Goal: Task Accomplishment & Management: Use online tool/utility

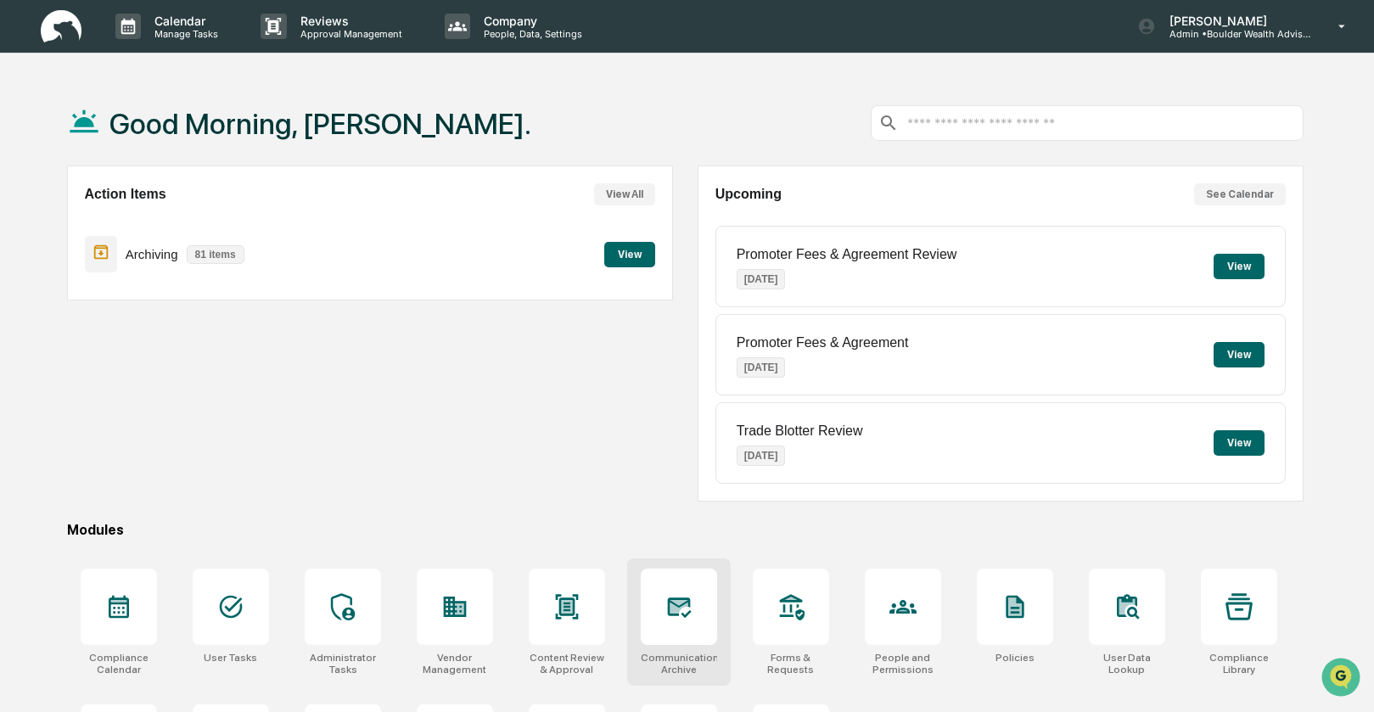
click at [681, 606] on icon at bounding box center [679, 607] width 24 height 20
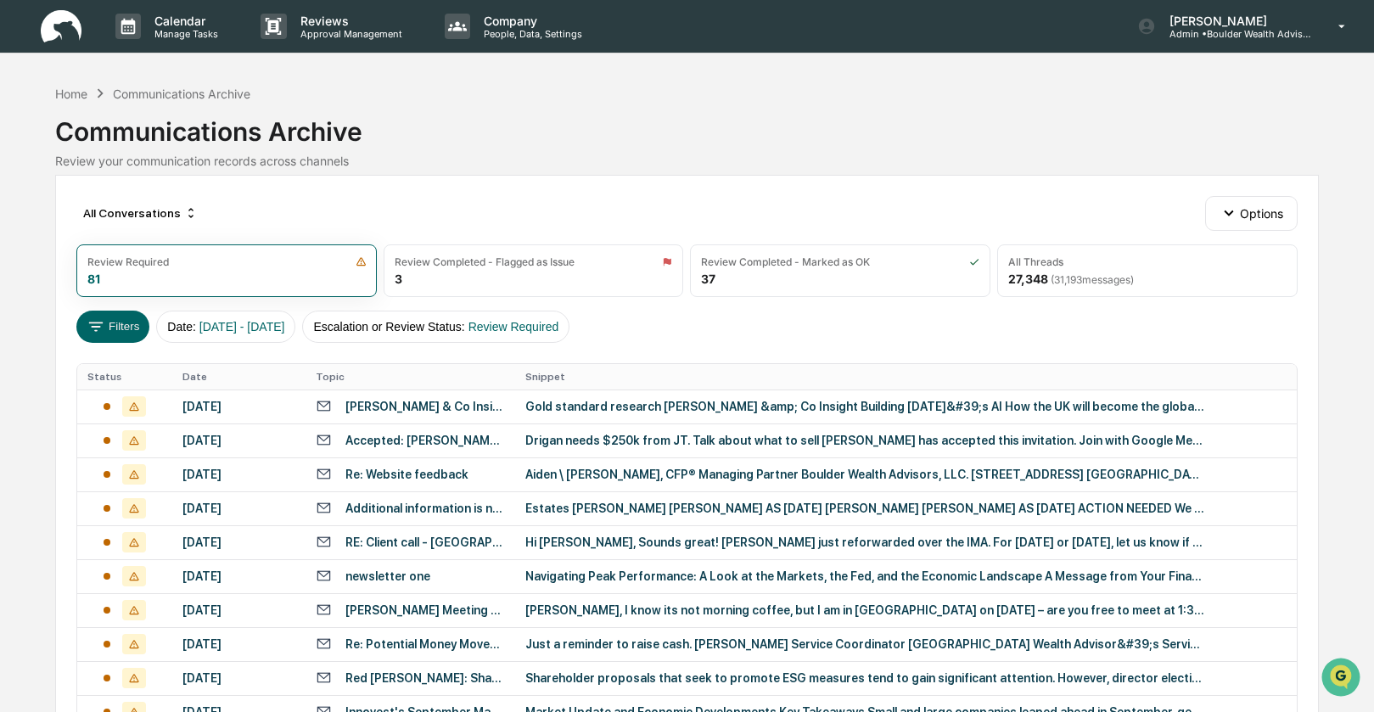
scroll to position [3, 0]
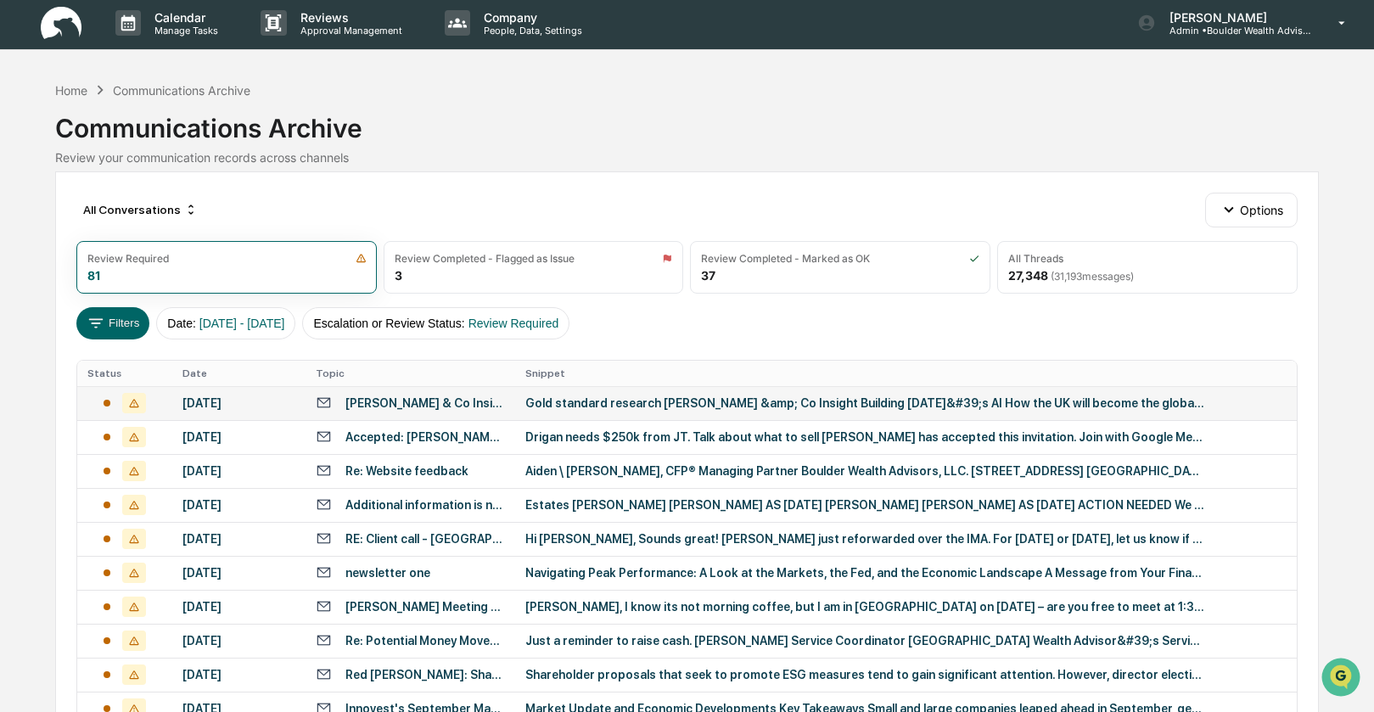
click at [373, 399] on div "[PERSON_NAME] & Co Insight - Building [PERSON_NAME]’s AI" at bounding box center [425, 403] width 160 height 14
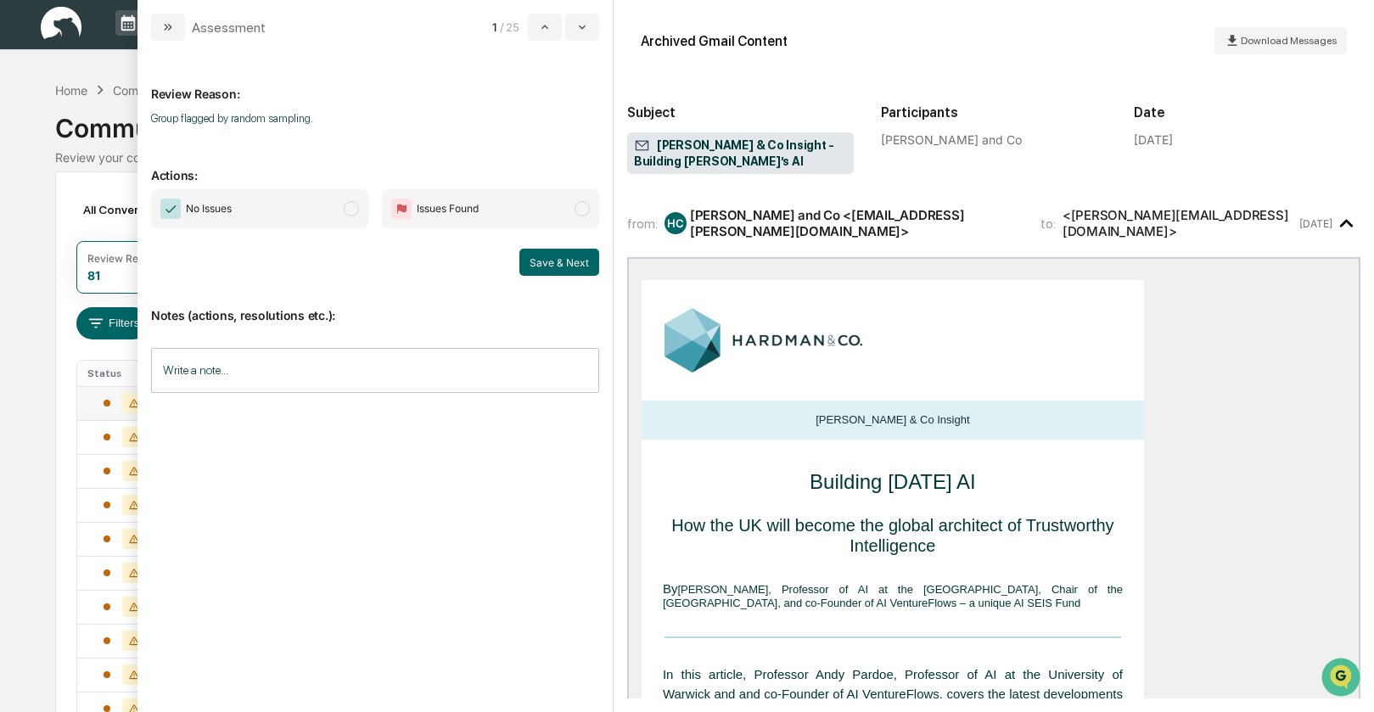
drag, startPoint x: 355, startPoint y: 209, endPoint x: 401, endPoint y: 221, distance: 48.2
click at [355, 210] on span "modal" at bounding box center [351, 208] width 15 height 15
click at [535, 254] on button "Save & Next" at bounding box center [559, 262] width 80 height 27
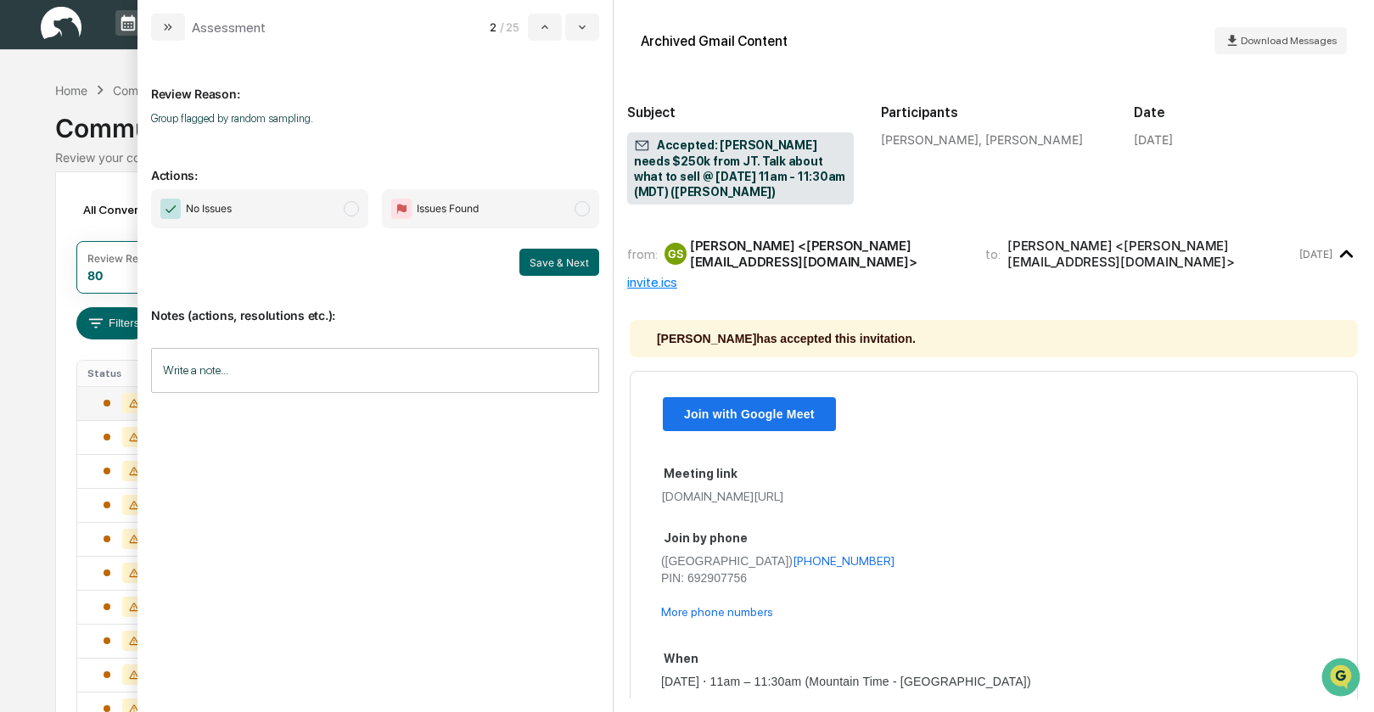
click at [353, 210] on span "modal" at bounding box center [351, 208] width 15 height 15
click at [543, 261] on button "Save & Next" at bounding box center [559, 262] width 80 height 27
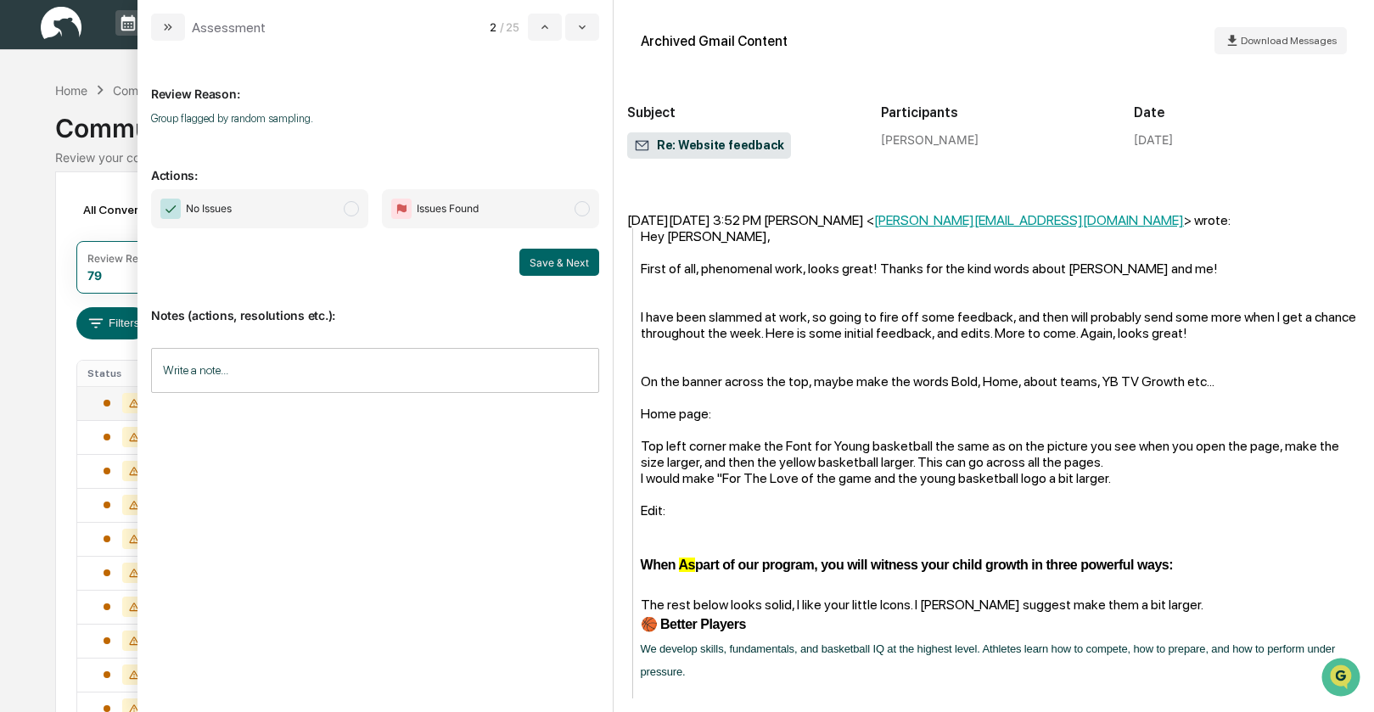
scroll to position [492, 0]
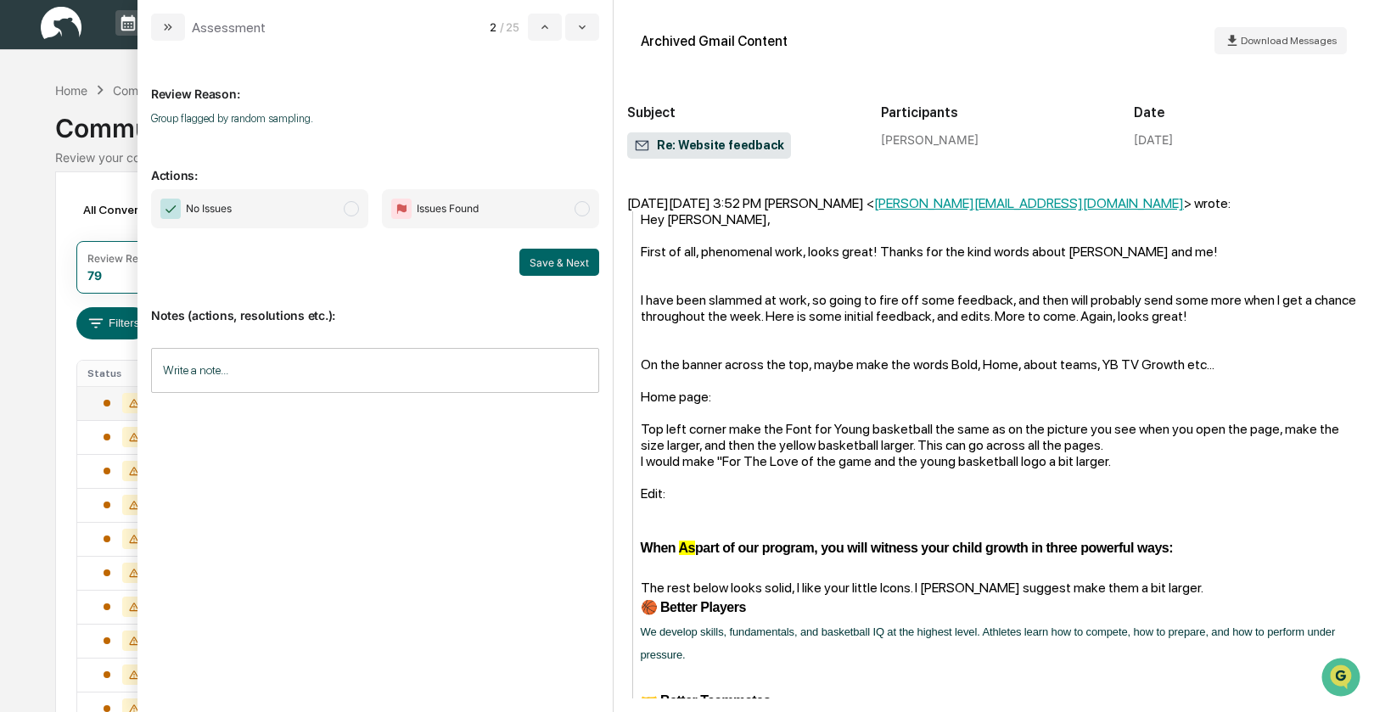
click at [360, 213] on span "No Issues" at bounding box center [259, 208] width 217 height 39
click at [563, 264] on button "Save & Next" at bounding box center [559, 262] width 80 height 27
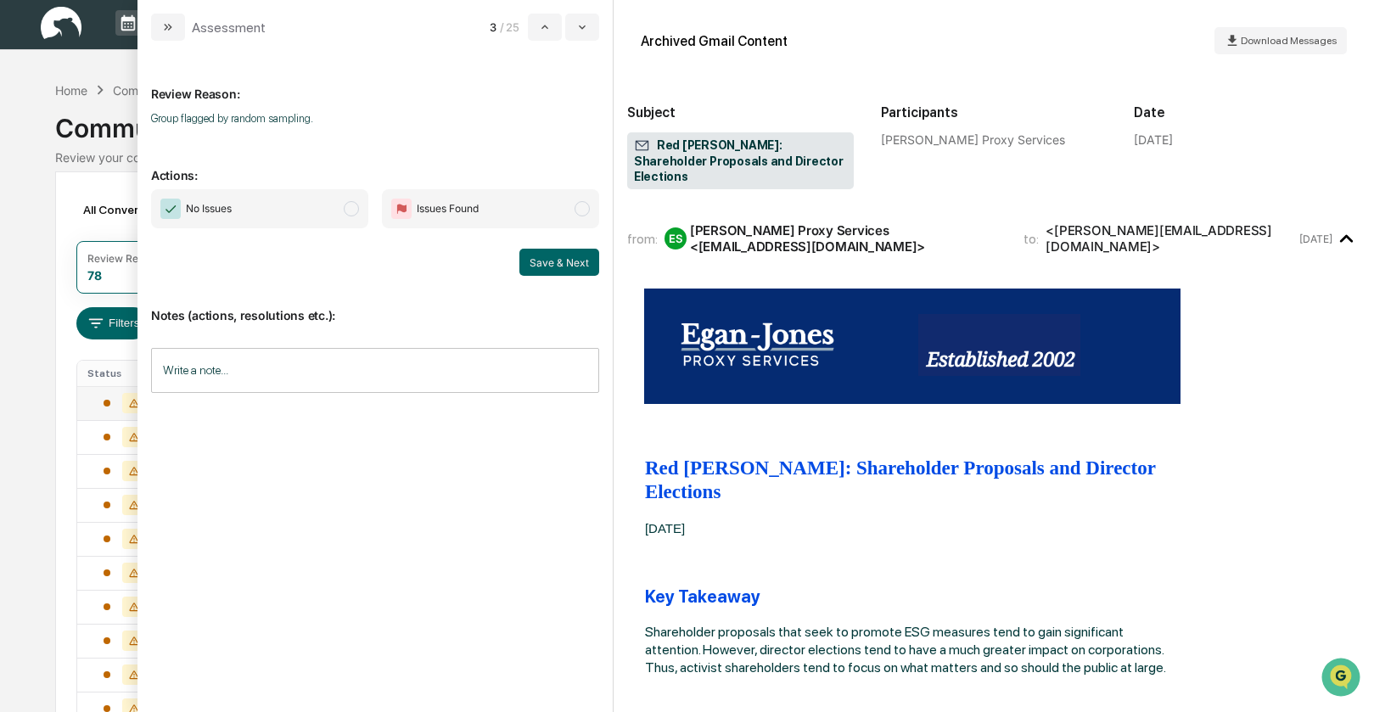
click at [347, 210] on span "modal" at bounding box center [351, 208] width 15 height 15
click at [533, 254] on button "Save & Next" at bounding box center [559, 262] width 80 height 27
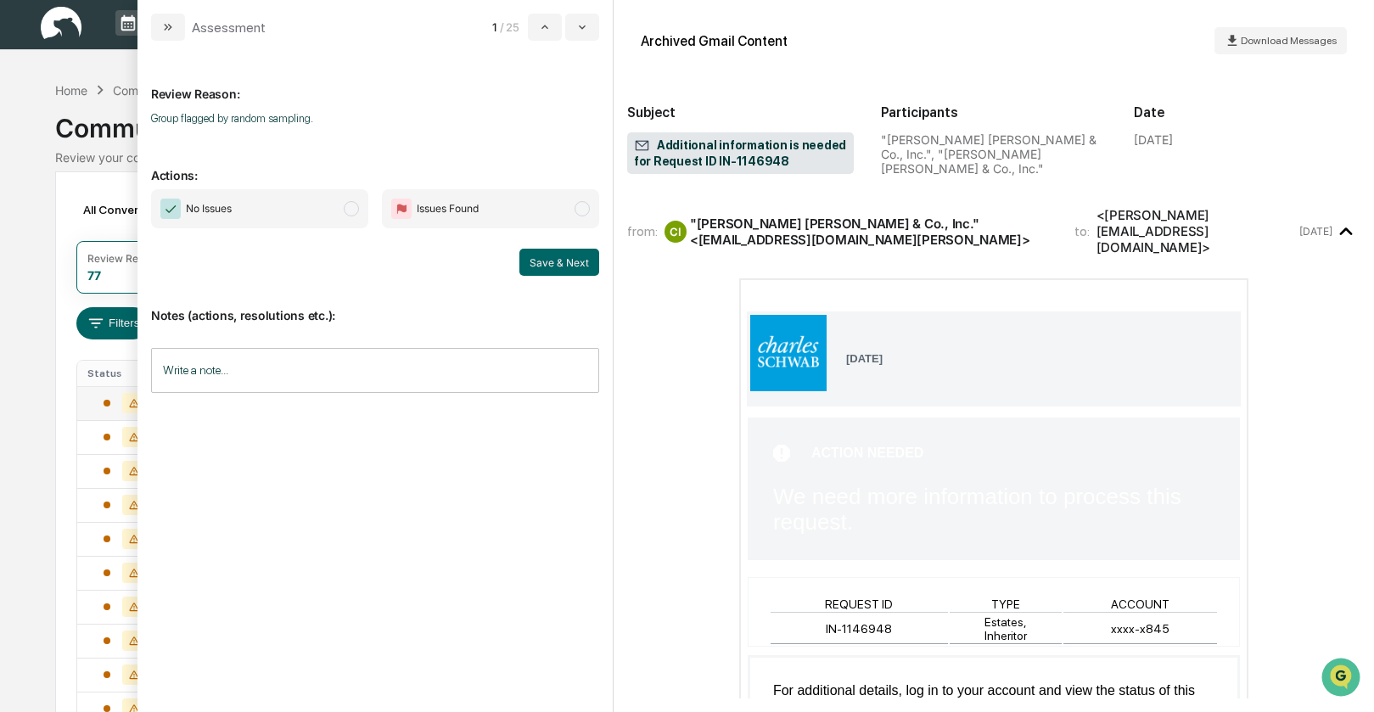
click at [348, 209] on span "modal" at bounding box center [351, 208] width 15 height 15
click at [529, 263] on button "Save & Next" at bounding box center [559, 262] width 80 height 27
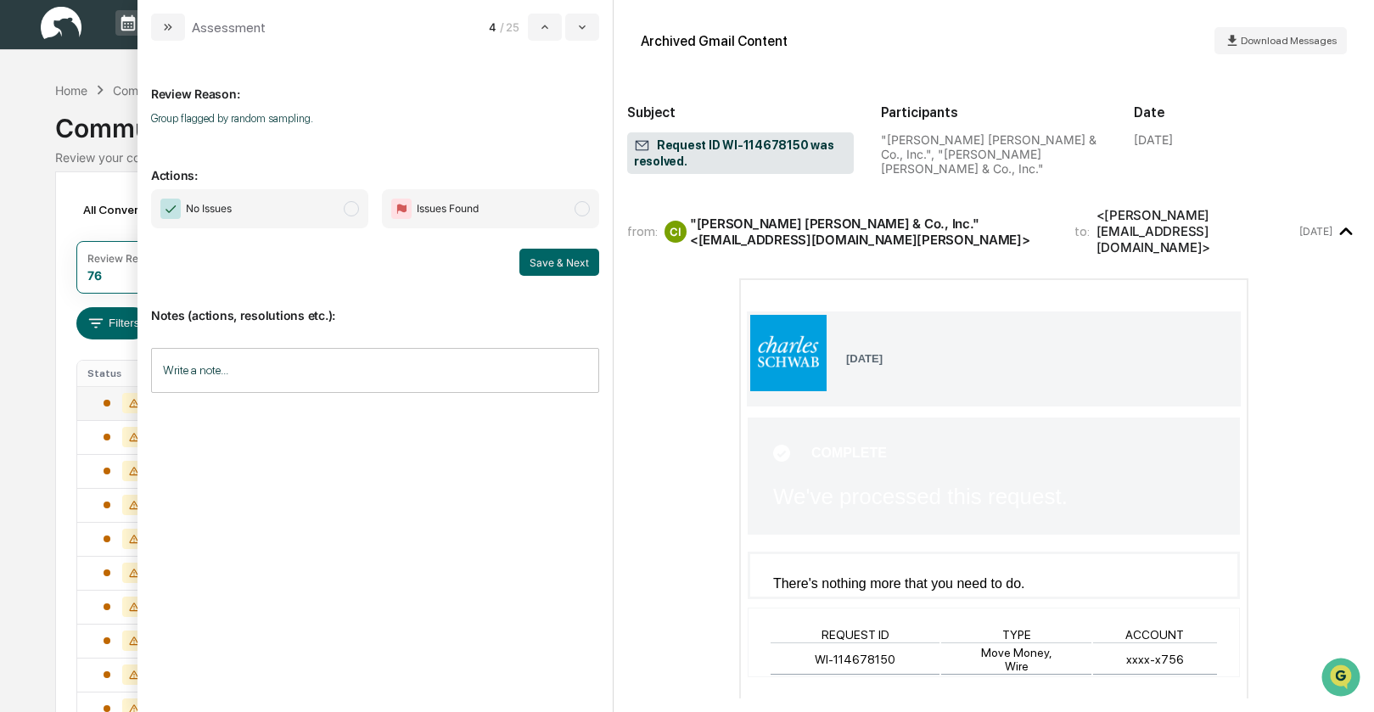
click at [352, 210] on span "modal" at bounding box center [351, 208] width 15 height 15
click at [536, 257] on button "Save & Next" at bounding box center [559, 262] width 80 height 27
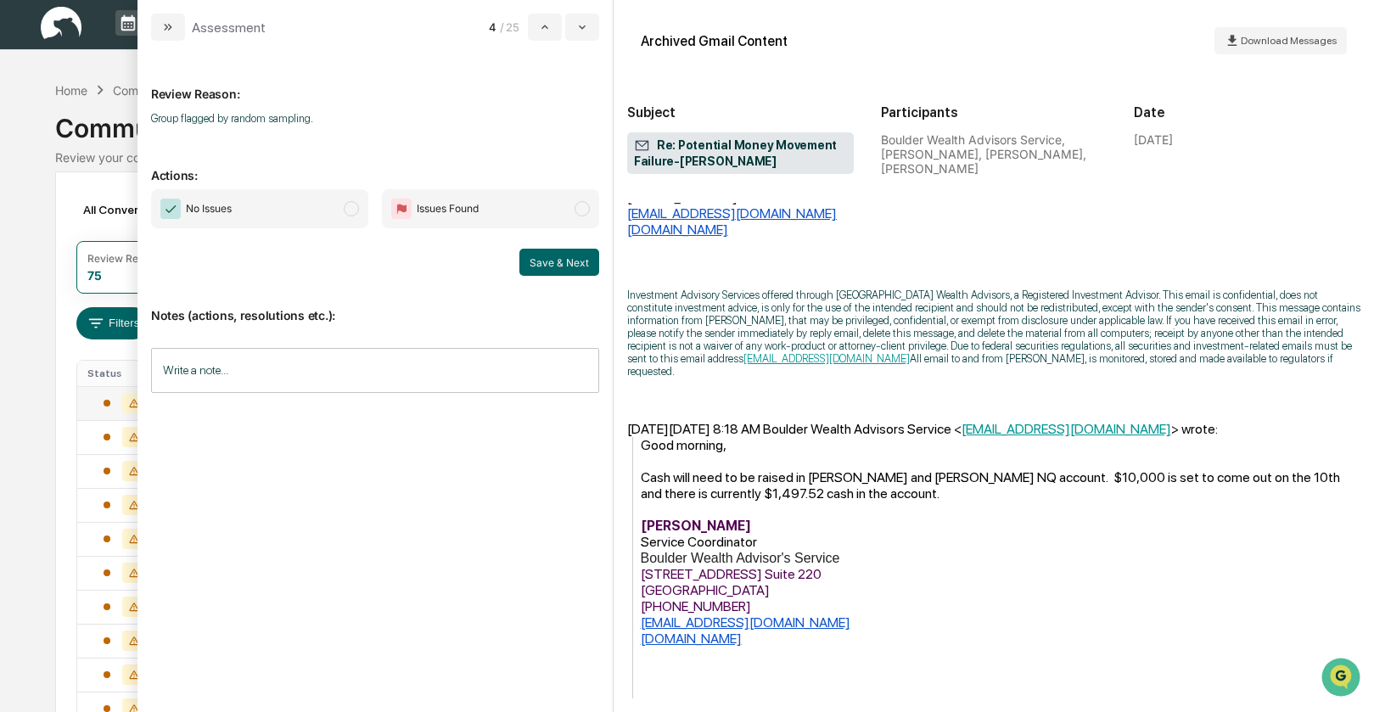
scroll to position [403, 0]
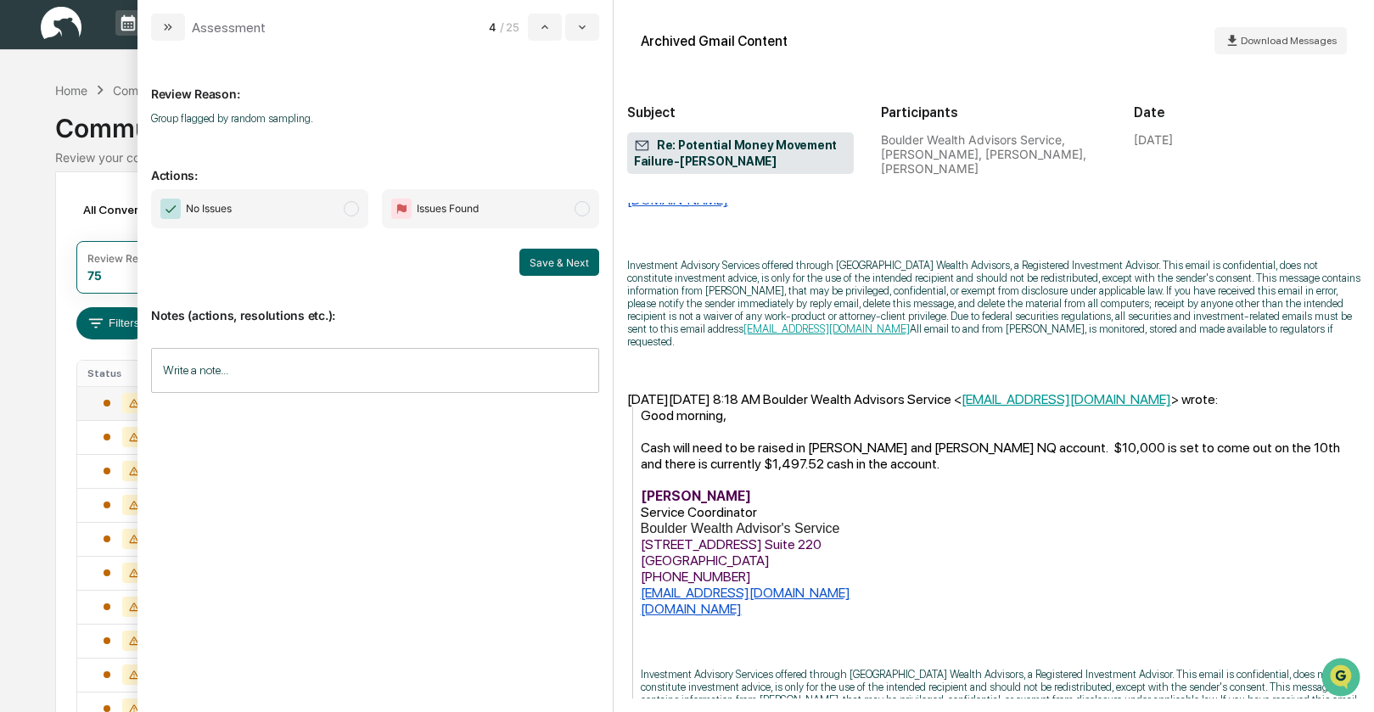
click at [349, 205] on span "modal" at bounding box center [351, 208] width 15 height 15
click at [539, 253] on button "Save & Next" at bounding box center [559, 262] width 80 height 27
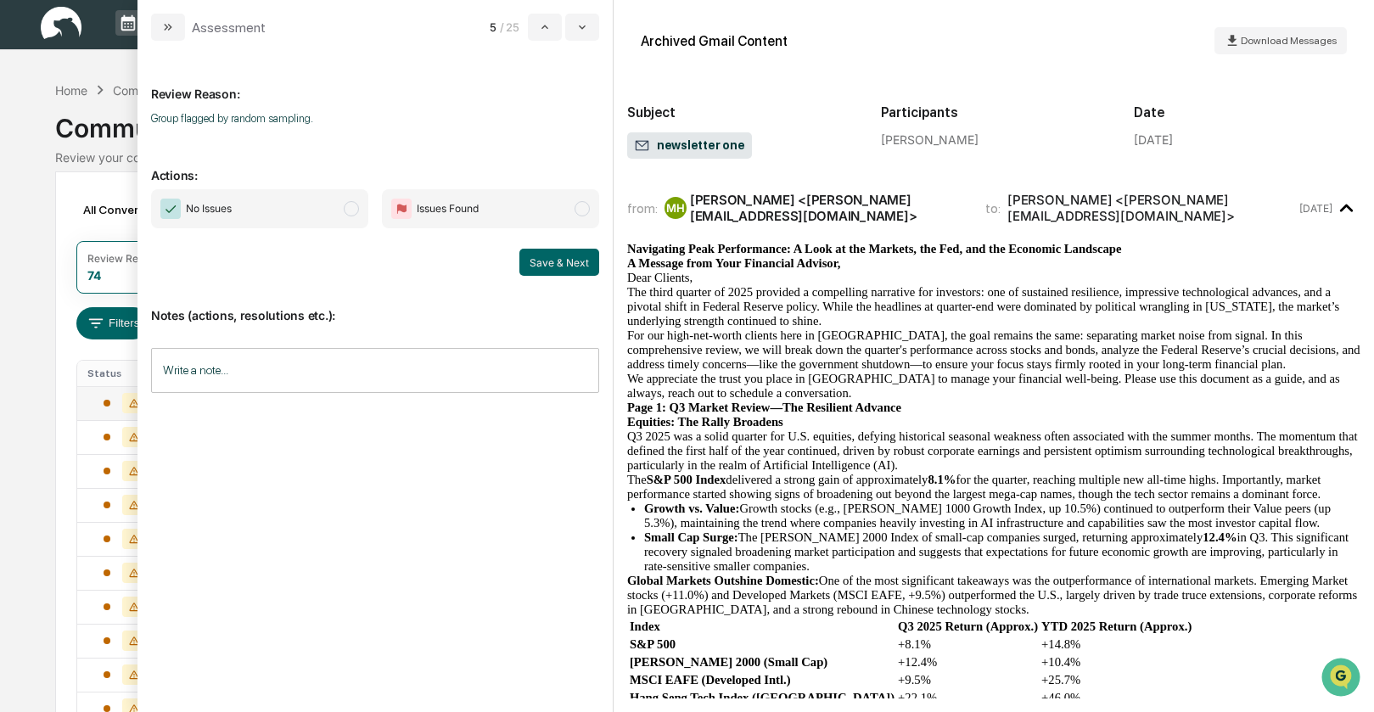
click at [349, 209] on span "modal" at bounding box center [351, 208] width 15 height 15
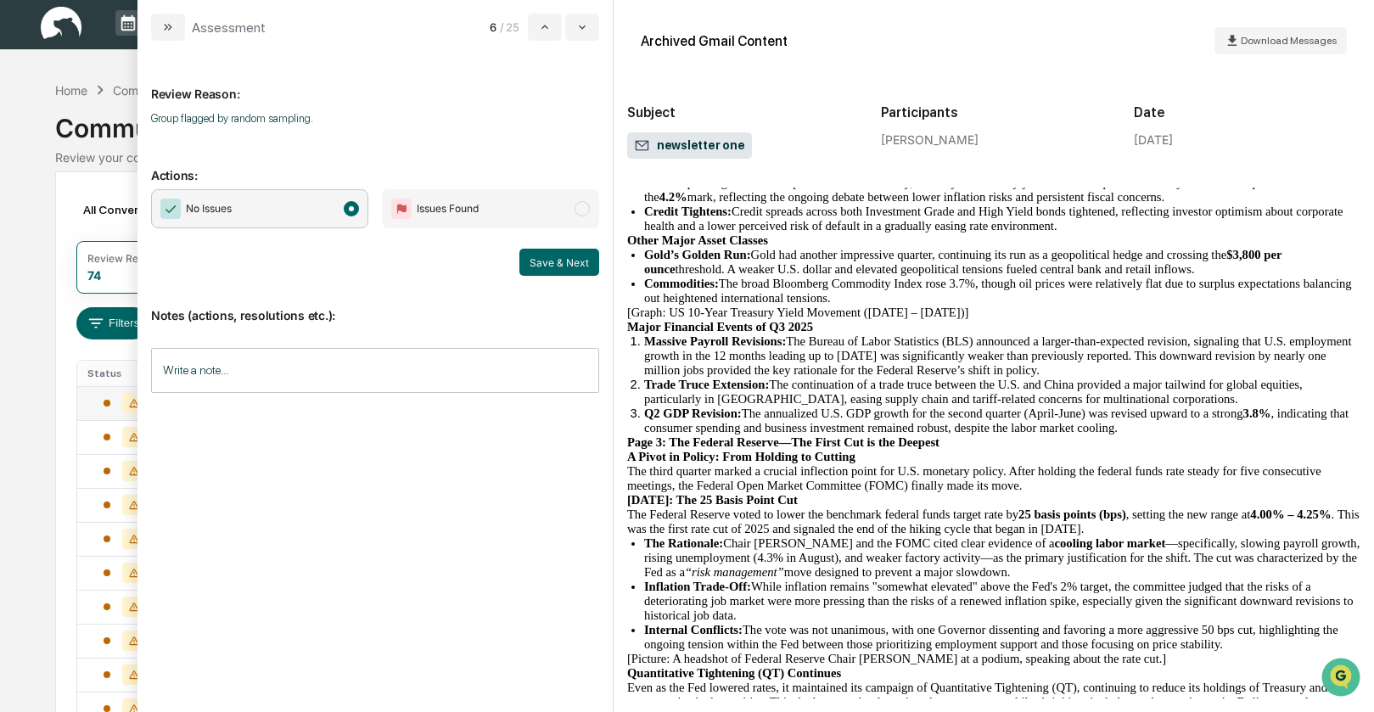
scroll to position [683, 0]
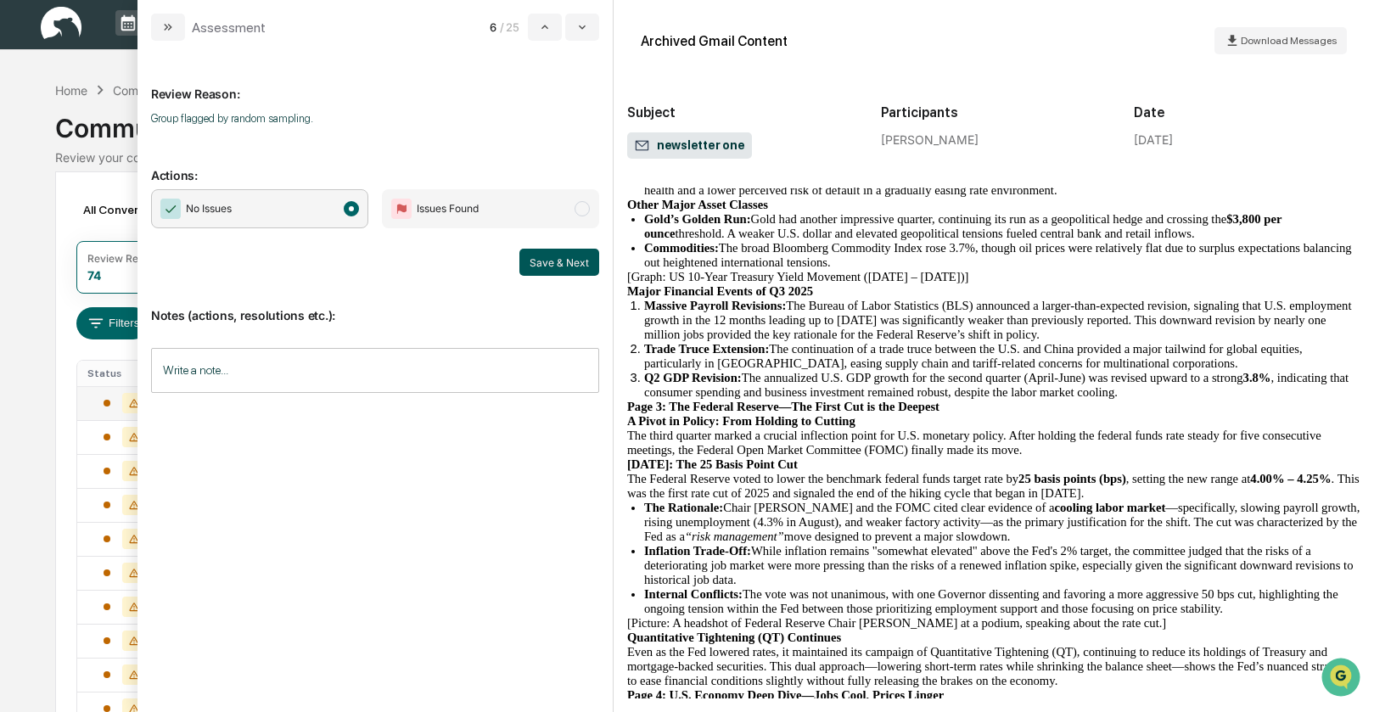
click at [555, 264] on button "Save & Next" at bounding box center [559, 262] width 80 height 27
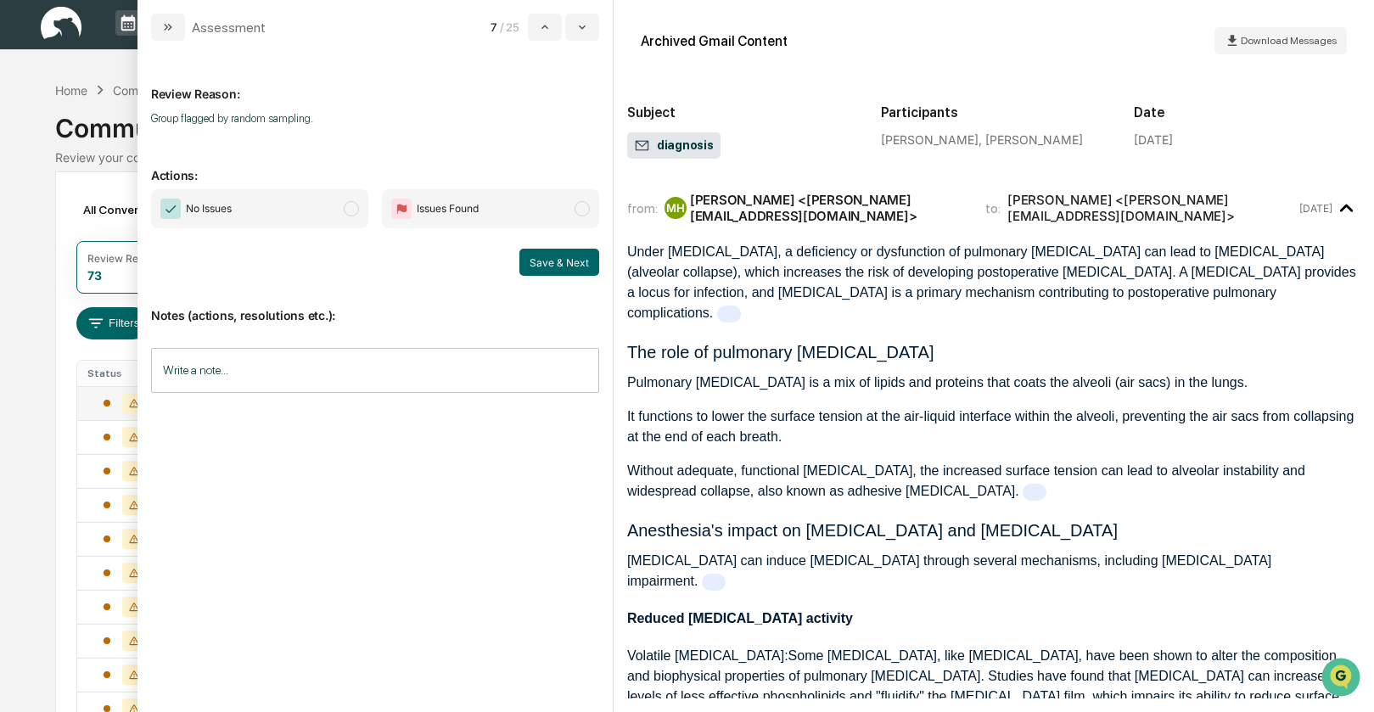
click at [357, 212] on span "modal" at bounding box center [351, 208] width 15 height 15
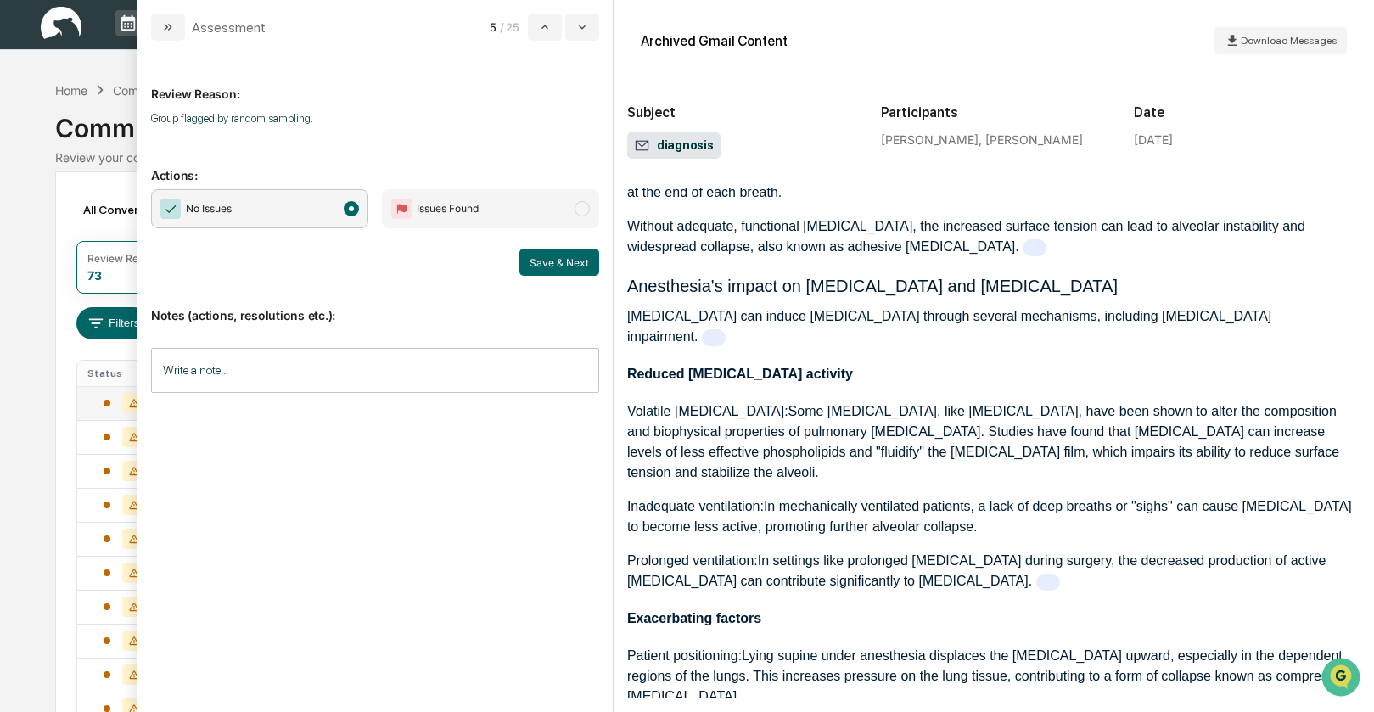
scroll to position [261, 0]
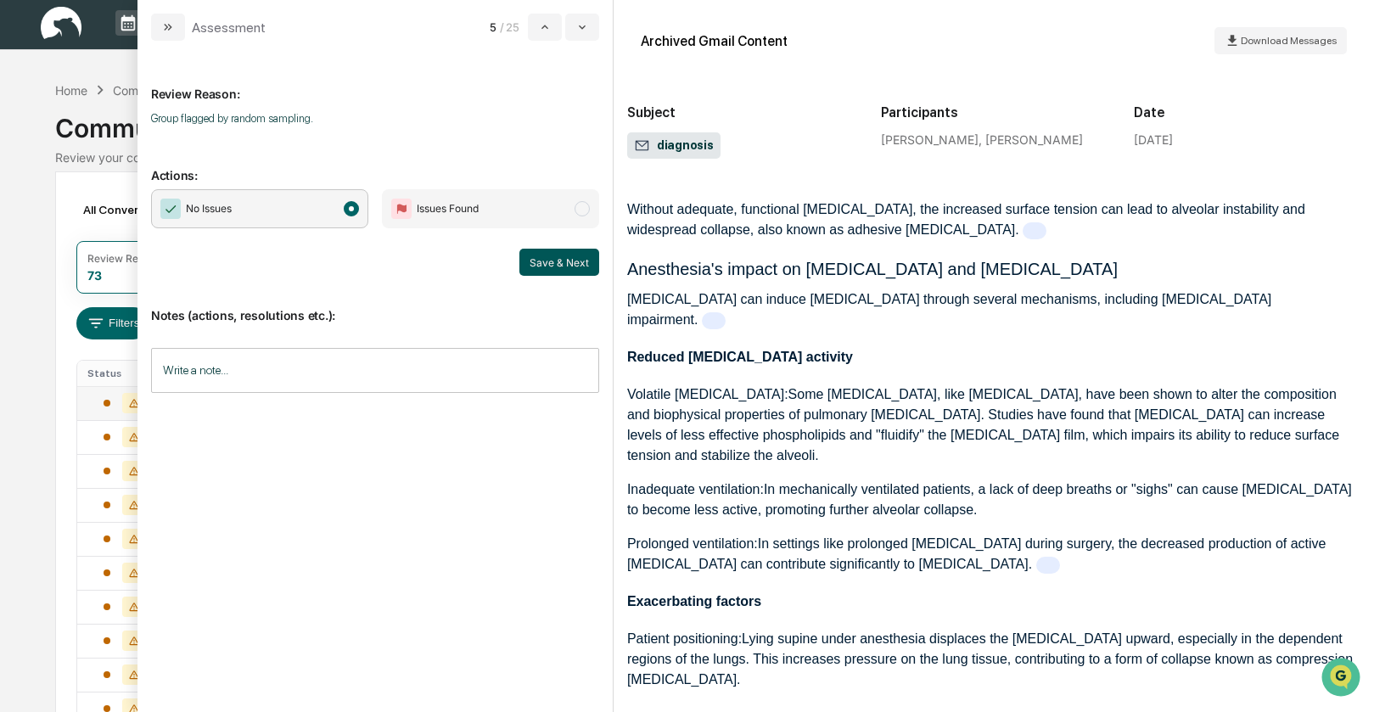
click at [553, 268] on button "Save & Next" at bounding box center [559, 262] width 80 height 27
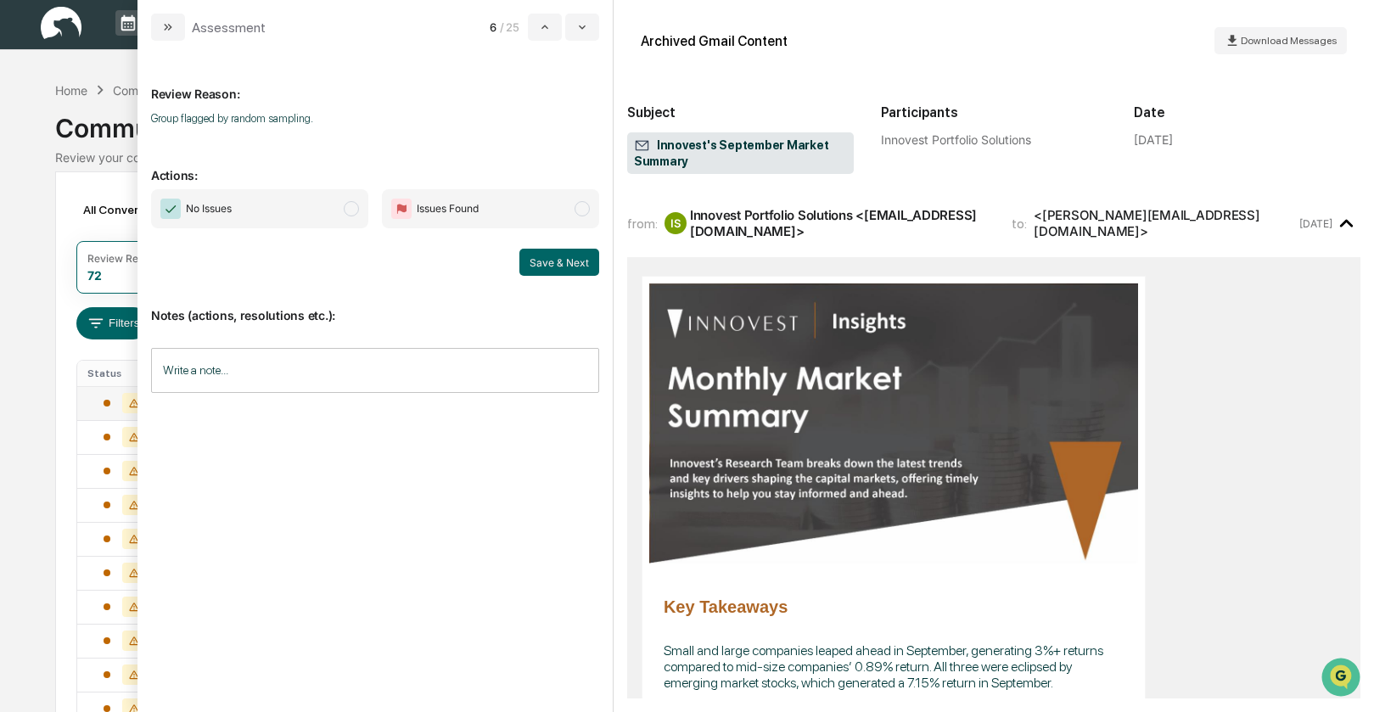
click at [351, 211] on span "modal" at bounding box center [351, 208] width 15 height 15
click at [534, 257] on button "Save & Next" at bounding box center [559, 262] width 80 height 27
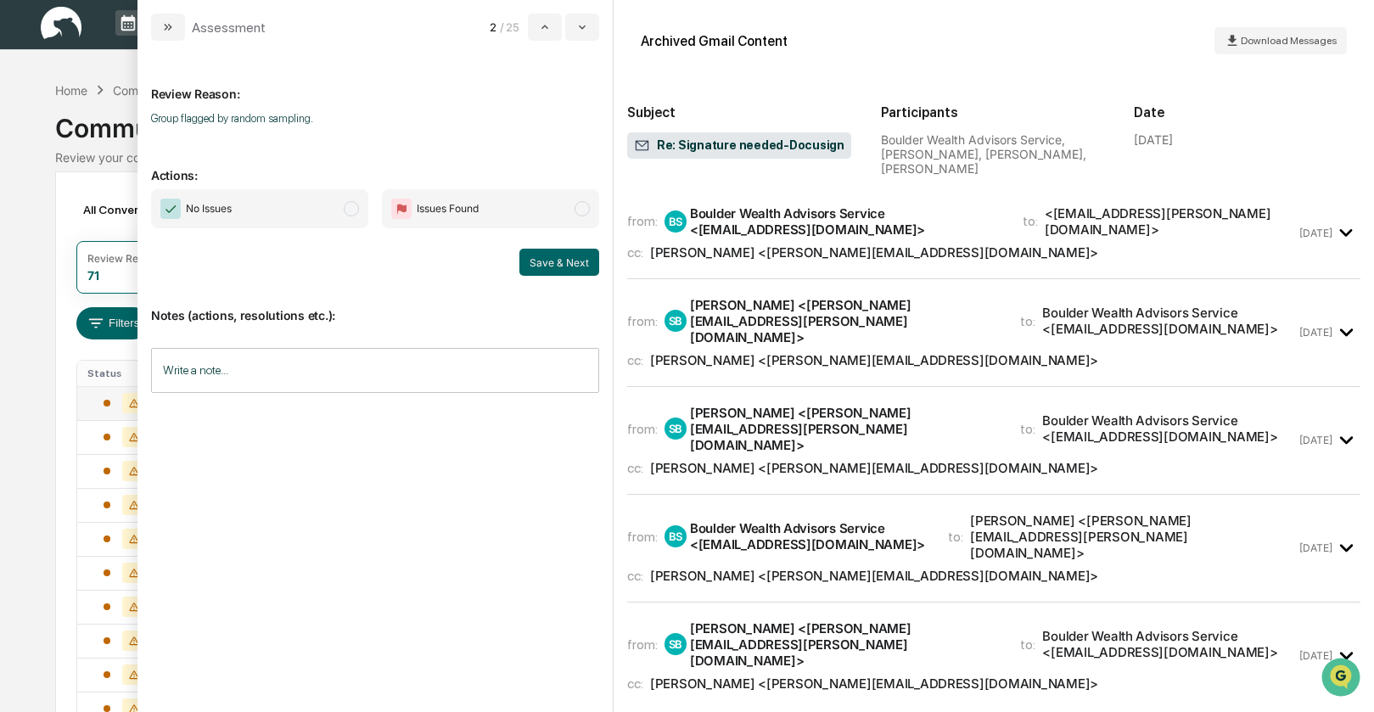
click at [749, 250] on div "[PERSON_NAME] <[PERSON_NAME][EMAIL_ADDRESS][DOMAIN_NAME]>" at bounding box center [874, 252] width 448 height 16
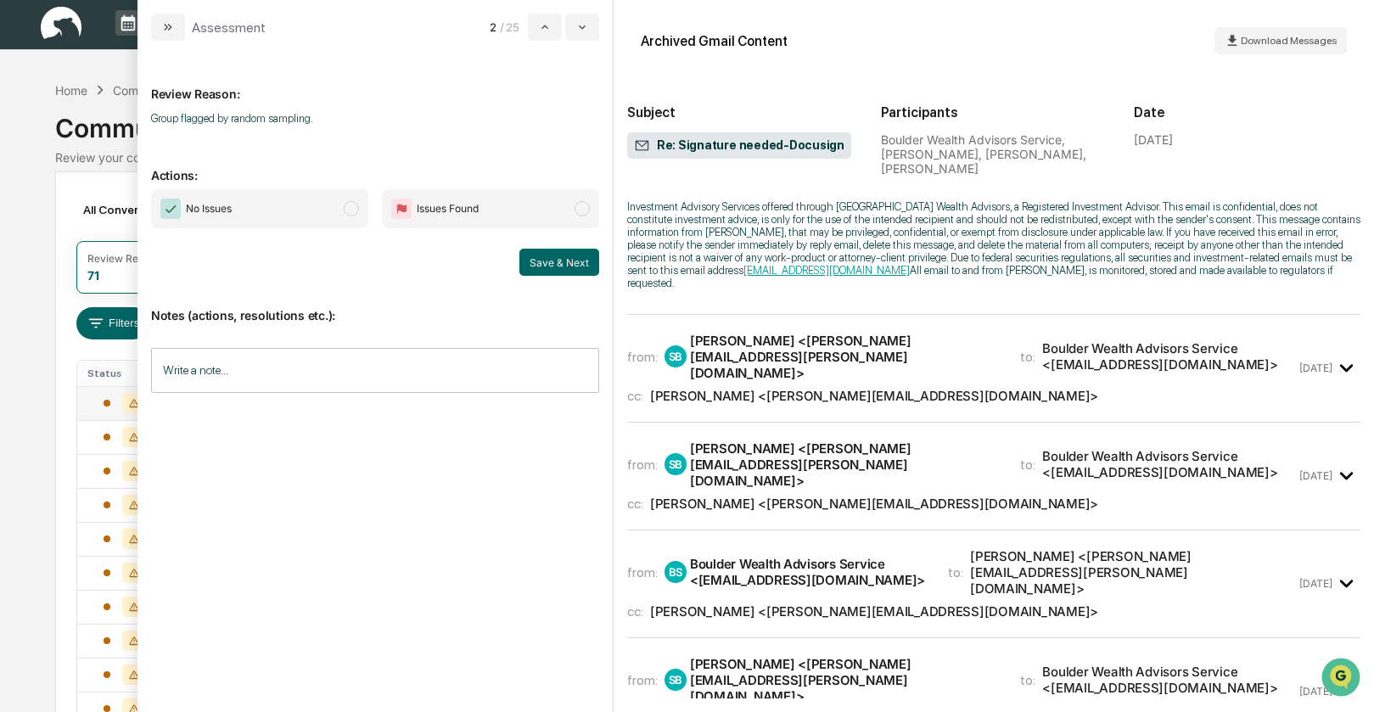
scroll to position [485, 0]
click at [799, 387] on div "[PERSON_NAME] <[PERSON_NAME][EMAIL_ADDRESS][DOMAIN_NAME]>" at bounding box center [874, 395] width 448 height 16
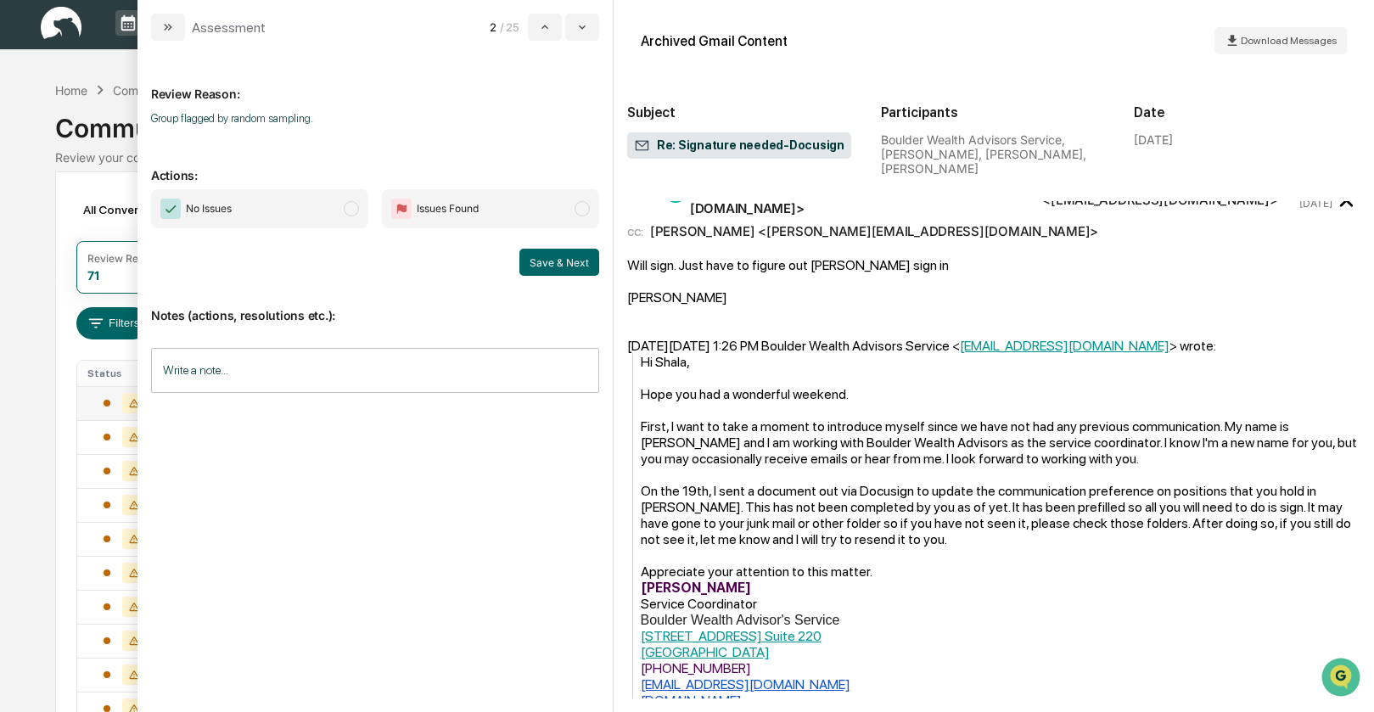
scroll to position [749, 0]
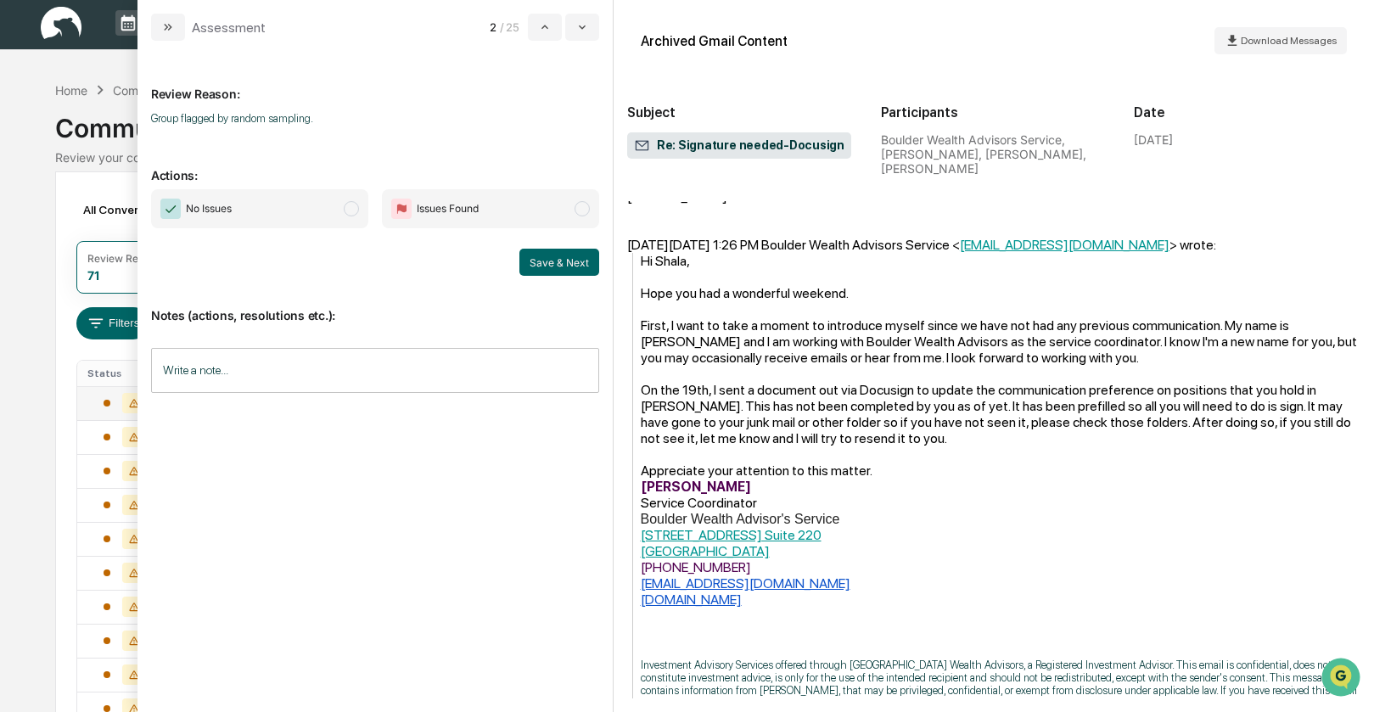
click at [347, 209] on span "modal" at bounding box center [351, 208] width 15 height 15
click at [547, 259] on button "Save & Next" at bounding box center [559, 262] width 80 height 27
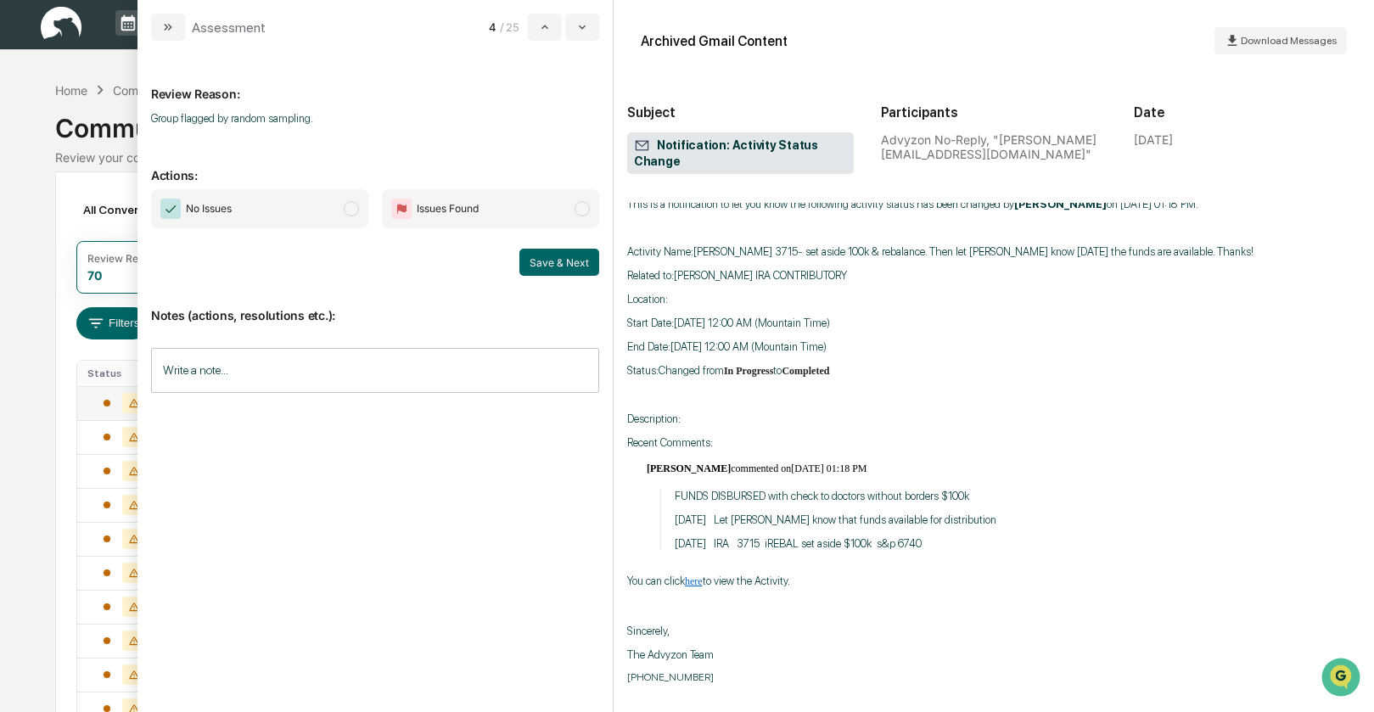
scroll to position [205, 0]
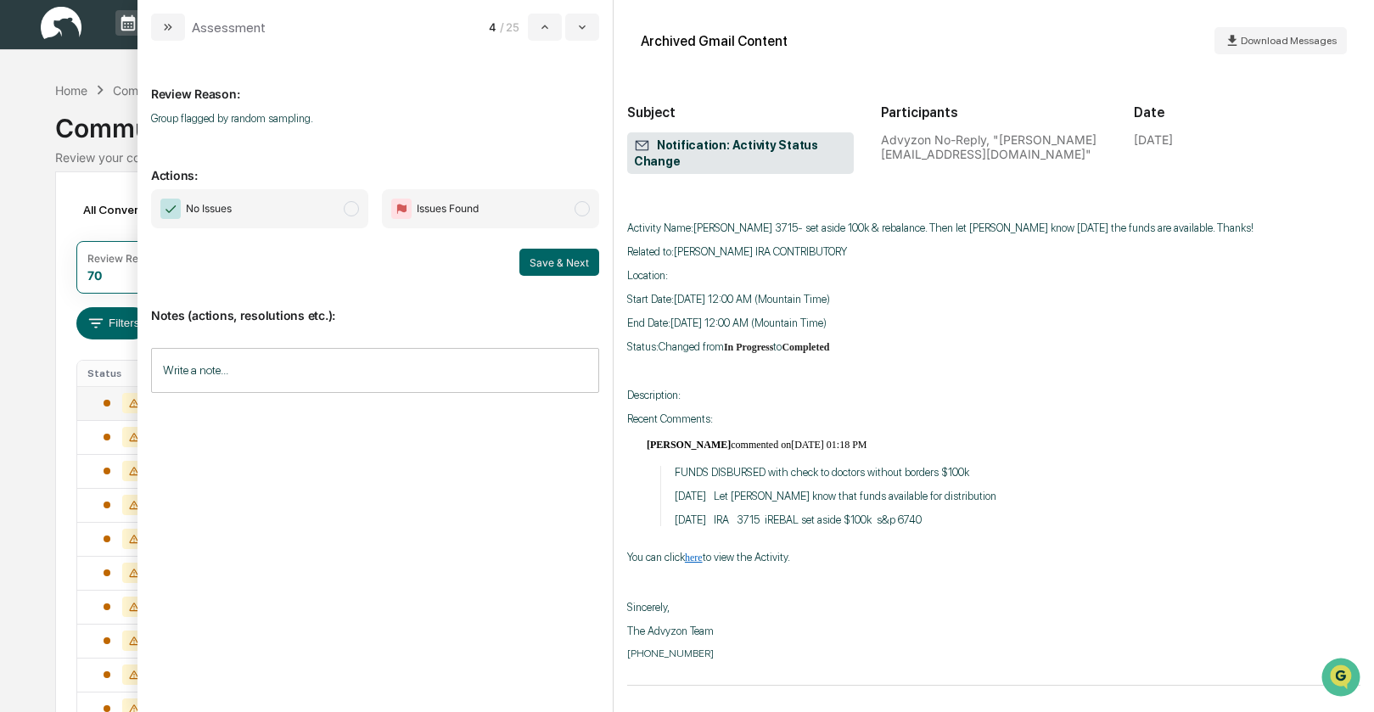
click at [352, 212] on span "modal" at bounding box center [351, 208] width 15 height 15
click at [552, 258] on button "Save & Next" at bounding box center [559, 262] width 80 height 27
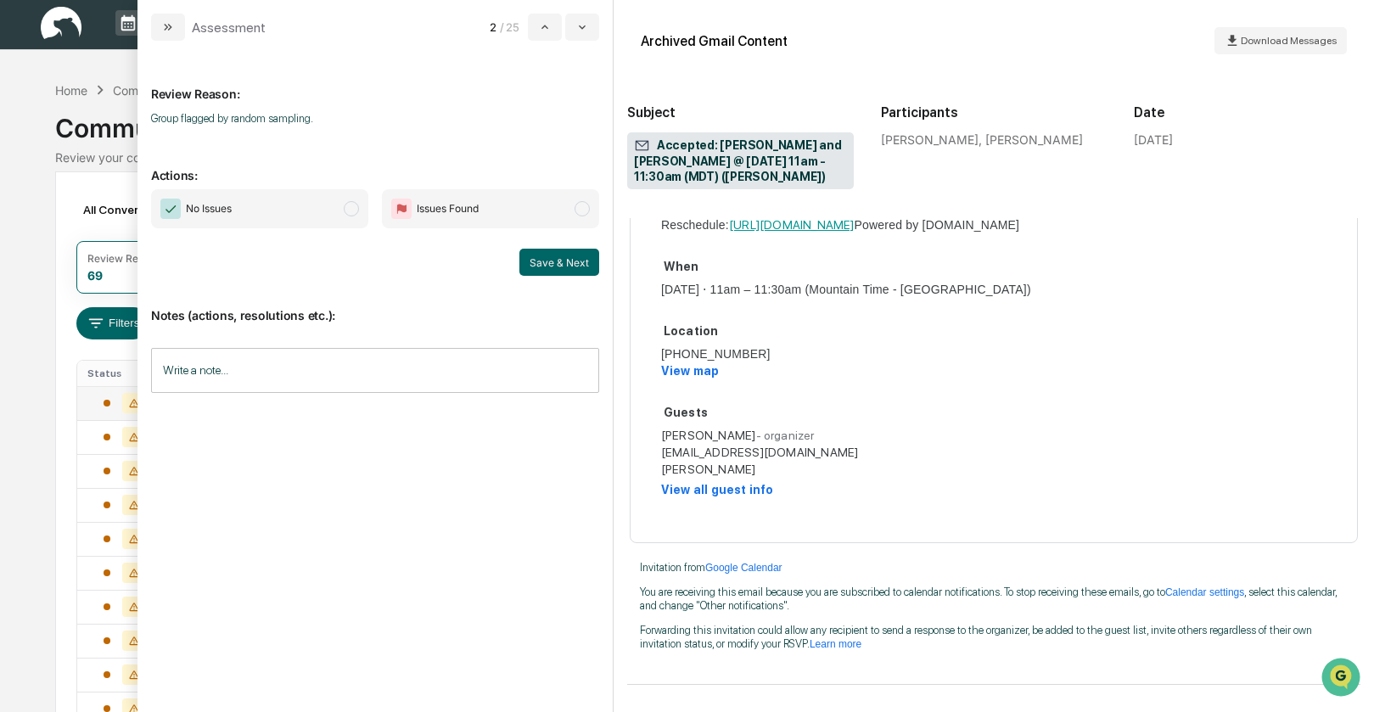
scroll to position [293, 0]
click at [344, 210] on span "modal" at bounding box center [351, 208] width 15 height 15
click at [554, 255] on button "Save & Next" at bounding box center [559, 262] width 80 height 27
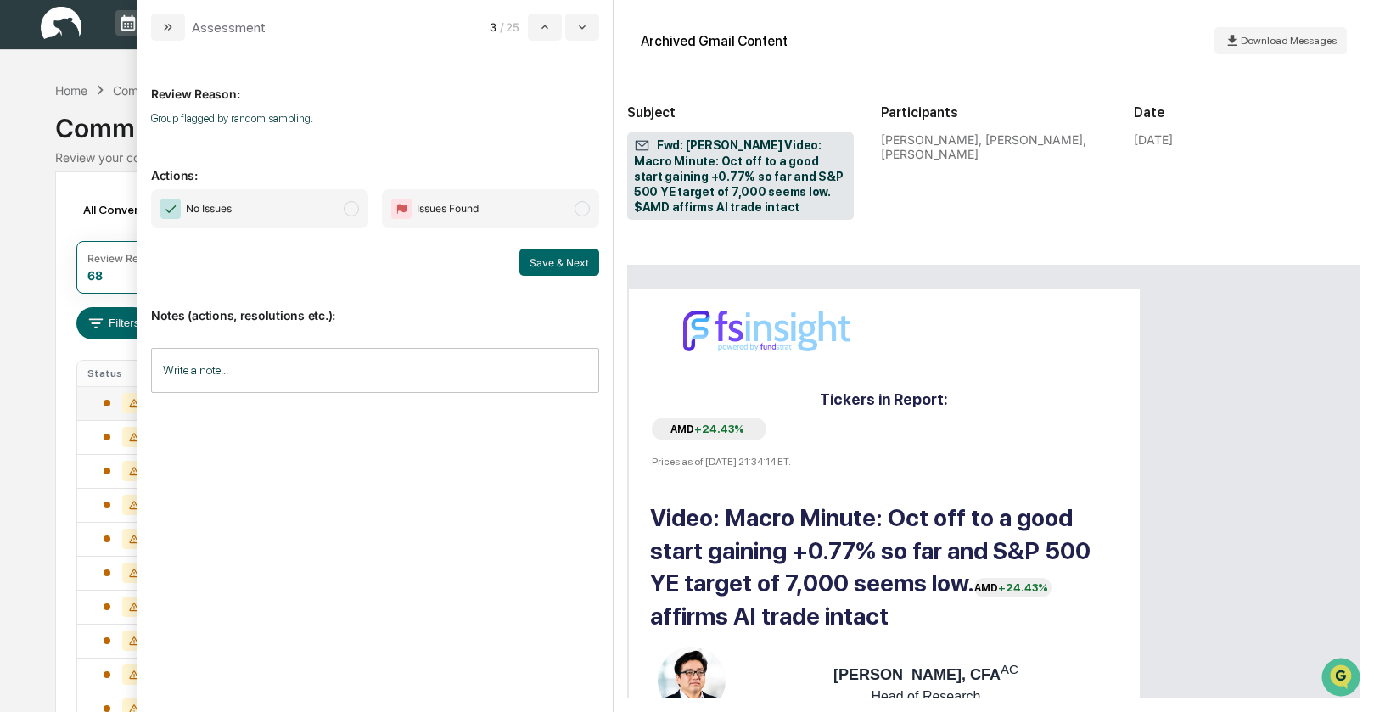
scroll to position [601, 0]
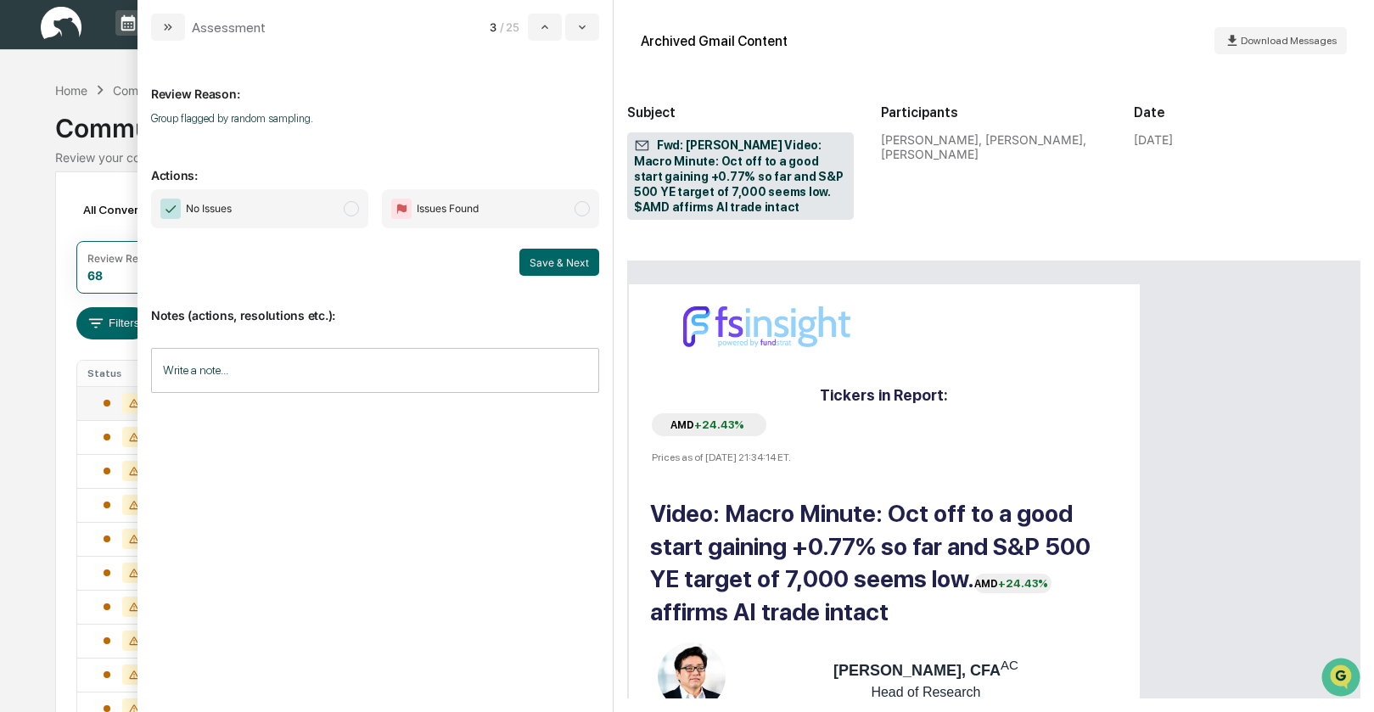
click at [348, 213] on span "modal" at bounding box center [351, 208] width 15 height 15
click at [559, 255] on button "Save & Next" at bounding box center [559, 262] width 80 height 27
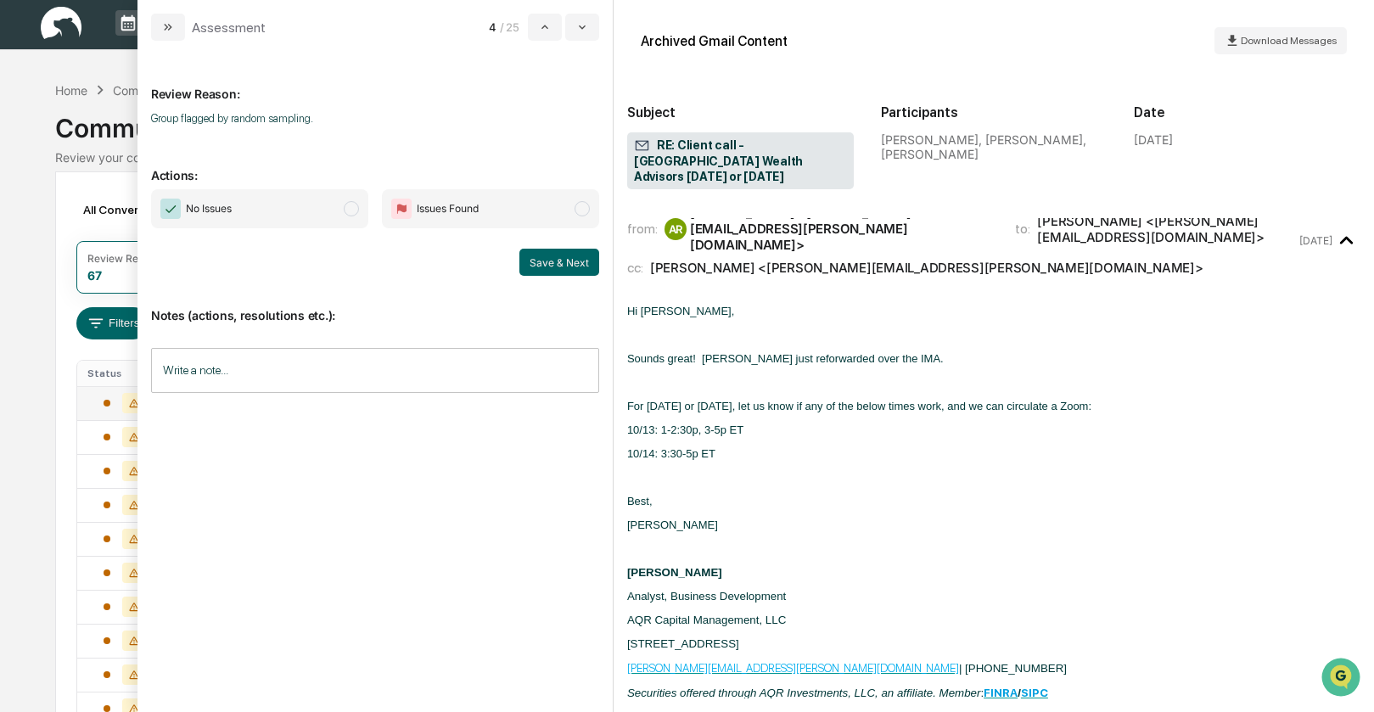
scroll to position [142, 0]
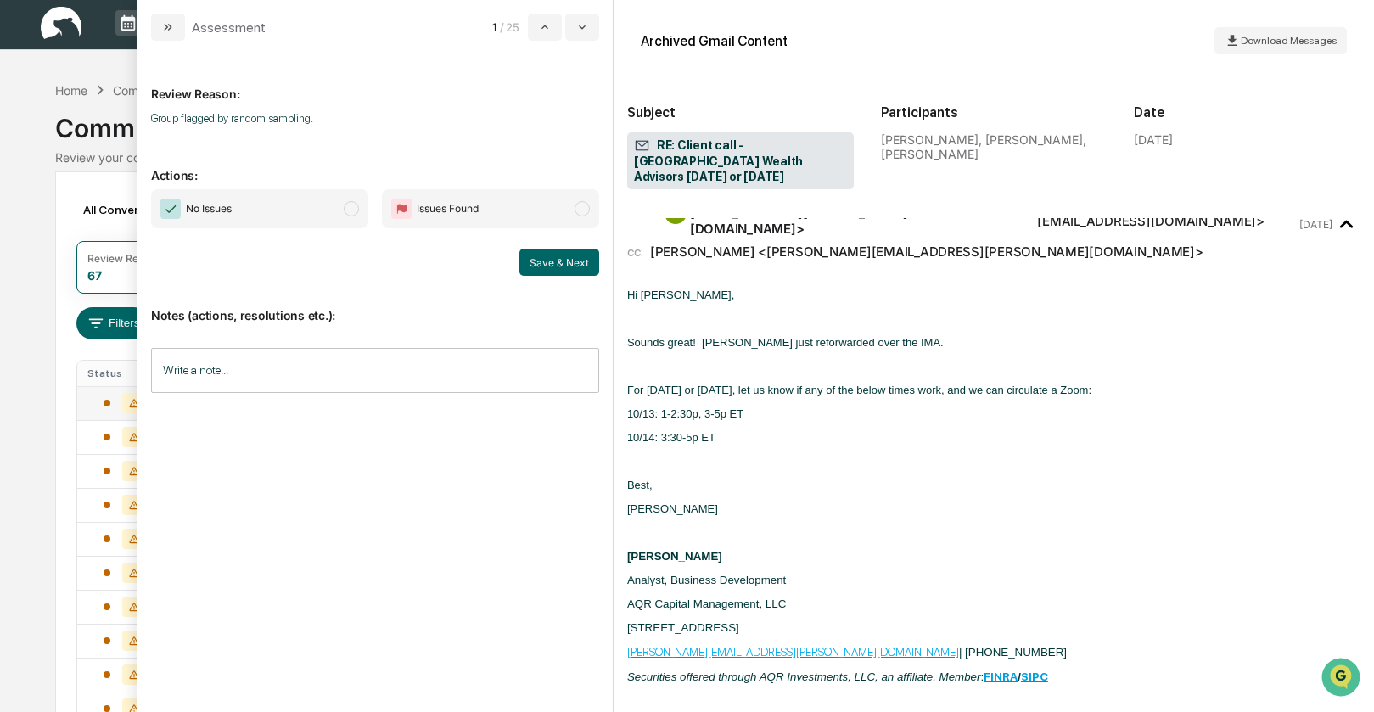
click at [353, 210] on span "modal" at bounding box center [351, 208] width 15 height 15
click at [553, 261] on button "Save & Next" at bounding box center [559, 262] width 80 height 27
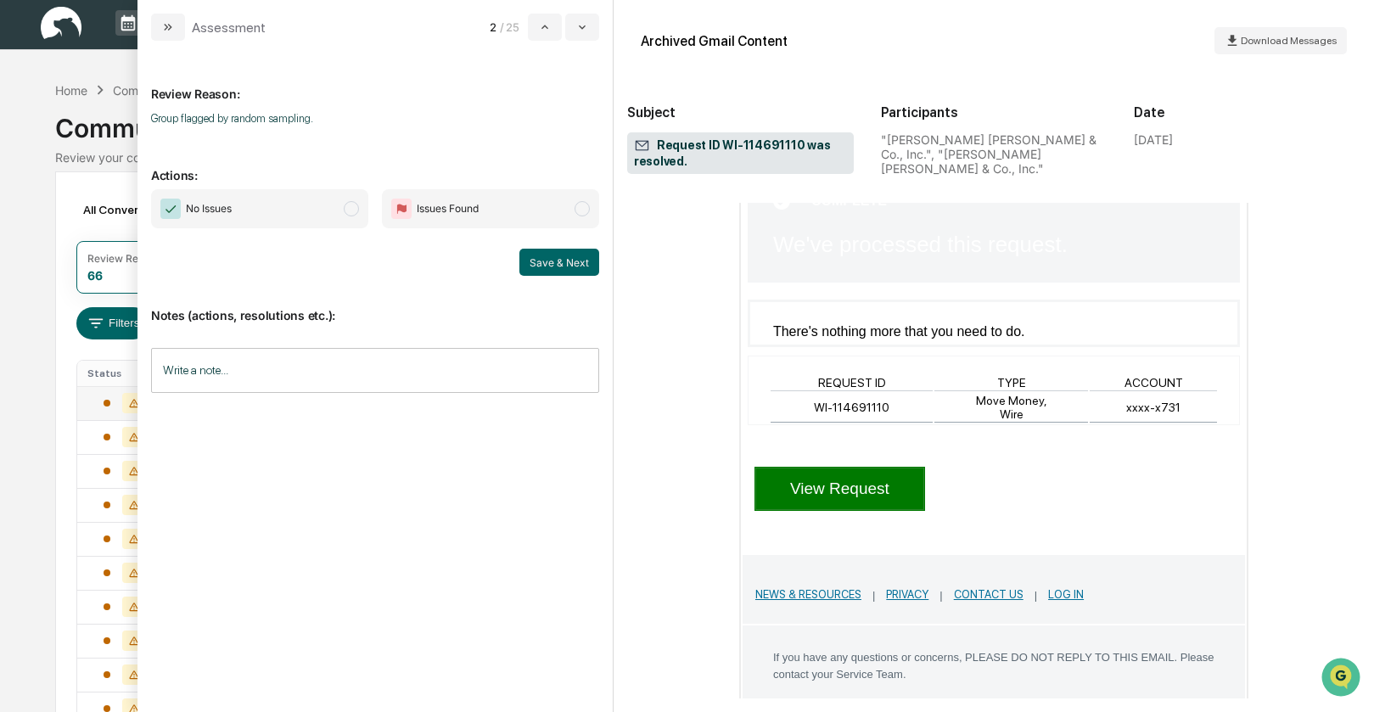
scroll to position [274, 0]
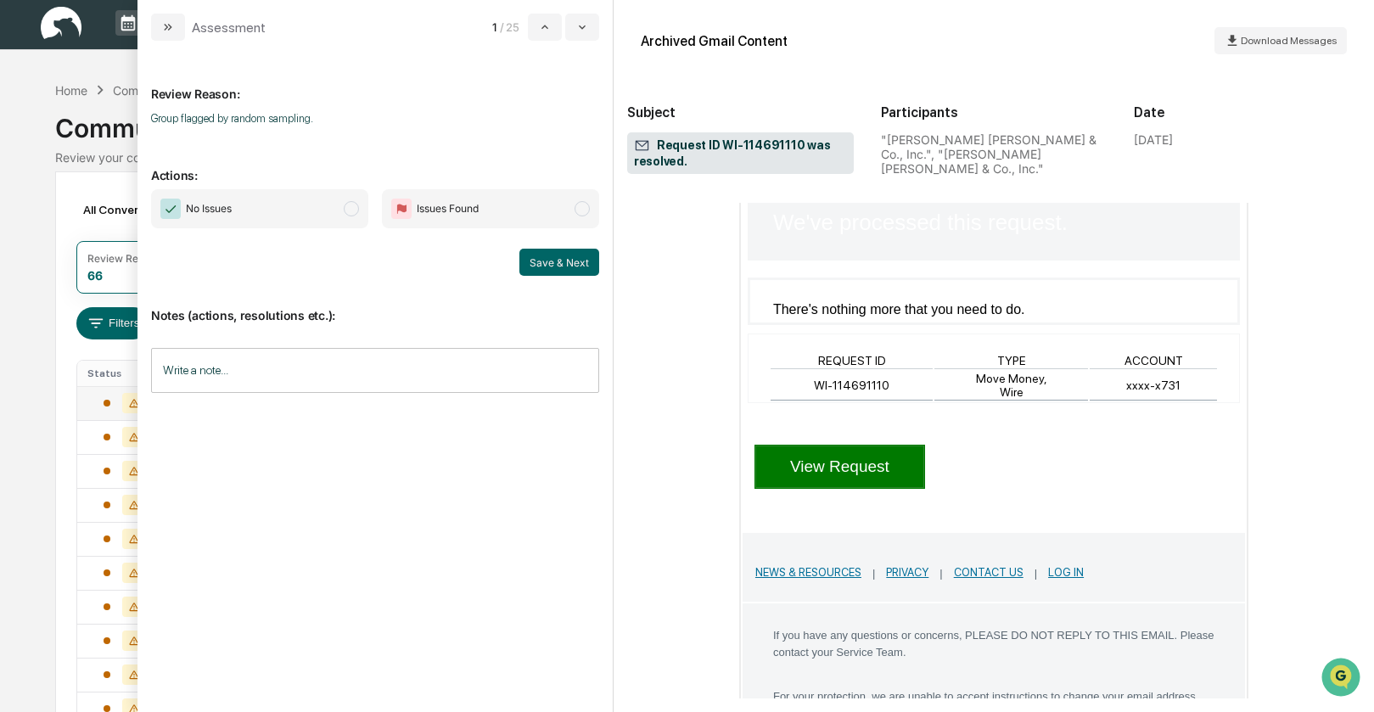
click at [349, 210] on span "modal" at bounding box center [351, 208] width 15 height 15
click at [562, 259] on button "Save & Next" at bounding box center [559, 262] width 80 height 27
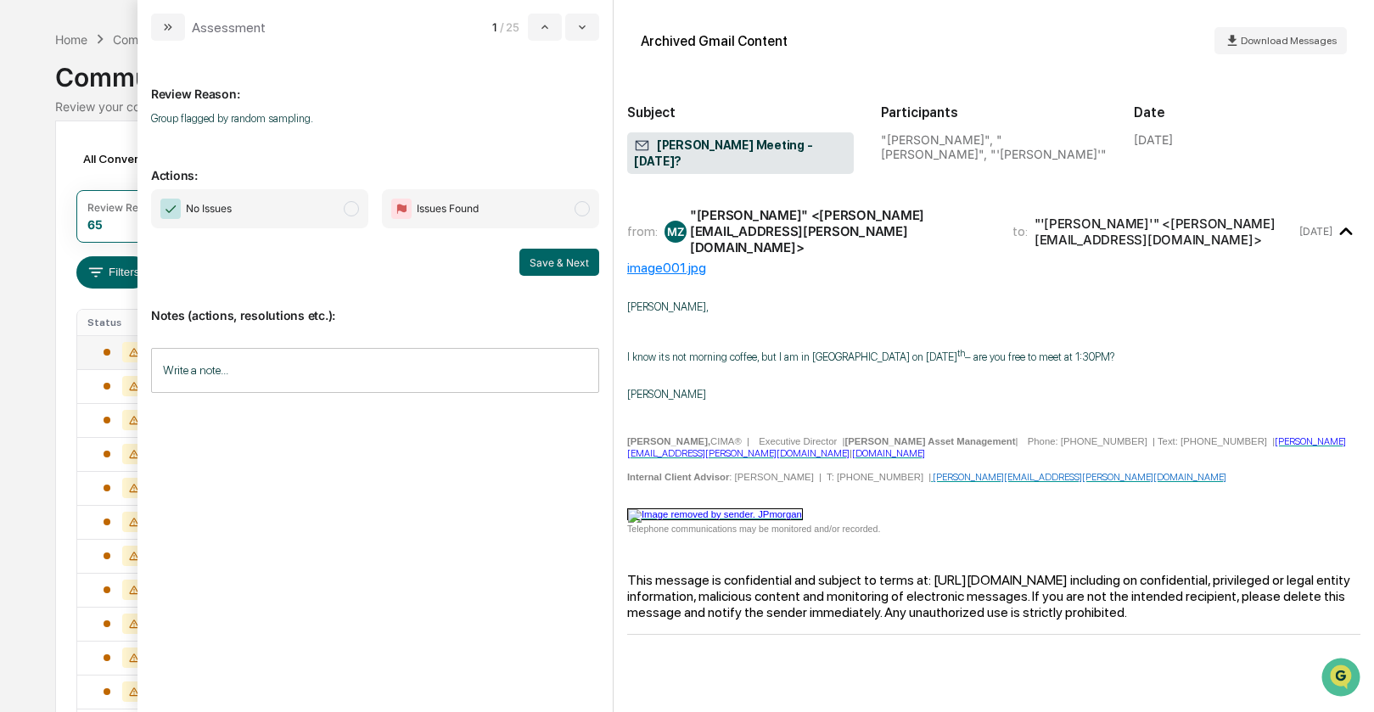
scroll to position [55, 0]
click at [347, 209] on span "modal" at bounding box center [351, 208] width 15 height 15
click at [542, 260] on button "Save & Next" at bounding box center [559, 262] width 80 height 27
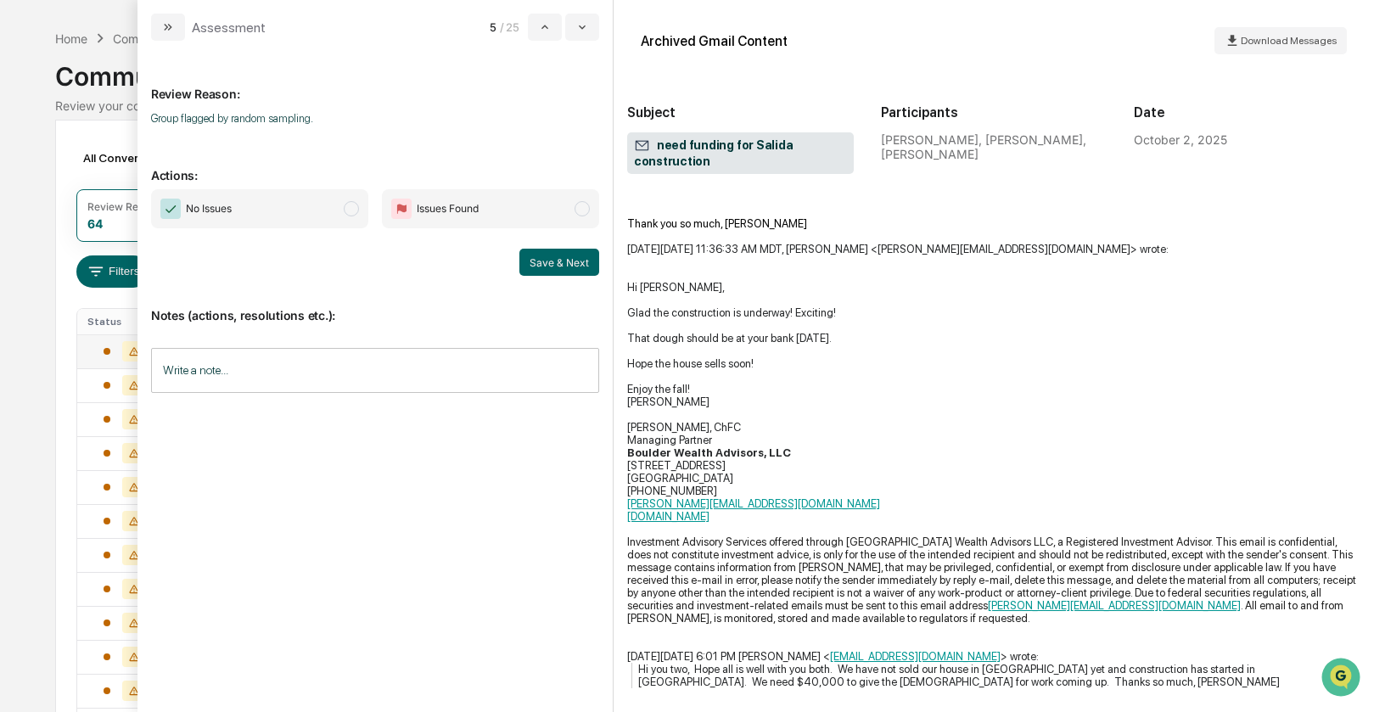
scroll to position [240, 0]
click at [351, 209] on span "modal" at bounding box center [351, 208] width 15 height 15
click at [542, 257] on button "Save & Next" at bounding box center [559, 262] width 80 height 27
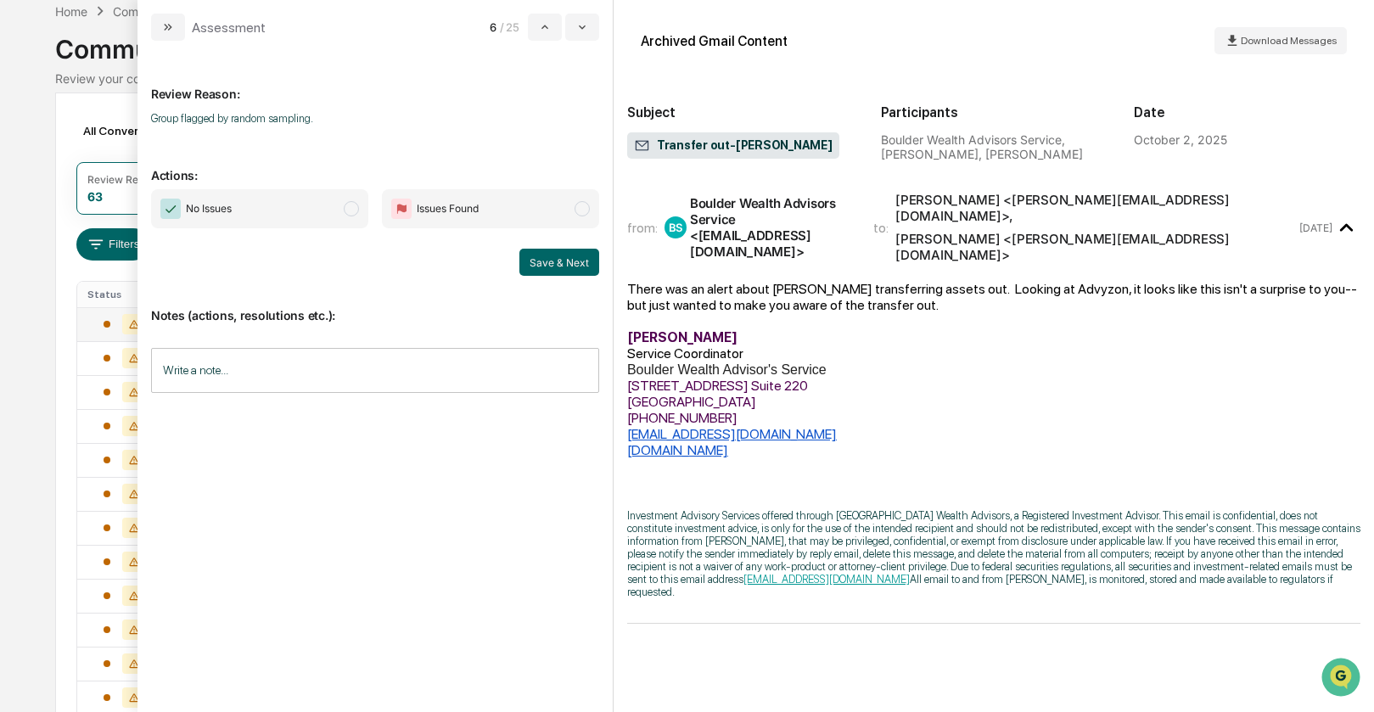
scroll to position [85, 0]
click at [345, 207] on span "modal" at bounding box center [351, 208] width 15 height 15
click at [557, 265] on button "Save & Next" at bounding box center [559, 262] width 80 height 27
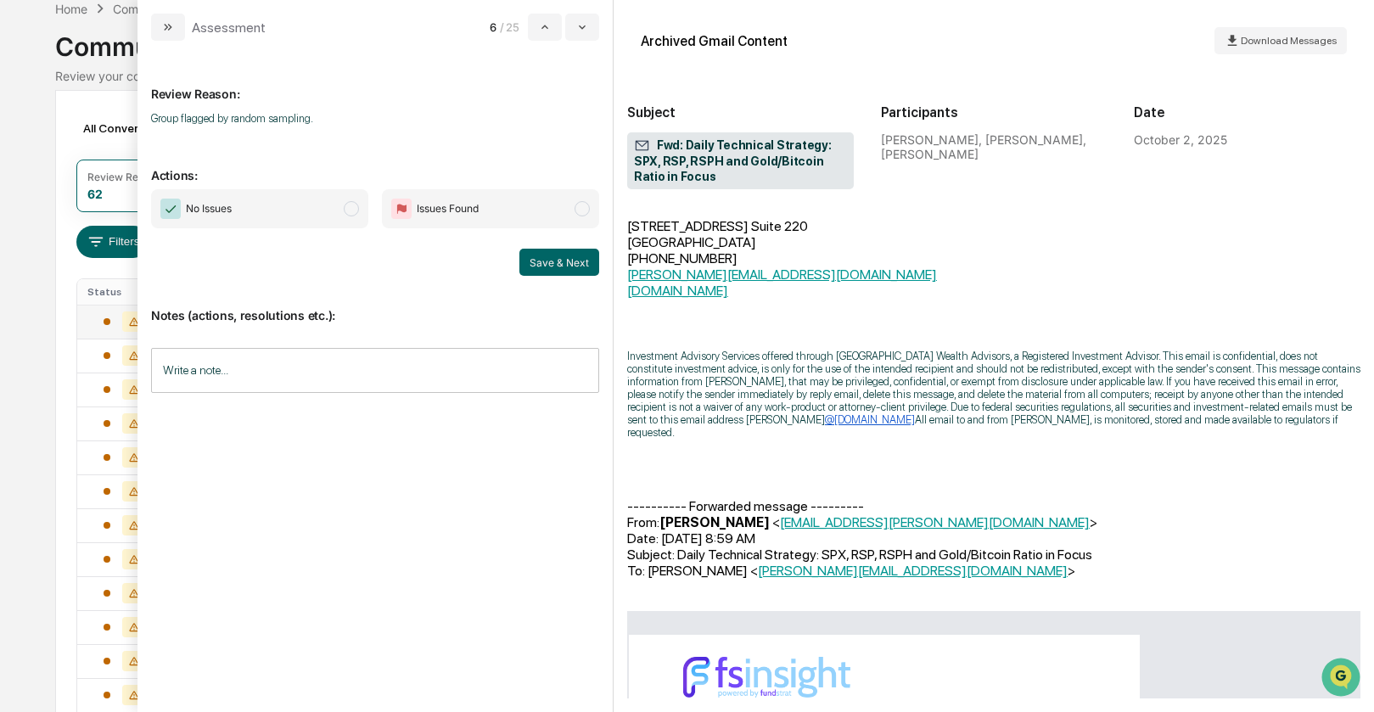
scroll to position [510, 0]
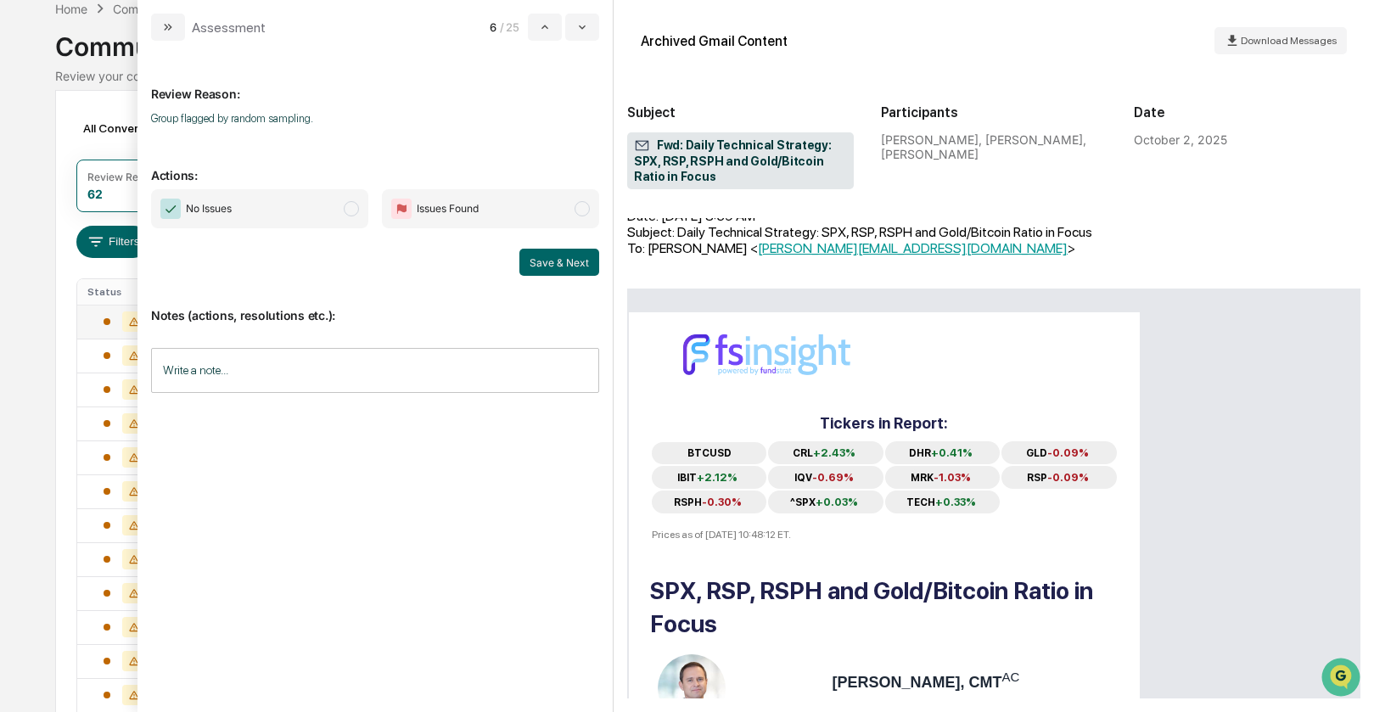
click at [346, 209] on span "modal" at bounding box center [351, 208] width 15 height 15
click at [530, 265] on button "Save & Next" at bounding box center [559, 262] width 80 height 27
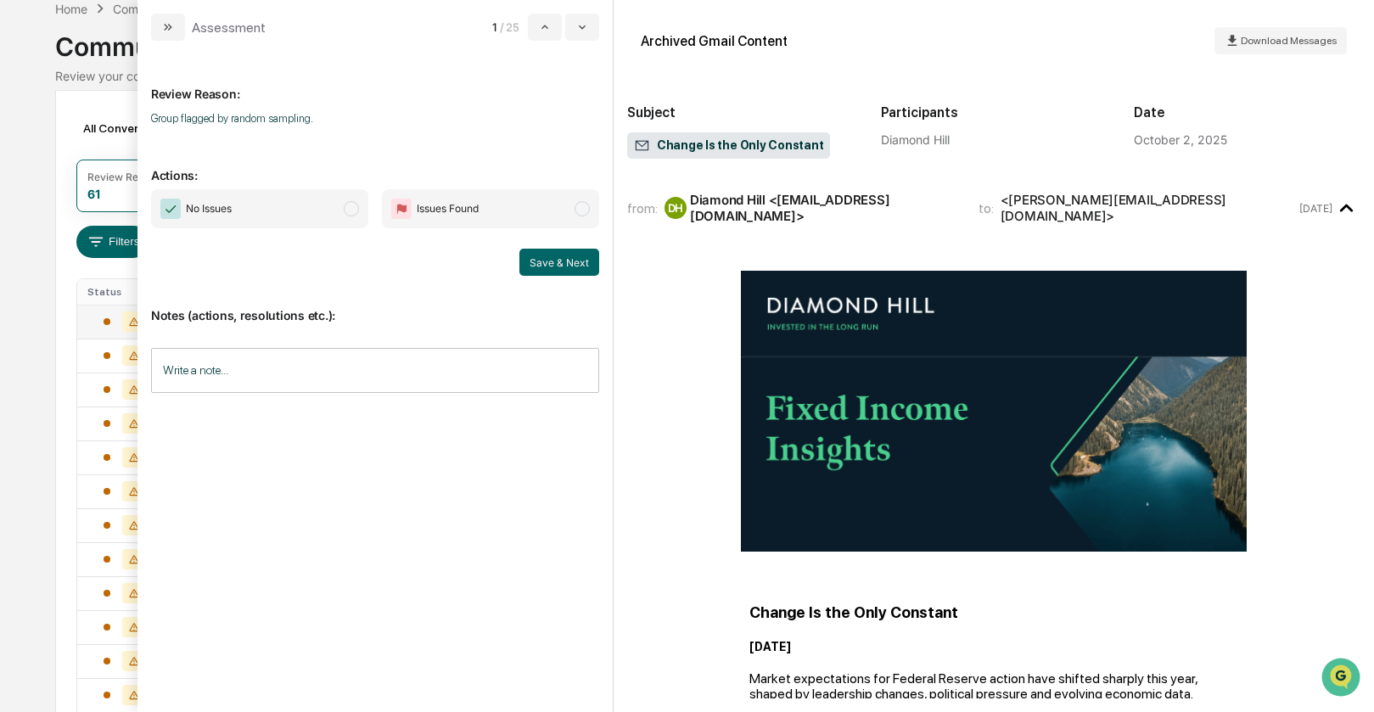
click at [353, 208] on span "modal" at bounding box center [351, 208] width 15 height 15
click at [569, 258] on button "Save & Next" at bounding box center [559, 262] width 80 height 27
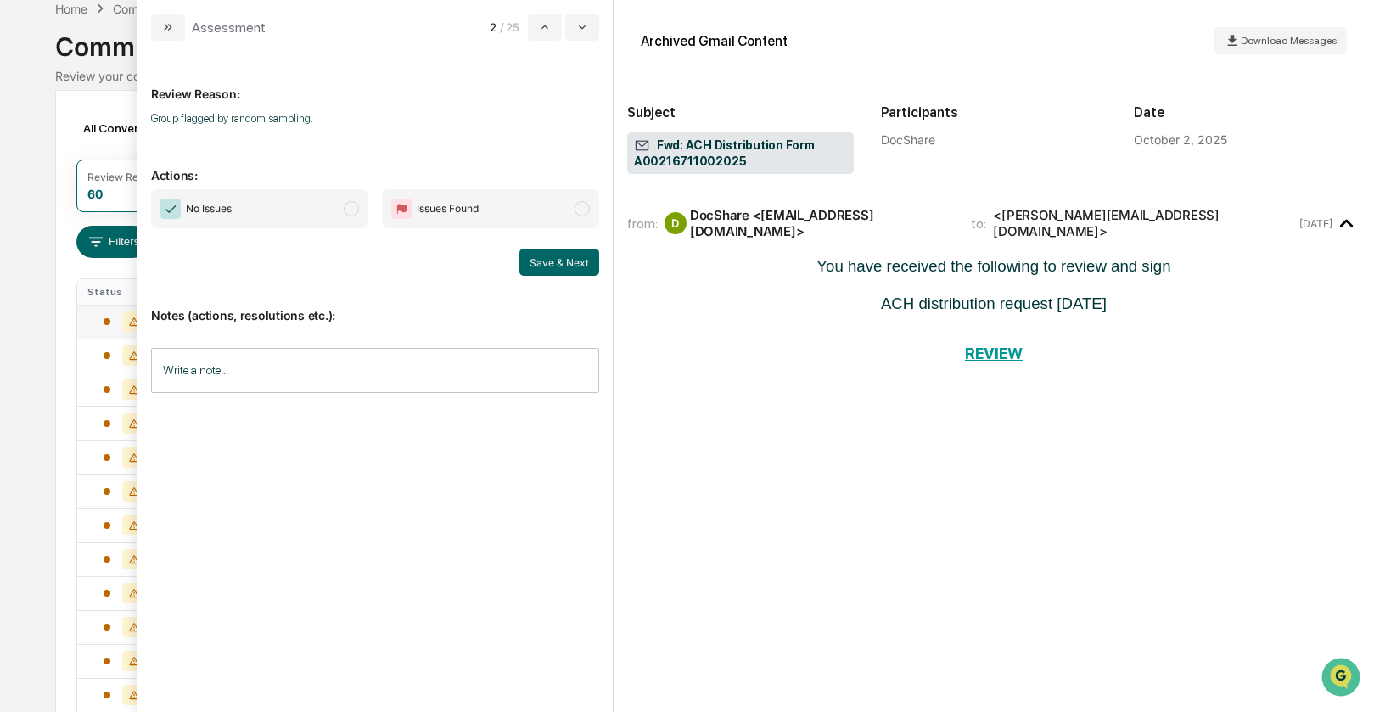
click at [356, 211] on span "modal" at bounding box center [351, 208] width 15 height 15
click at [531, 257] on button "Save & Next" at bounding box center [559, 262] width 80 height 27
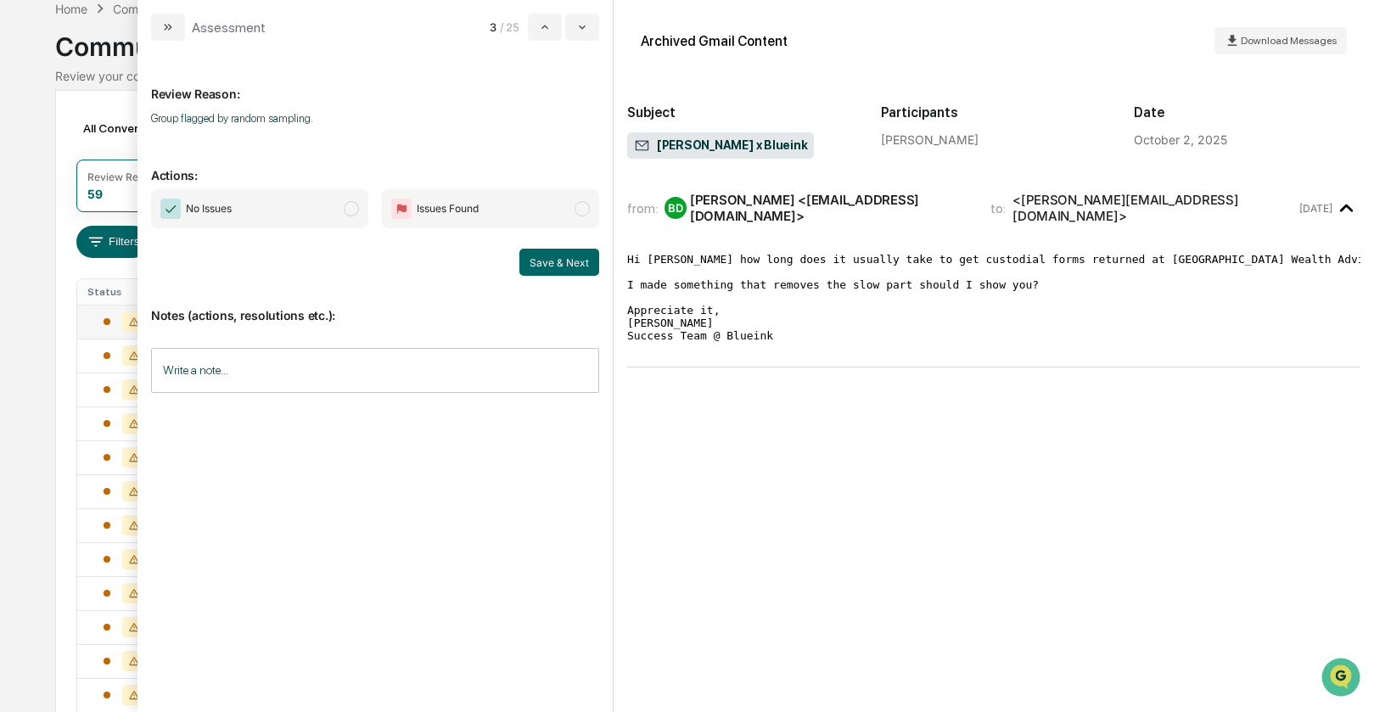
click at [347, 209] on span "modal" at bounding box center [351, 208] width 15 height 15
click at [536, 259] on button "Save & Next" at bounding box center [559, 262] width 80 height 27
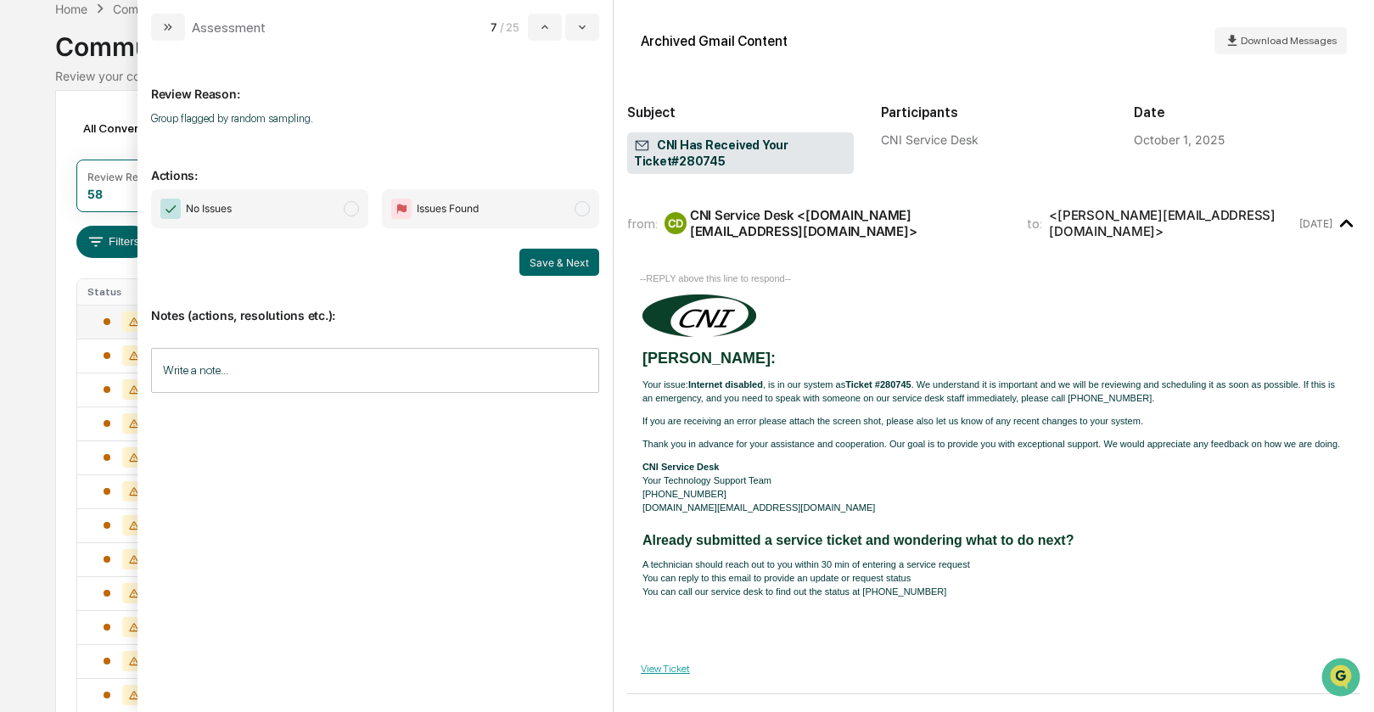
click at [353, 212] on span "modal" at bounding box center [351, 208] width 15 height 15
click at [541, 262] on button "Save & Next" at bounding box center [559, 262] width 80 height 27
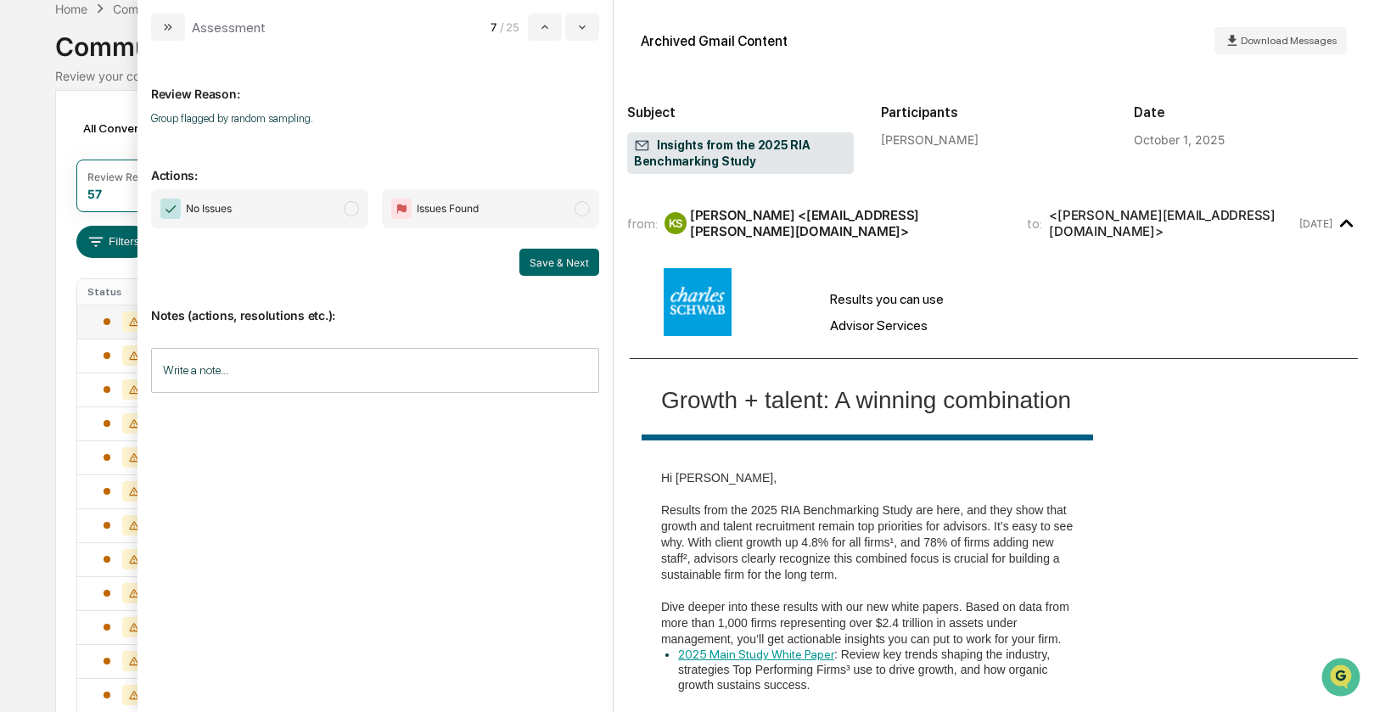
click at [354, 210] on span "modal" at bounding box center [351, 208] width 15 height 15
click at [553, 261] on button "Save & Next" at bounding box center [559, 262] width 80 height 27
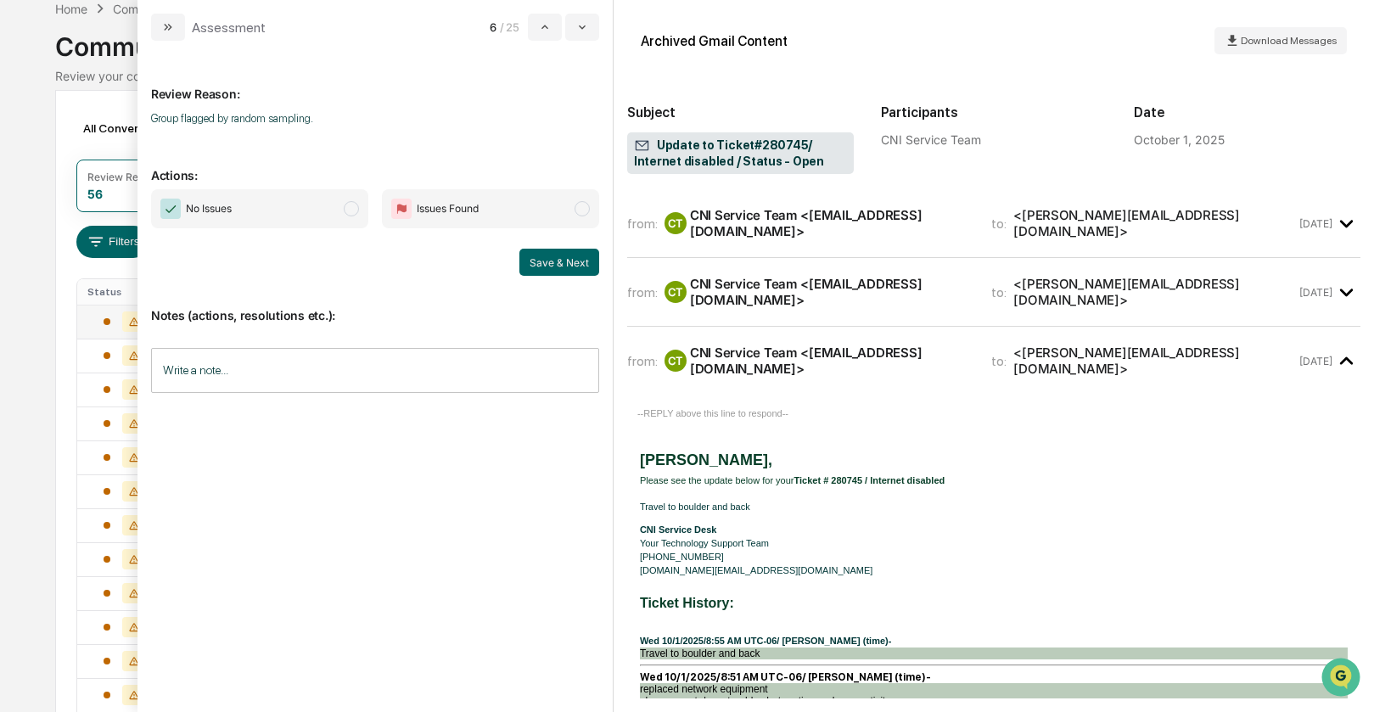
scroll to position [320, 0]
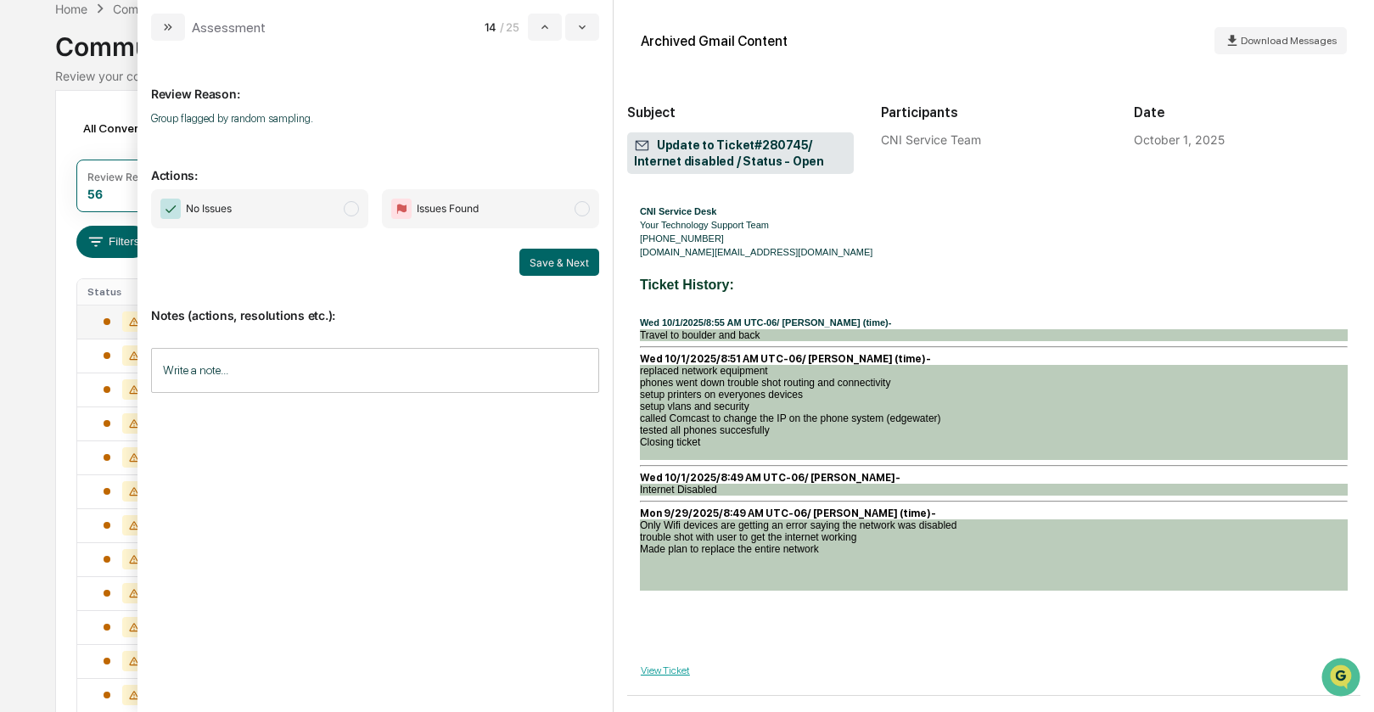
click at [360, 209] on span "No Issues" at bounding box center [259, 208] width 217 height 39
click at [541, 255] on button "Save & Next" at bounding box center [559, 262] width 80 height 27
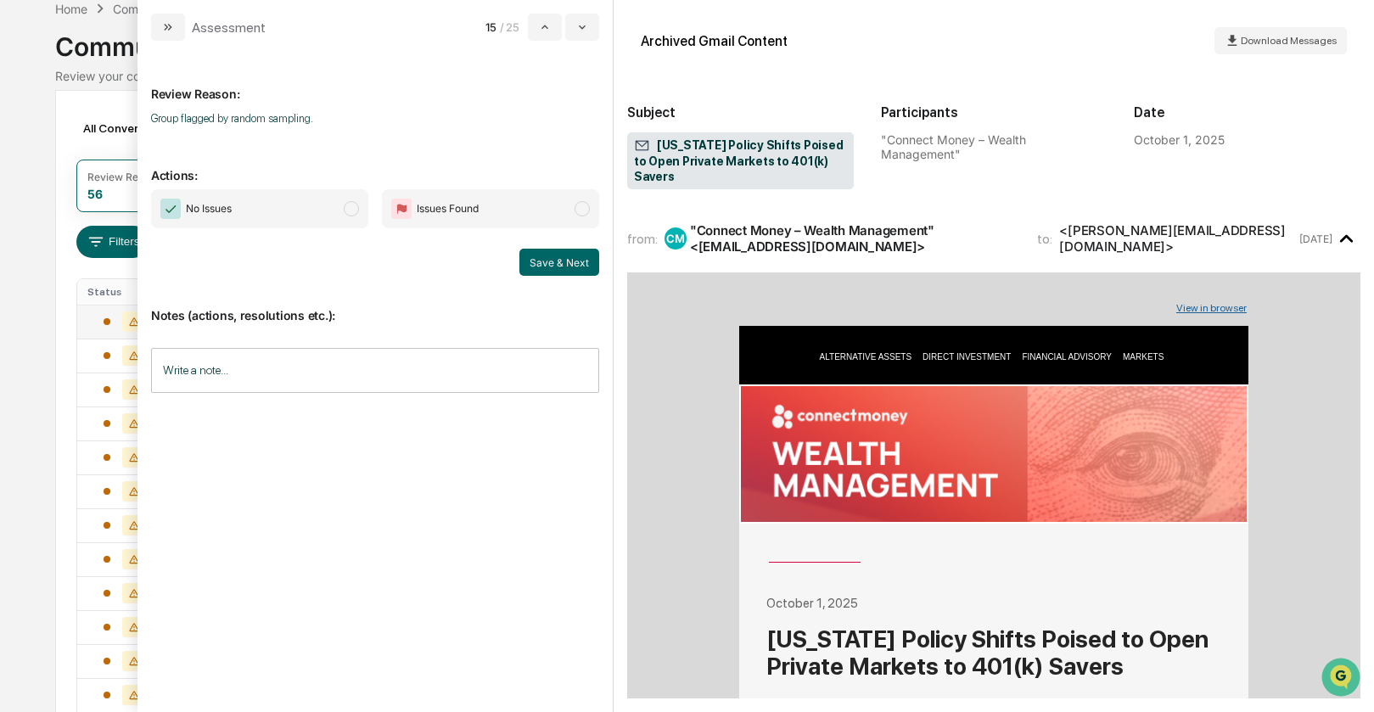
click at [348, 207] on span "modal" at bounding box center [351, 208] width 15 height 15
click at [561, 259] on button "Save & Next" at bounding box center [559, 262] width 80 height 27
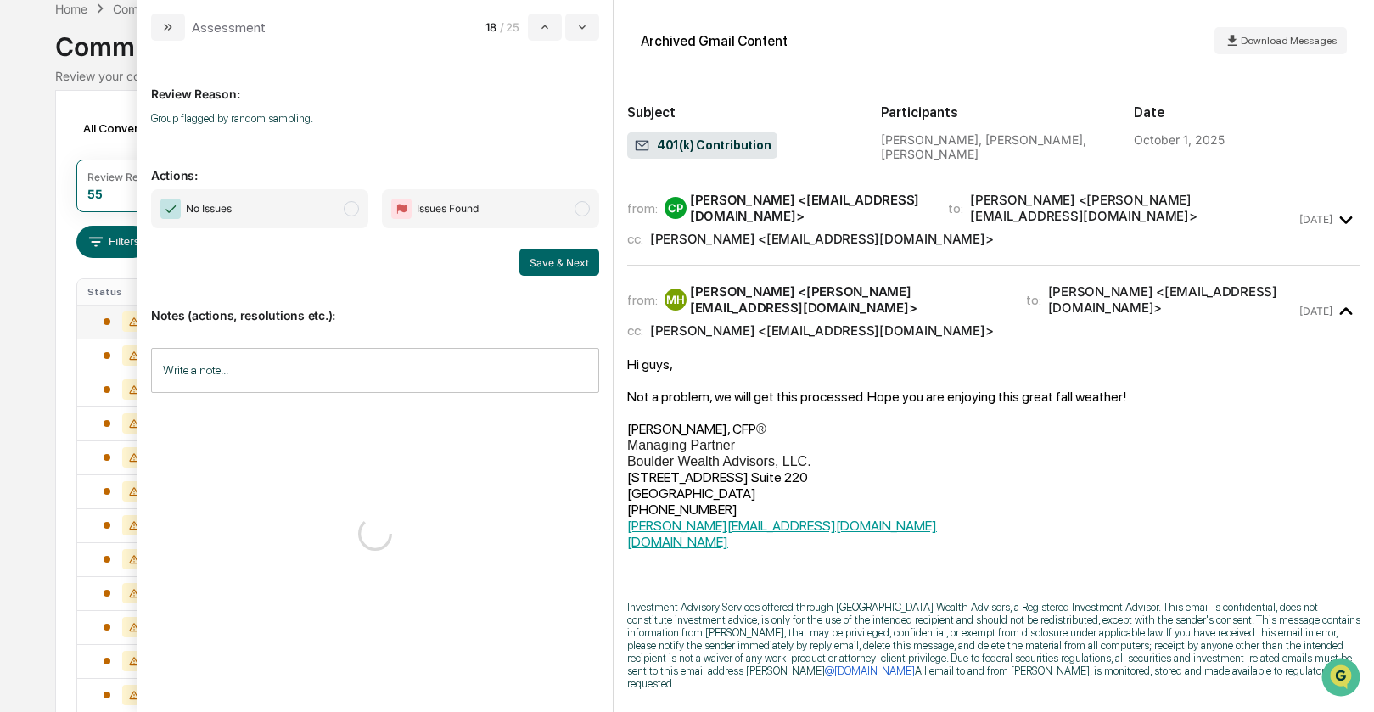
click at [351, 211] on span "modal" at bounding box center [351, 208] width 15 height 15
click at [581, 279] on div "Notes (actions, resolutions etc.): Write a note... Write a note..." at bounding box center [375, 344] width 448 height 137
click at [564, 261] on button "Save & Next" at bounding box center [559, 262] width 80 height 27
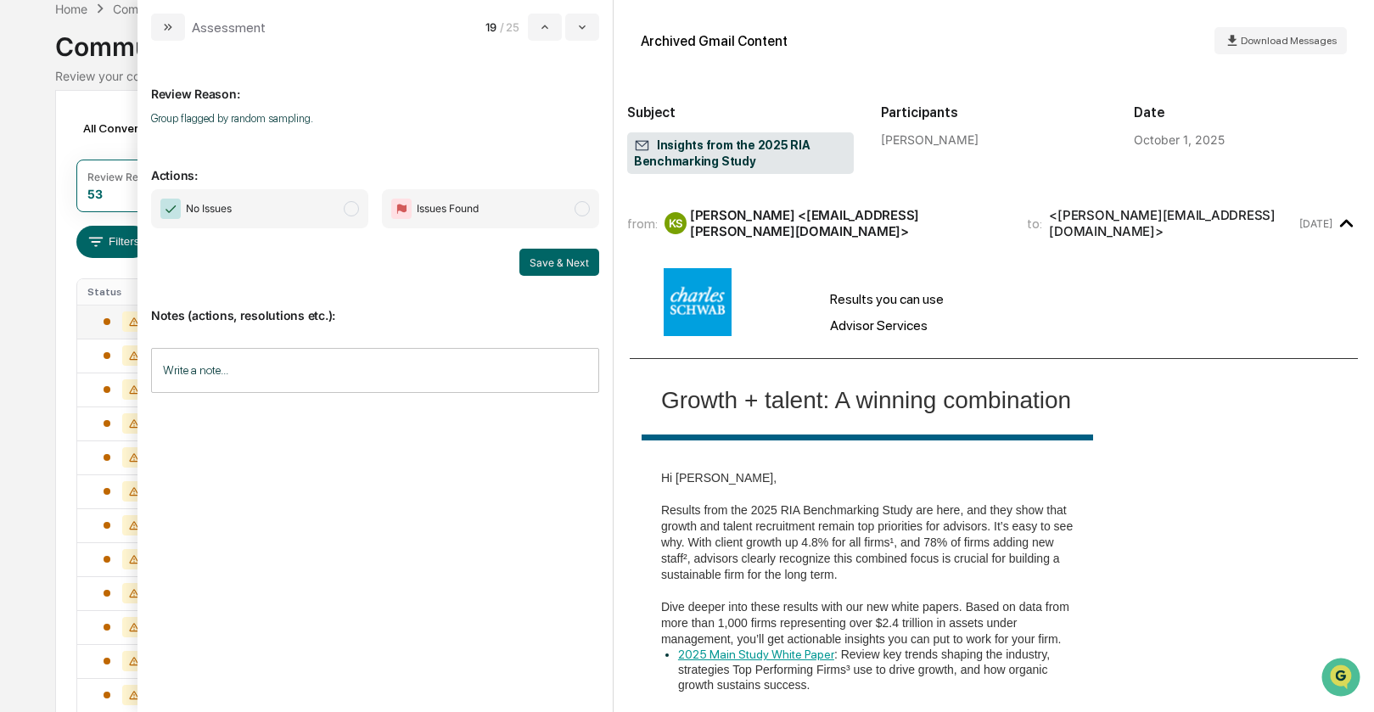
click at [350, 210] on span "modal" at bounding box center [351, 208] width 15 height 15
drag, startPoint x: 540, startPoint y: 261, endPoint x: 432, endPoint y: 226, distance: 113.3
click at [540, 261] on button "Save & Next" at bounding box center [559, 262] width 80 height 27
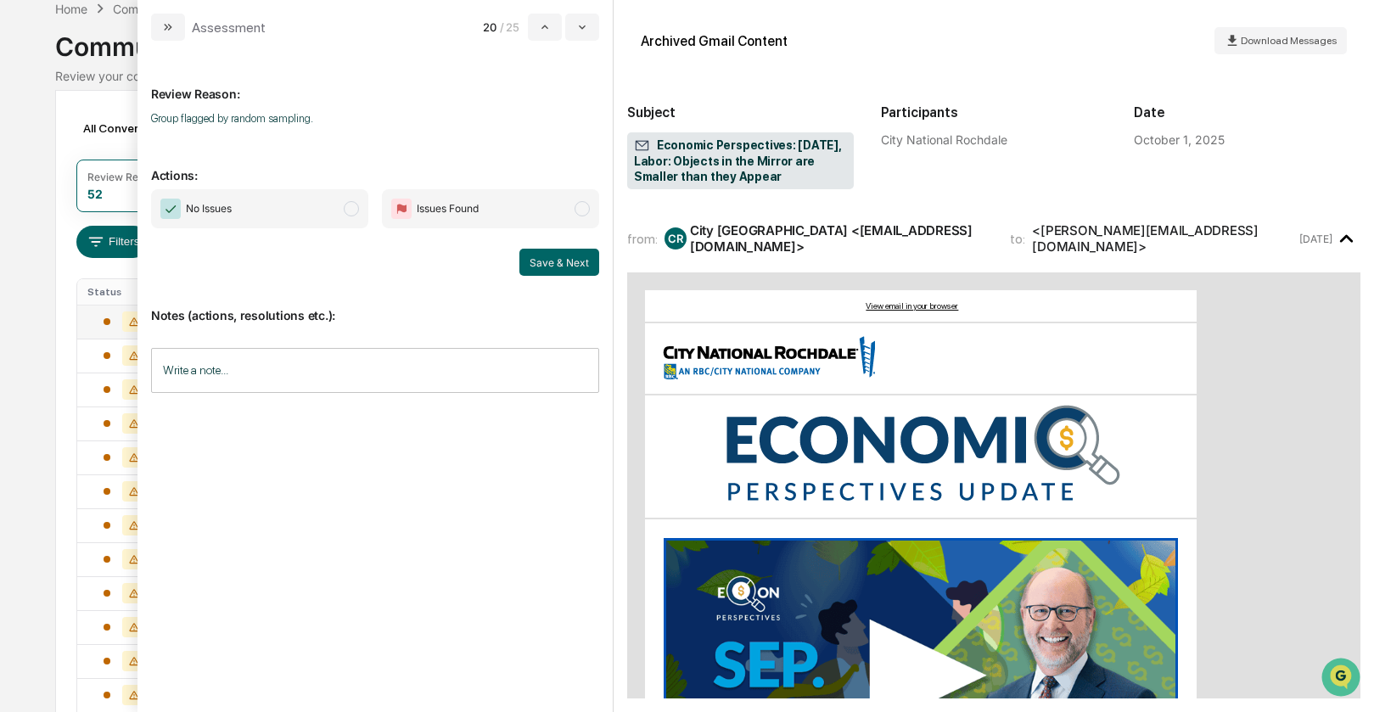
click at [355, 210] on span "modal" at bounding box center [351, 208] width 15 height 15
click at [536, 257] on button "Save & Next" at bounding box center [559, 262] width 80 height 27
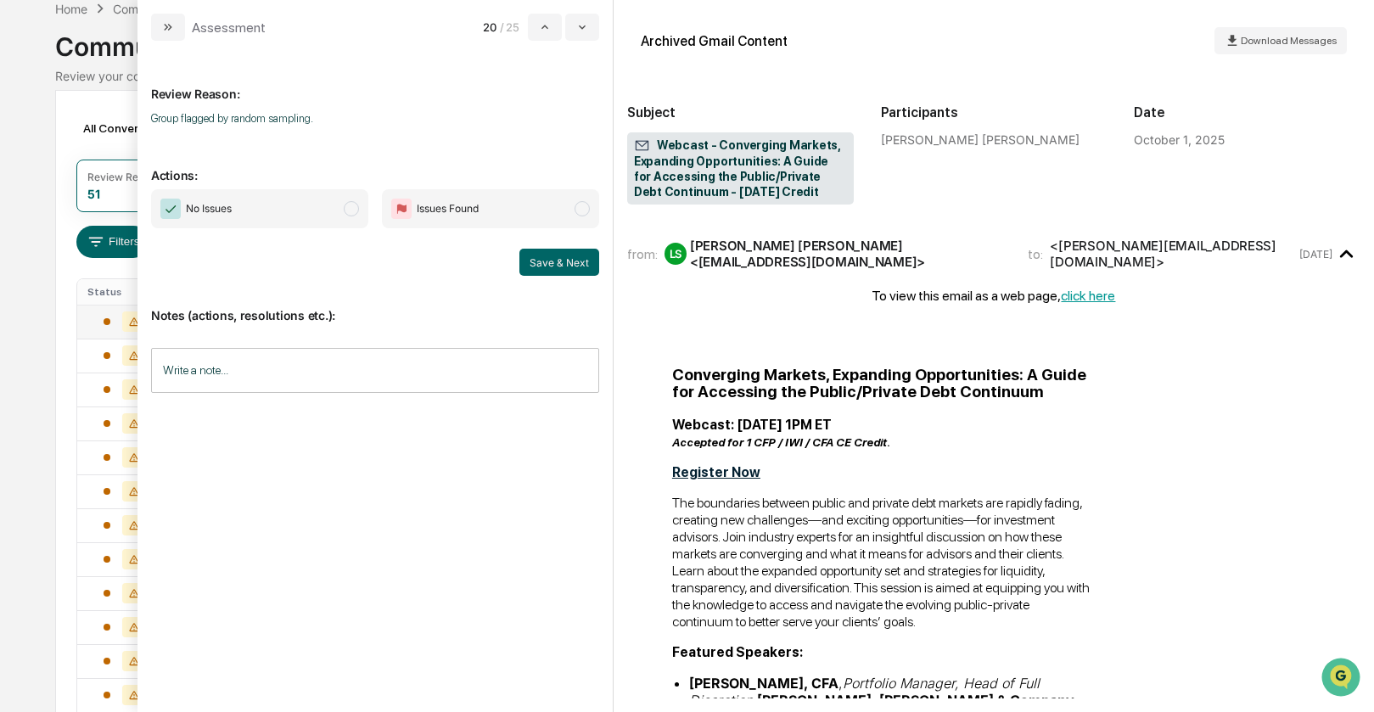
click at [356, 205] on span "modal" at bounding box center [351, 208] width 15 height 15
click at [531, 261] on button "Save & Next" at bounding box center [559, 262] width 80 height 27
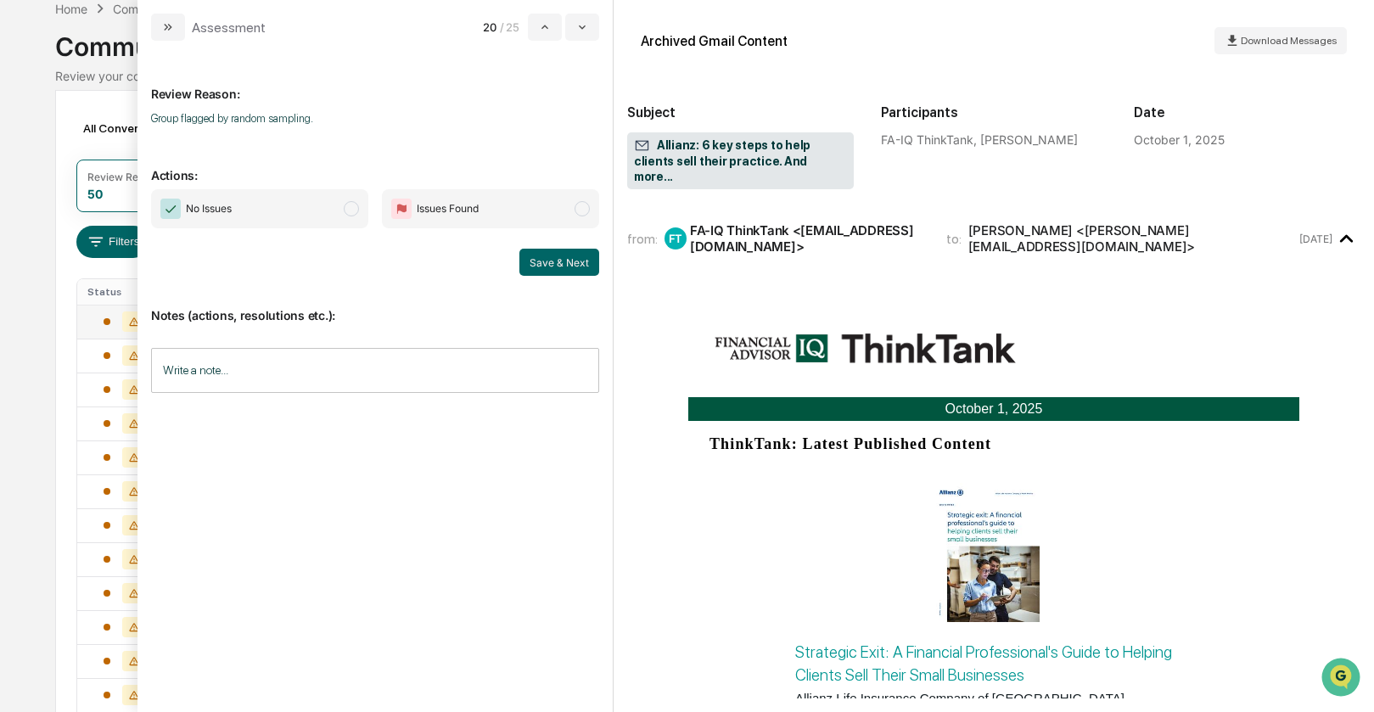
click at [353, 210] on span "modal" at bounding box center [351, 208] width 15 height 15
click at [537, 261] on button "Save & Next" at bounding box center [559, 262] width 80 height 27
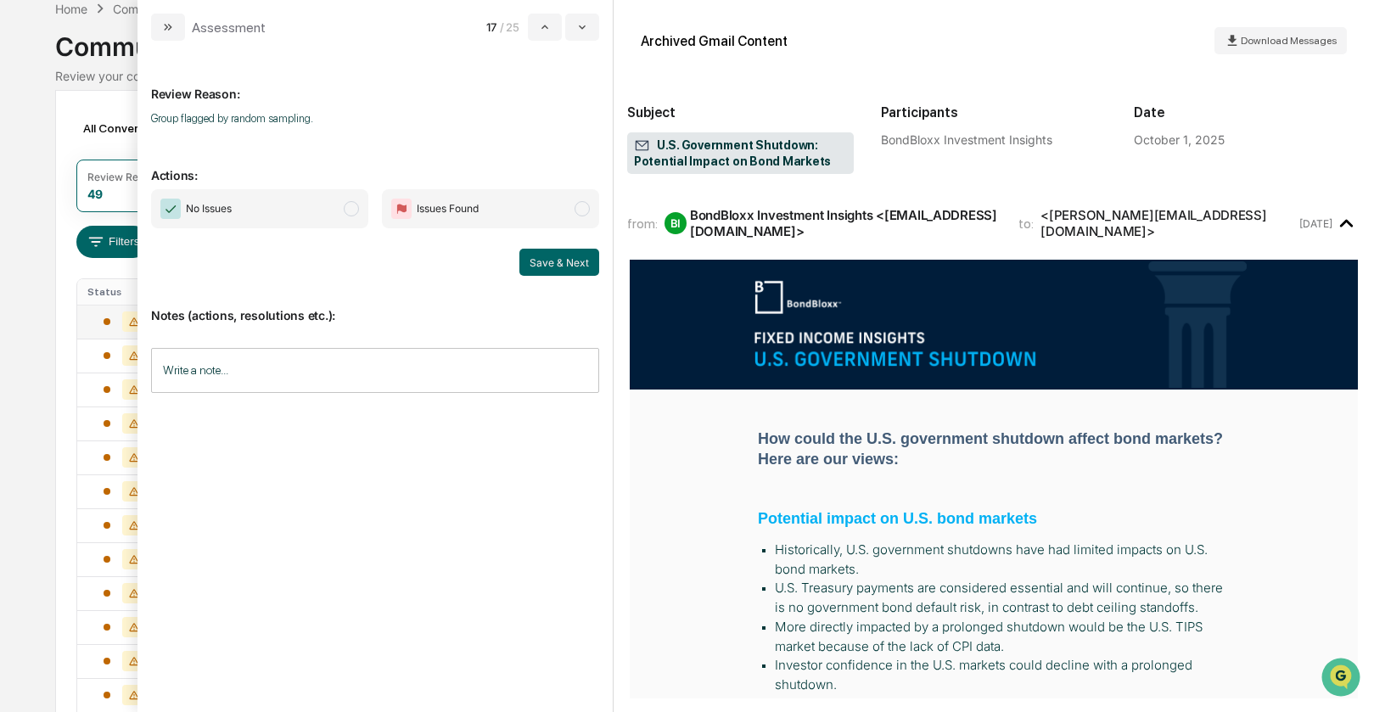
click at [350, 210] on span "modal" at bounding box center [351, 208] width 15 height 15
click at [547, 265] on button "Save & Next" at bounding box center [559, 262] width 80 height 27
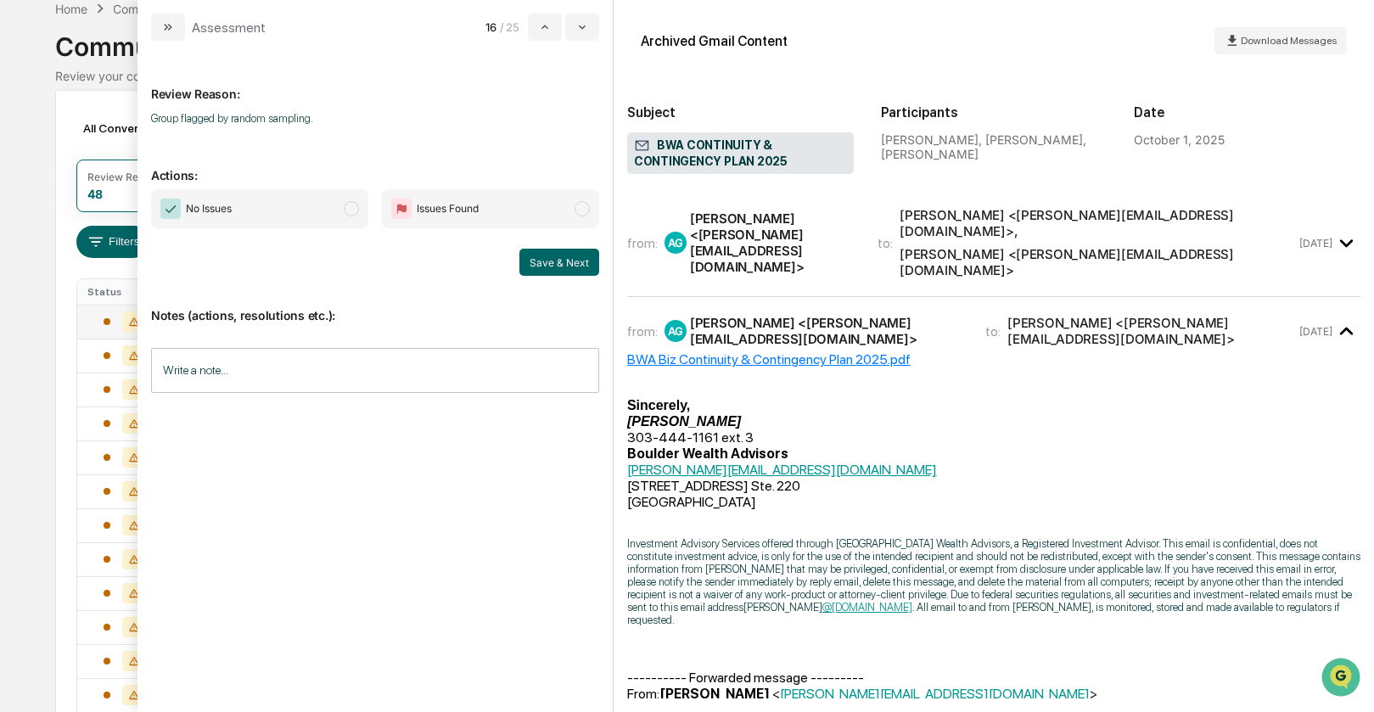
drag, startPoint x: 343, startPoint y: 207, endPoint x: 597, endPoint y: 300, distance: 271.2
click at [344, 207] on span "modal" at bounding box center [351, 208] width 15 height 15
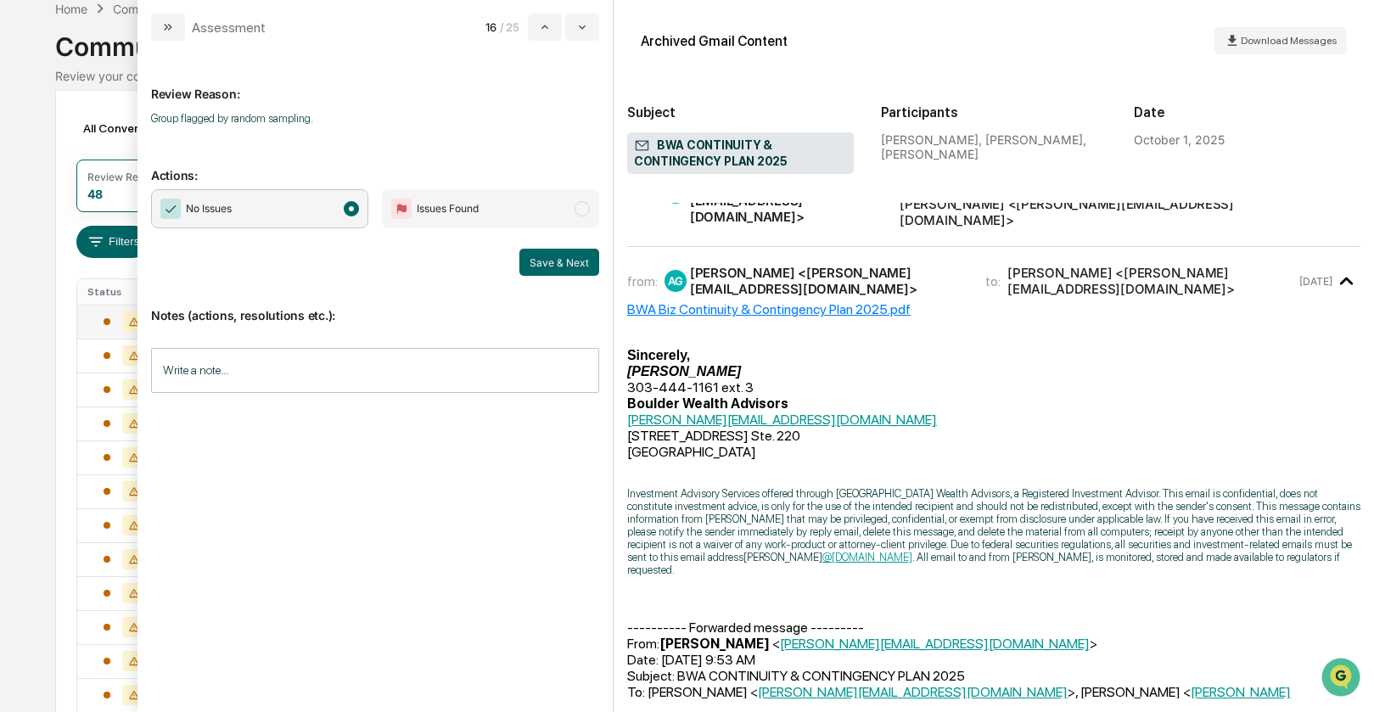
scroll to position [103, 0]
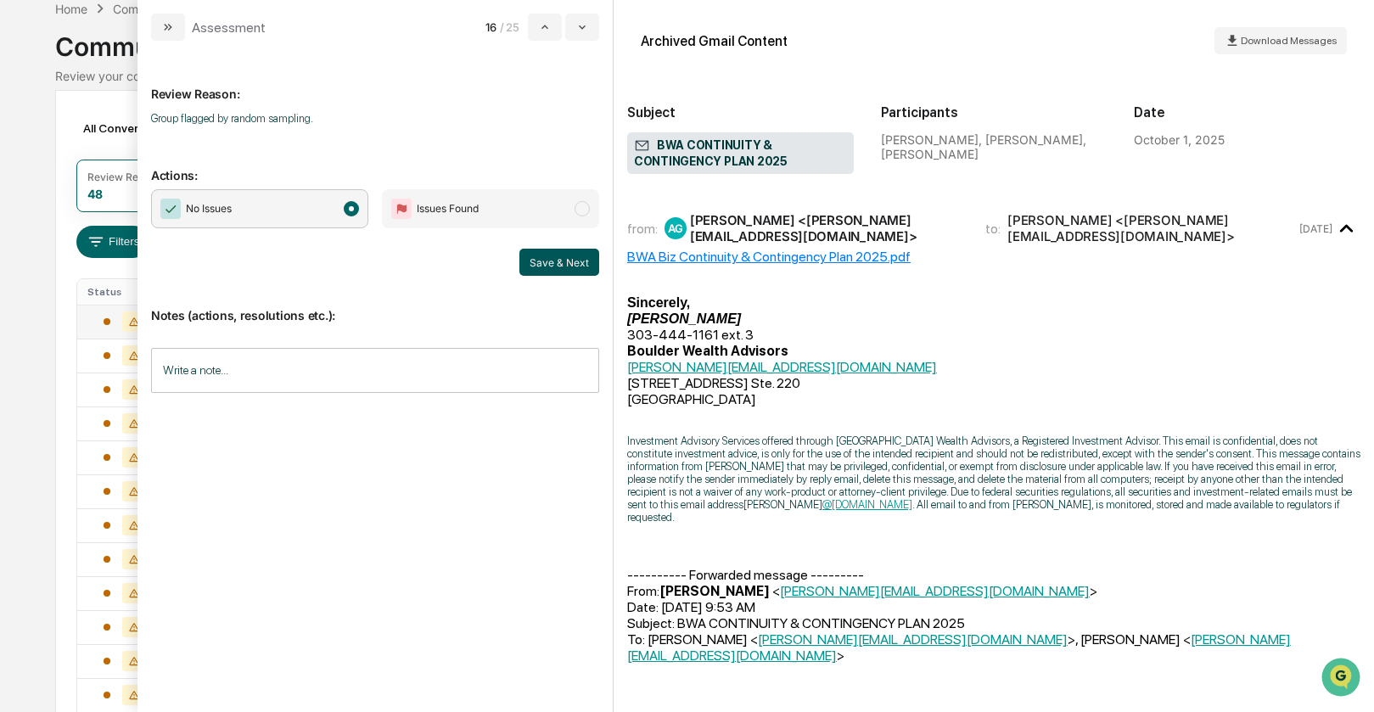
click at [552, 262] on button "Save & Next" at bounding box center [559, 262] width 80 height 27
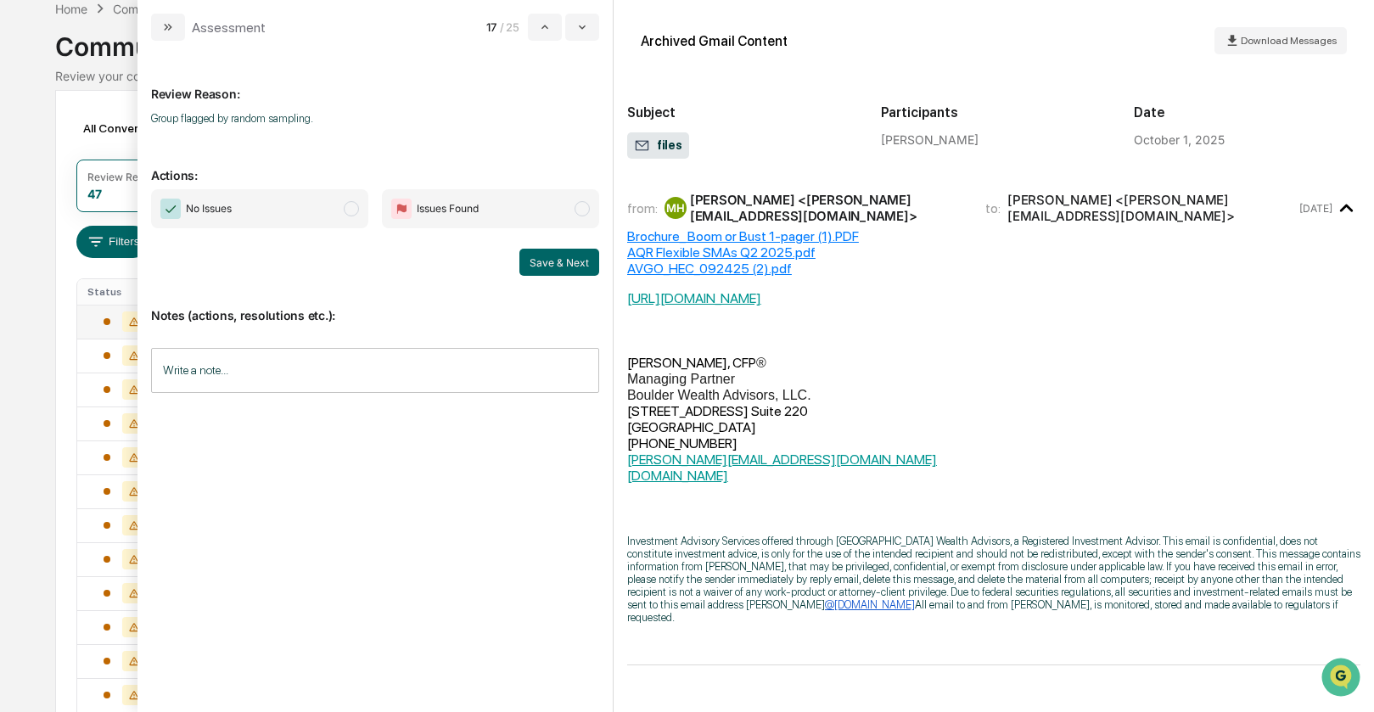
click at [355, 211] on span "modal" at bounding box center [351, 208] width 15 height 15
click at [536, 255] on button "Save & Next" at bounding box center [559, 262] width 80 height 27
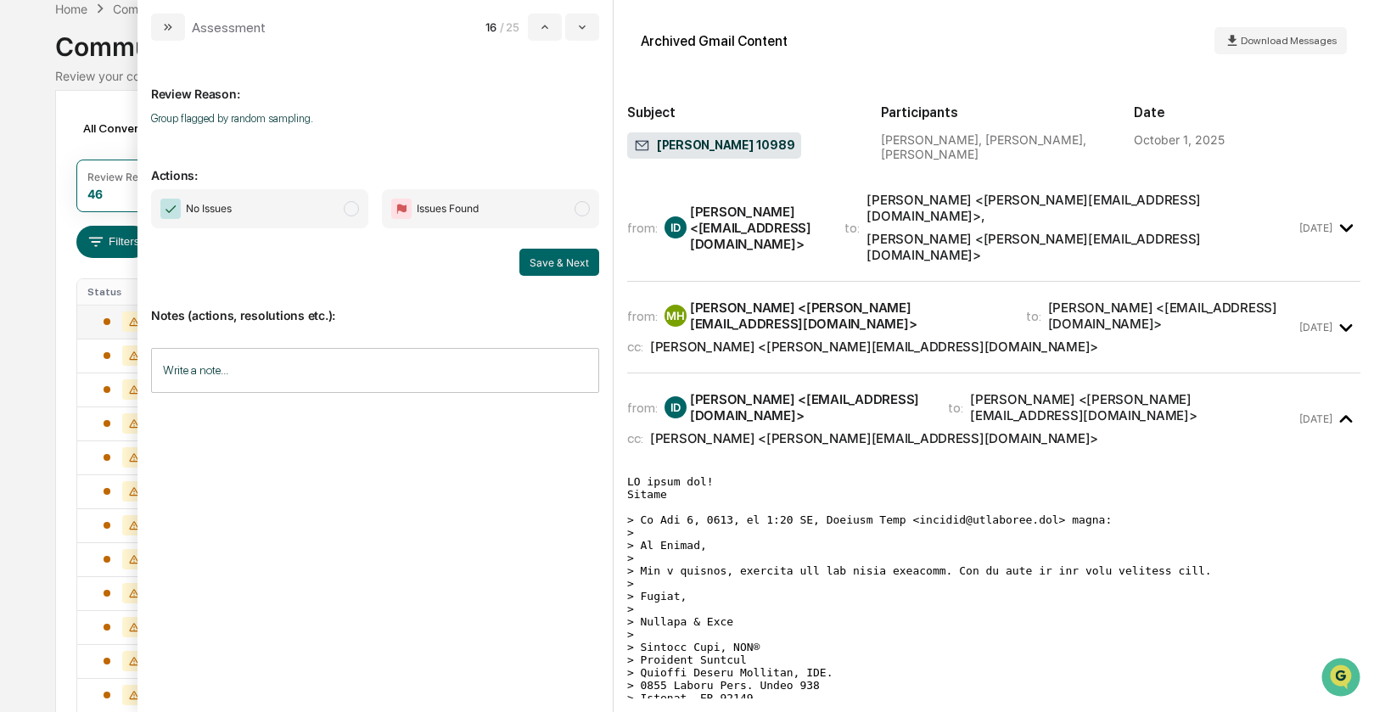
click at [354, 206] on span "modal" at bounding box center [351, 208] width 15 height 15
click at [758, 225] on div "[PERSON_NAME] <[EMAIL_ADDRESS][DOMAIN_NAME]>" at bounding box center [757, 228] width 135 height 48
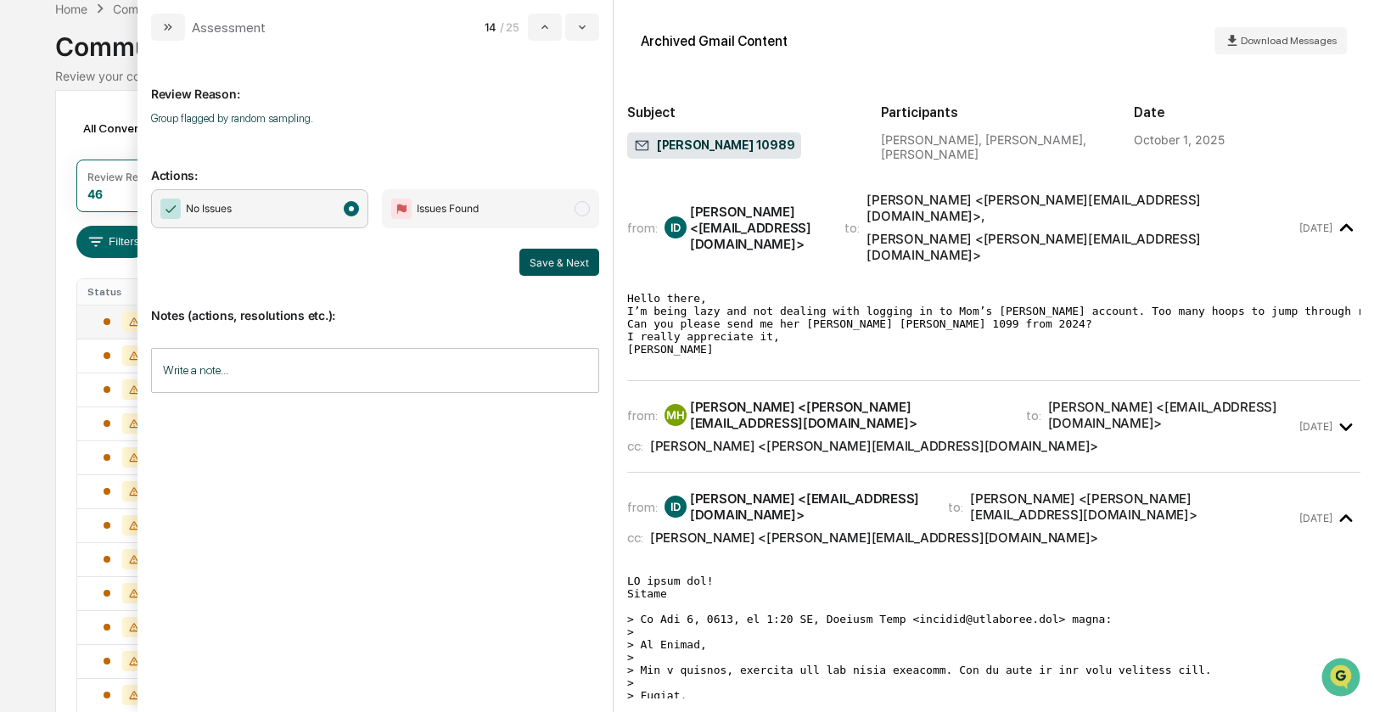
click at [544, 261] on button "Save & Next" at bounding box center [559, 262] width 80 height 27
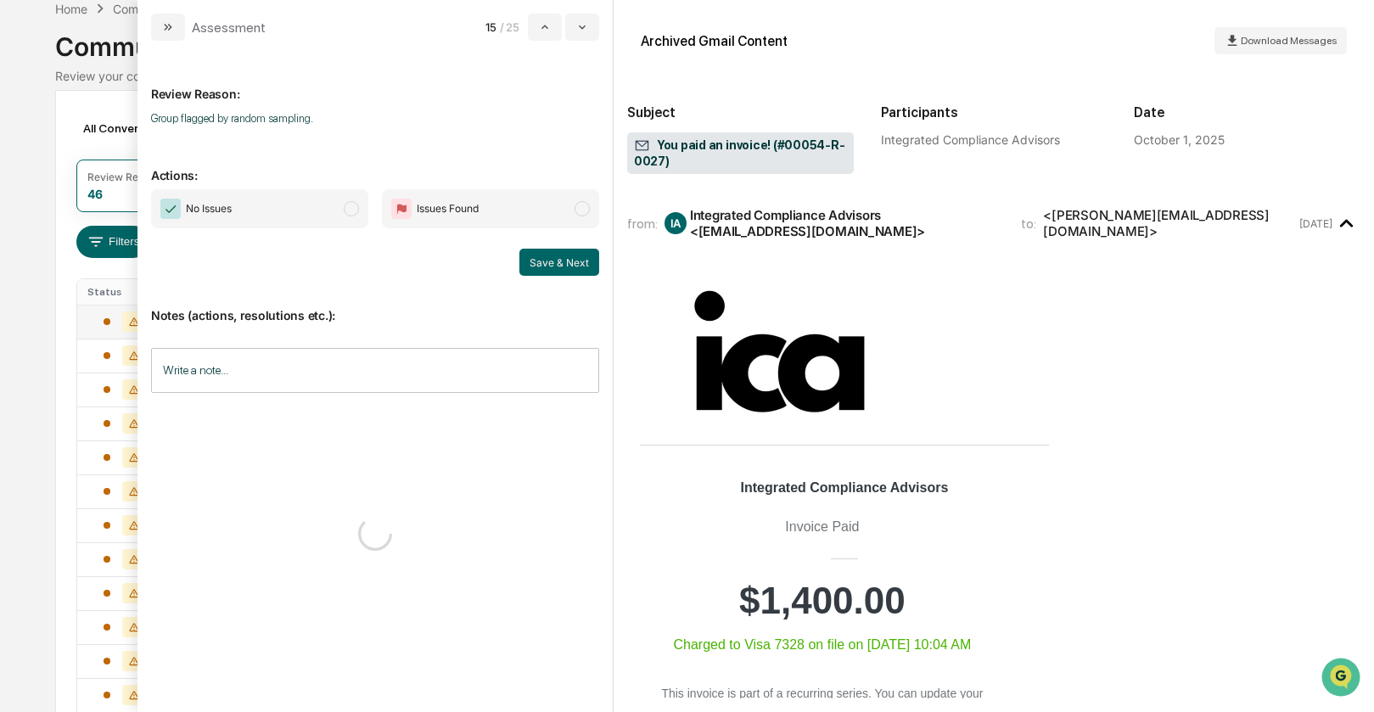
click at [352, 211] on span "modal" at bounding box center [351, 208] width 15 height 15
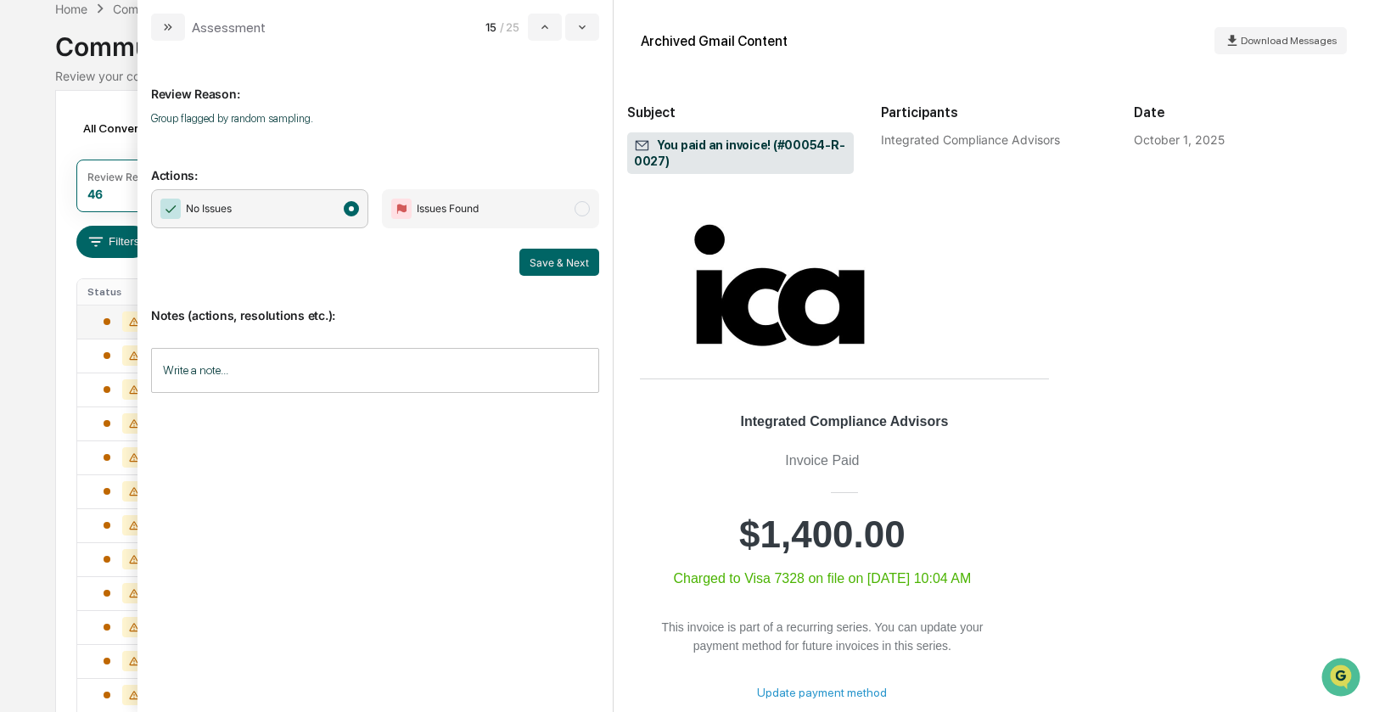
scroll to position [101, 0]
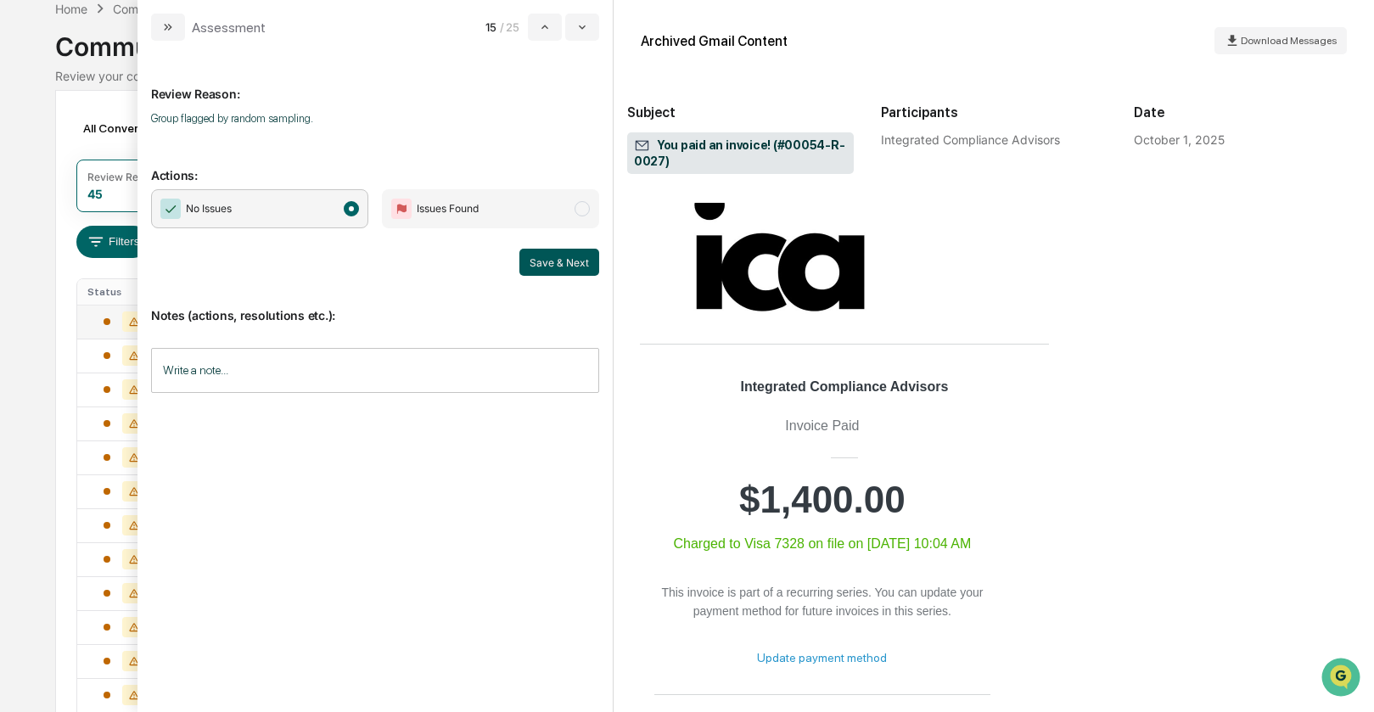
click at [546, 261] on button "Save & Next" at bounding box center [559, 262] width 80 height 27
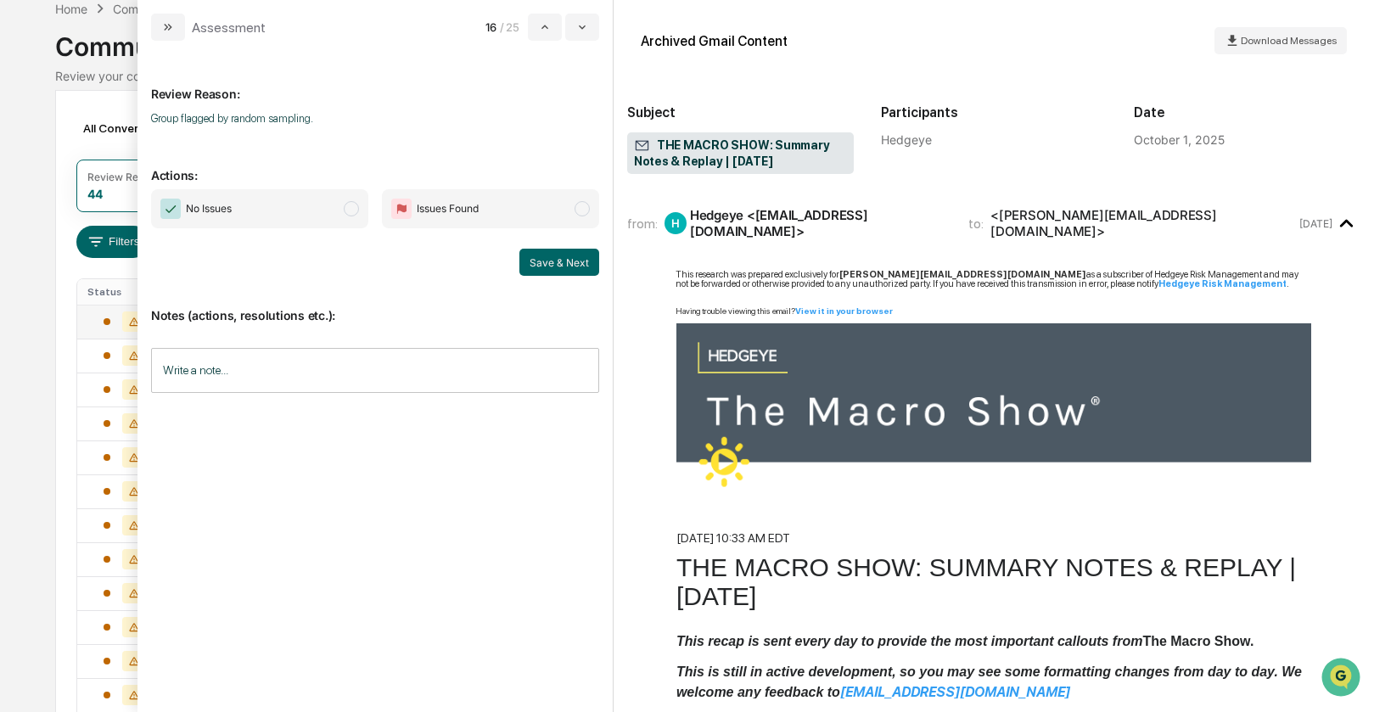
click at [350, 211] on span "modal" at bounding box center [351, 208] width 15 height 15
click at [546, 267] on button "Save & Next" at bounding box center [559, 262] width 80 height 27
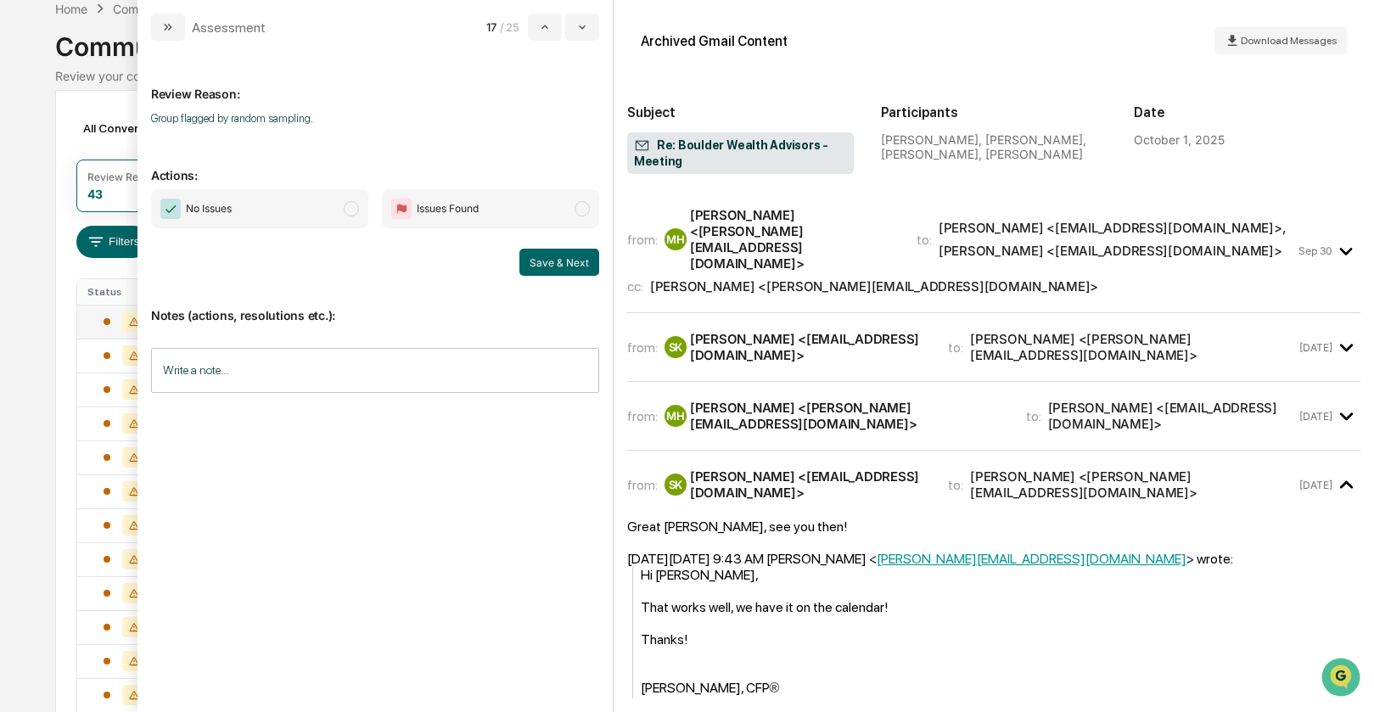
click at [350, 211] on span "modal" at bounding box center [351, 208] width 15 height 15
click at [731, 331] on div "[PERSON_NAME] <[EMAIL_ADDRESS][DOMAIN_NAME]>" at bounding box center [809, 347] width 238 height 32
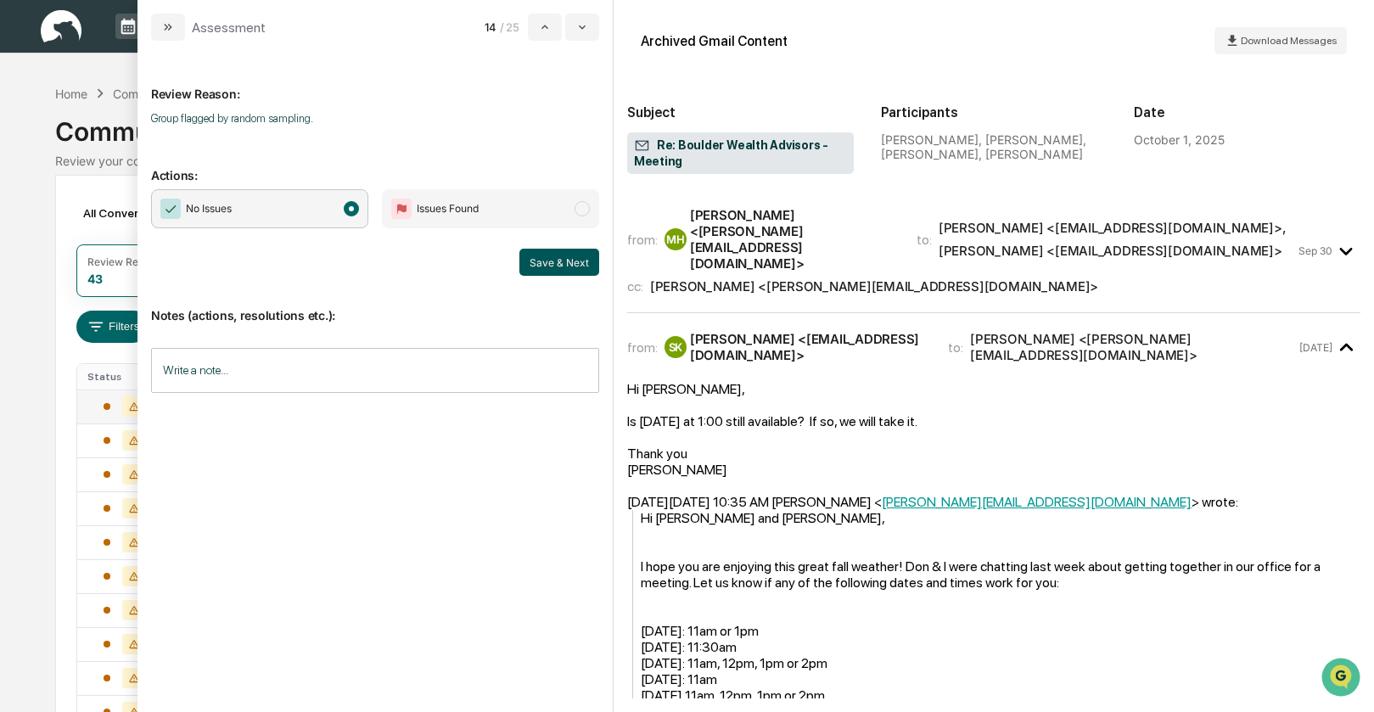
click at [537, 267] on button "Save & Next" at bounding box center [559, 262] width 80 height 27
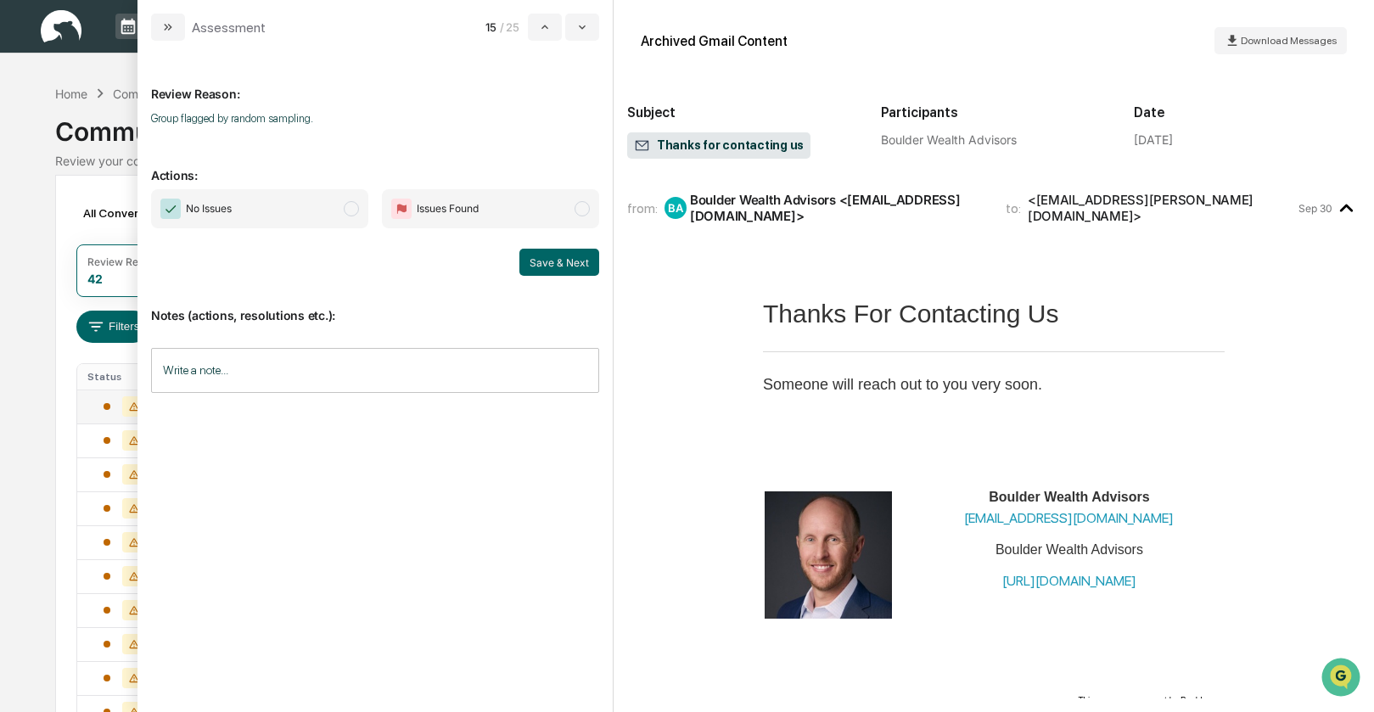
click at [351, 210] on span "modal" at bounding box center [351, 208] width 15 height 15
click at [548, 263] on button "Save & Next" at bounding box center [559, 262] width 80 height 27
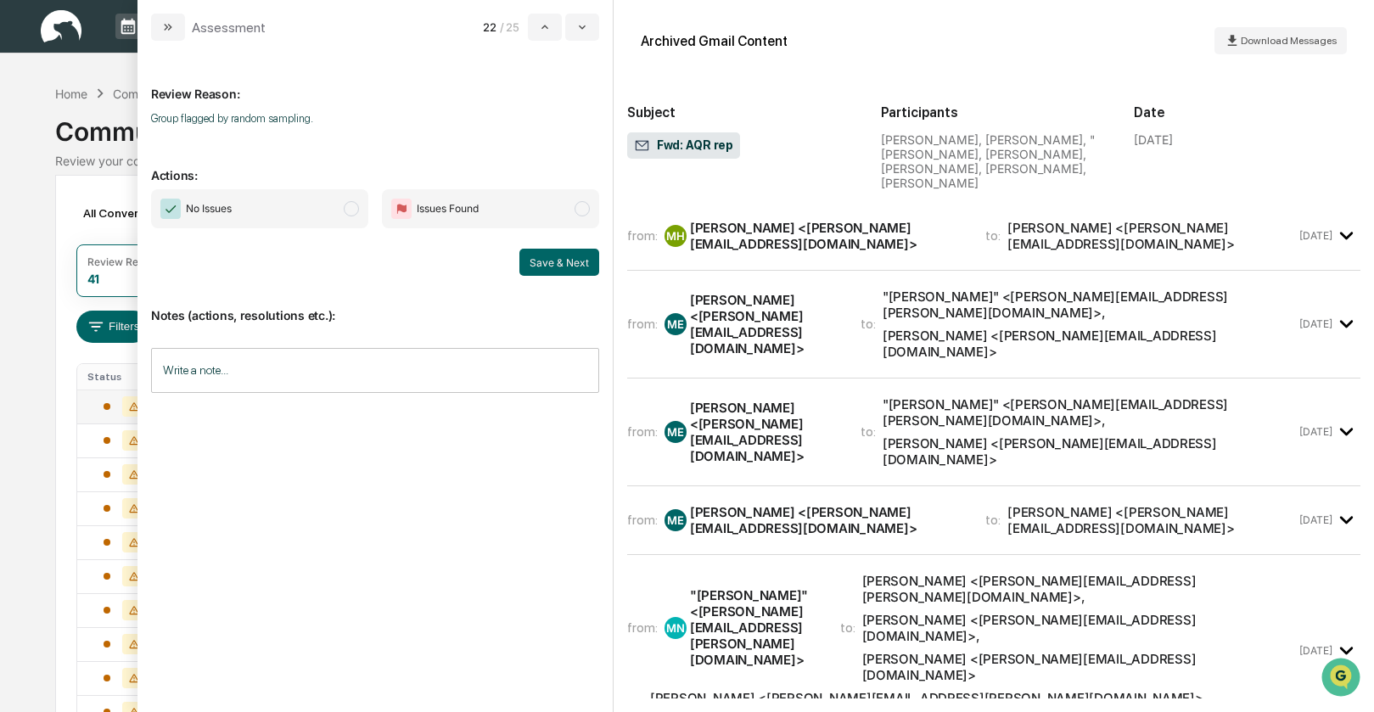
click at [353, 210] on span "modal" at bounding box center [351, 208] width 15 height 15
click at [704, 292] on div "[PERSON_NAME] <[PERSON_NAME][EMAIL_ADDRESS][DOMAIN_NAME]>" at bounding box center [765, 324] width 150 height 65
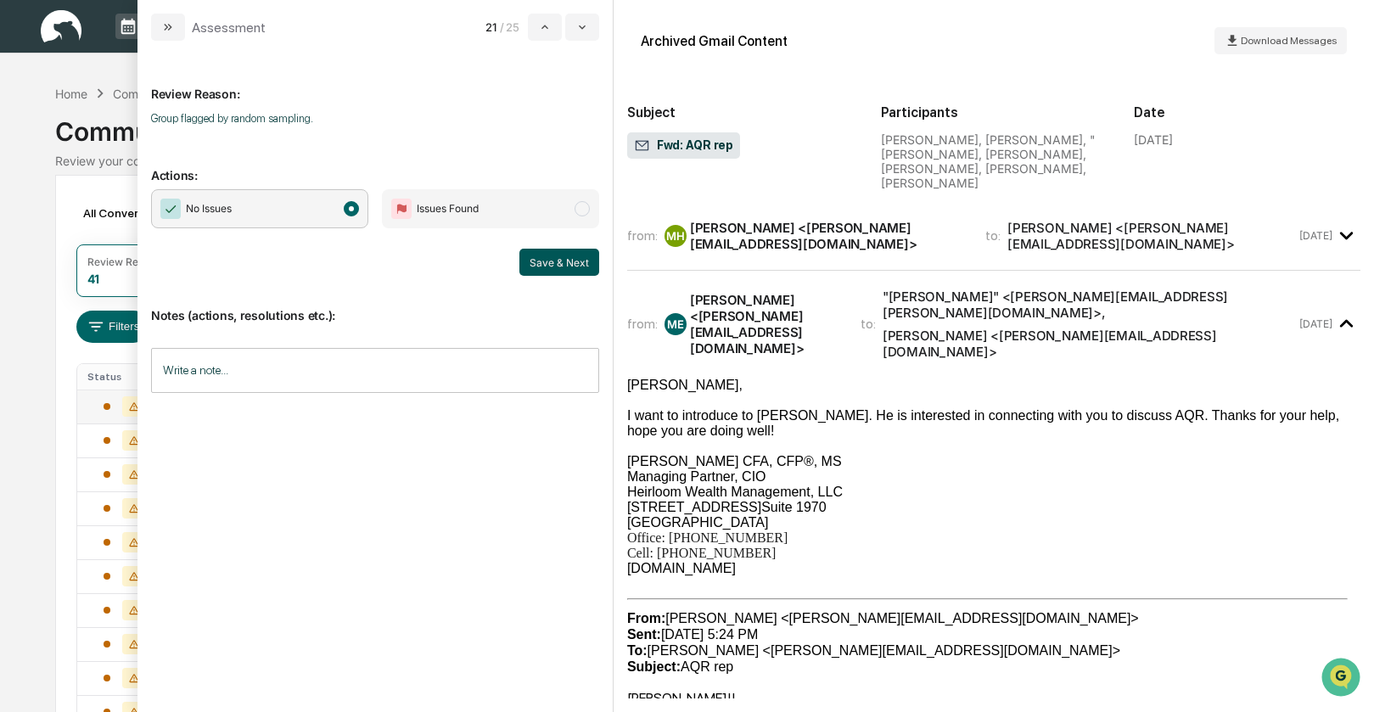
click at [578, 261] on button "Save & Next" at bounding box center [559, 262] width 80 height 27
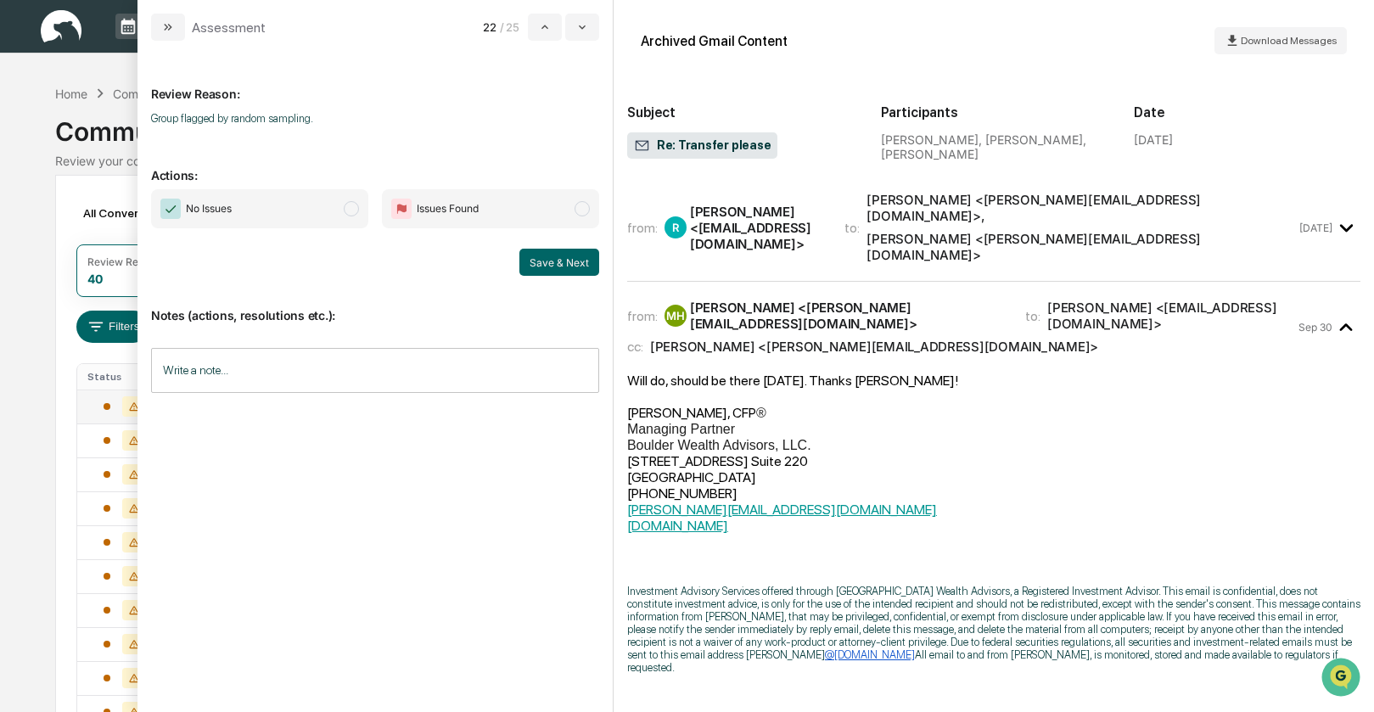
click at [355, 209] on span "modal" at bounding box center [351, 208] width 15 height 15
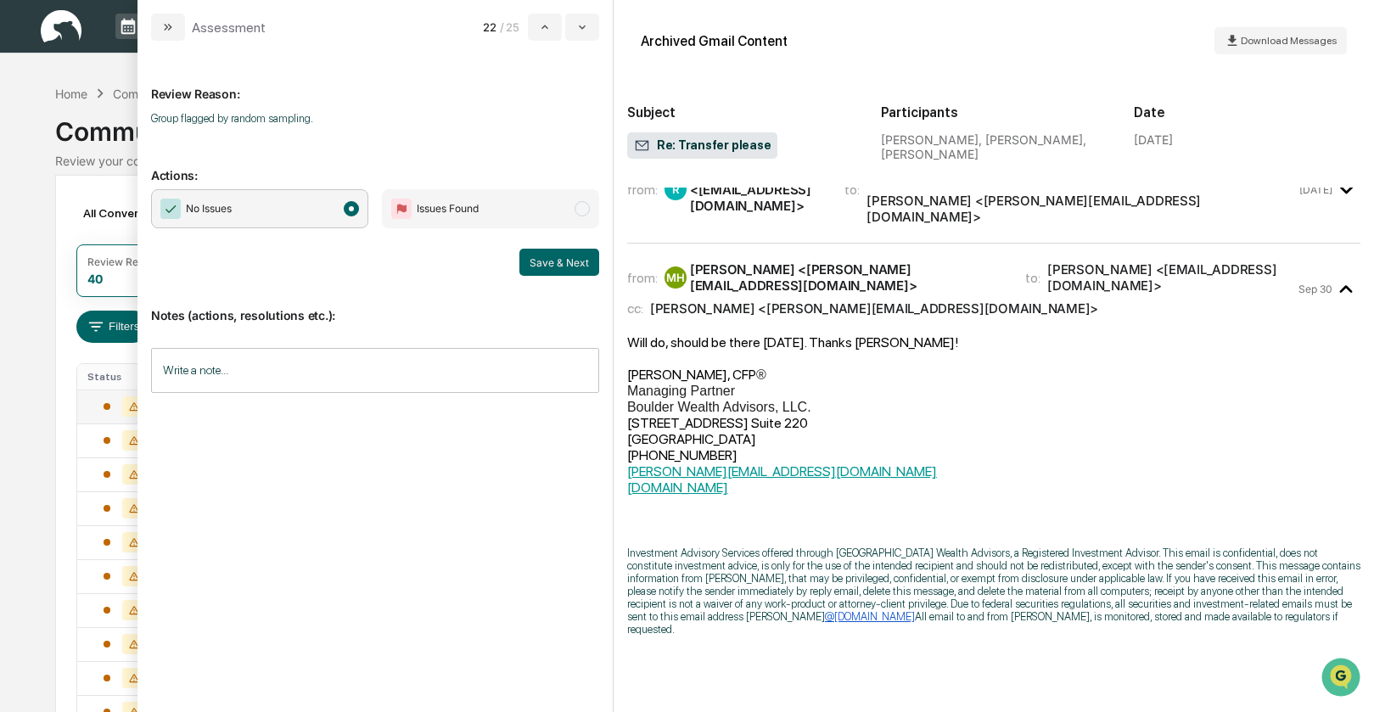
scroll to position [166, 0]
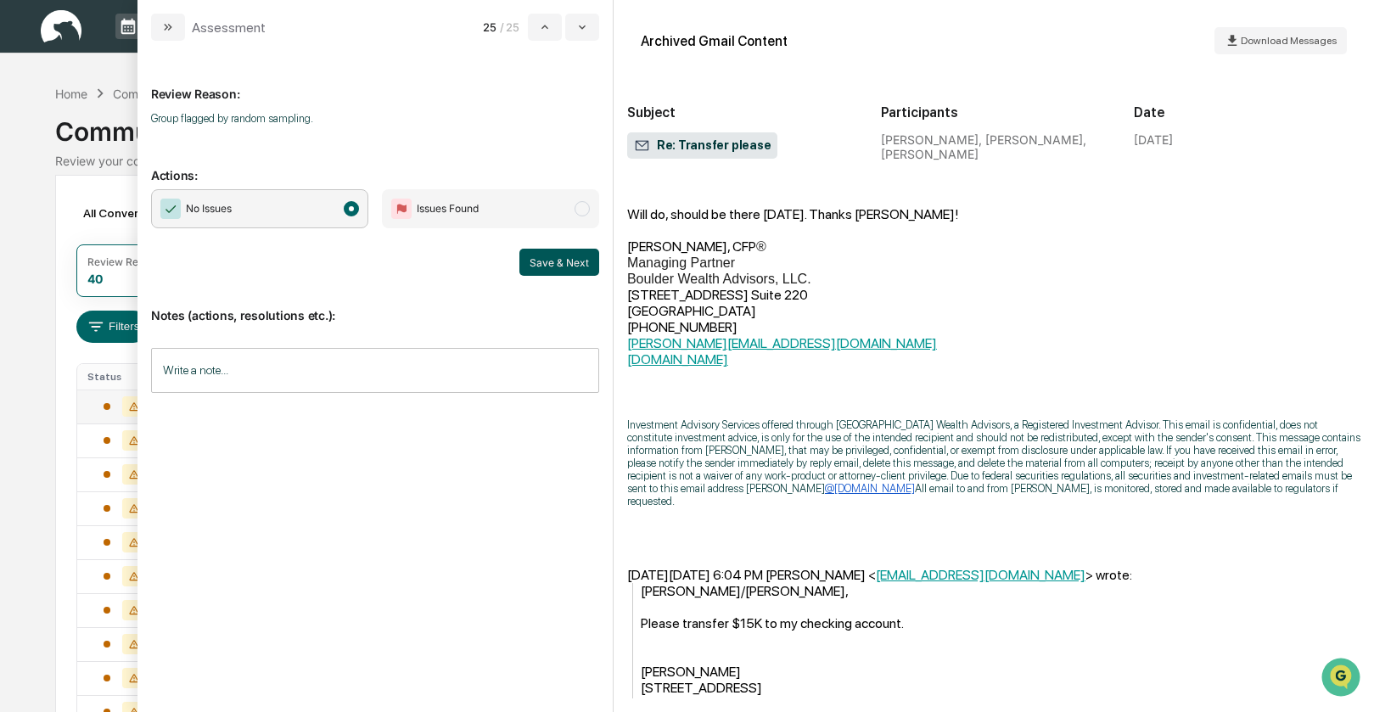
click at [568, 265] on button "Save & Next" at bounding box center [559, 262] width 80 height 27
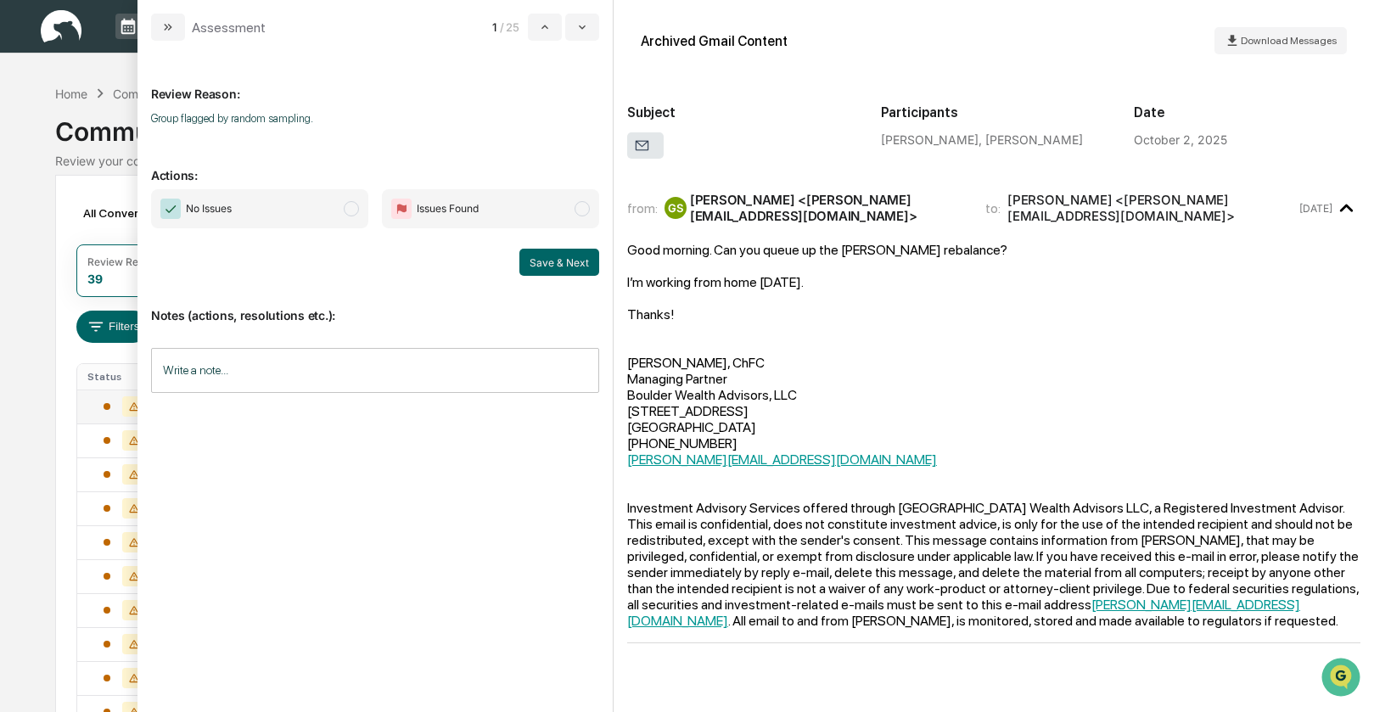
click at [346, 210] on span "modal" at bounding box center [351, 208] width 15 height 15
click at [535, 260] on button "Save & Next" at bounding box center [559, 262] width 80 height 27
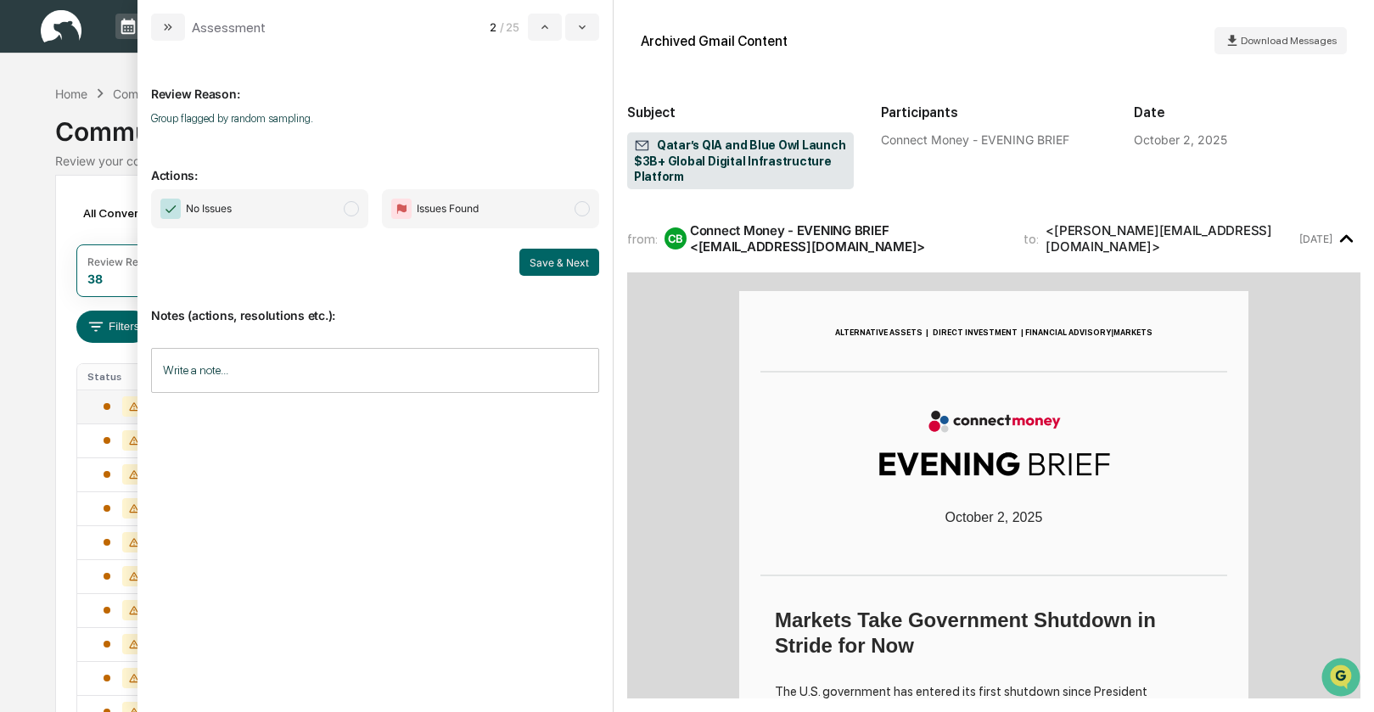
click at [347, 210] on span "modal" at bounding box center [351, 208] width 15 height 15
click at [546, 263] on button "Save & Next" at bounding box center [559, 262] width 80 height 27
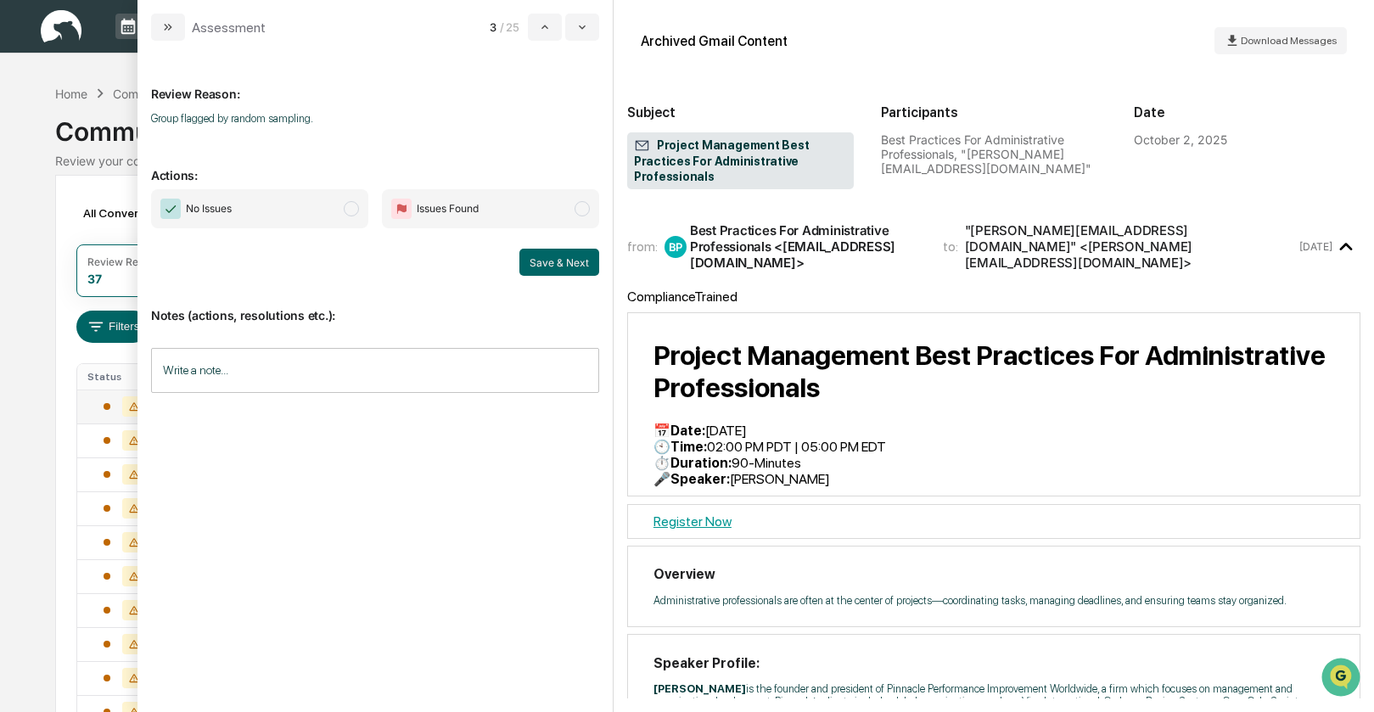
click at [342, 208] on span "No Issues" at bounding box center [259, 208] width 217 height 39
click at [542, 265] on button "Save & Next" at bounding box center [559, 262] width 80 height 27
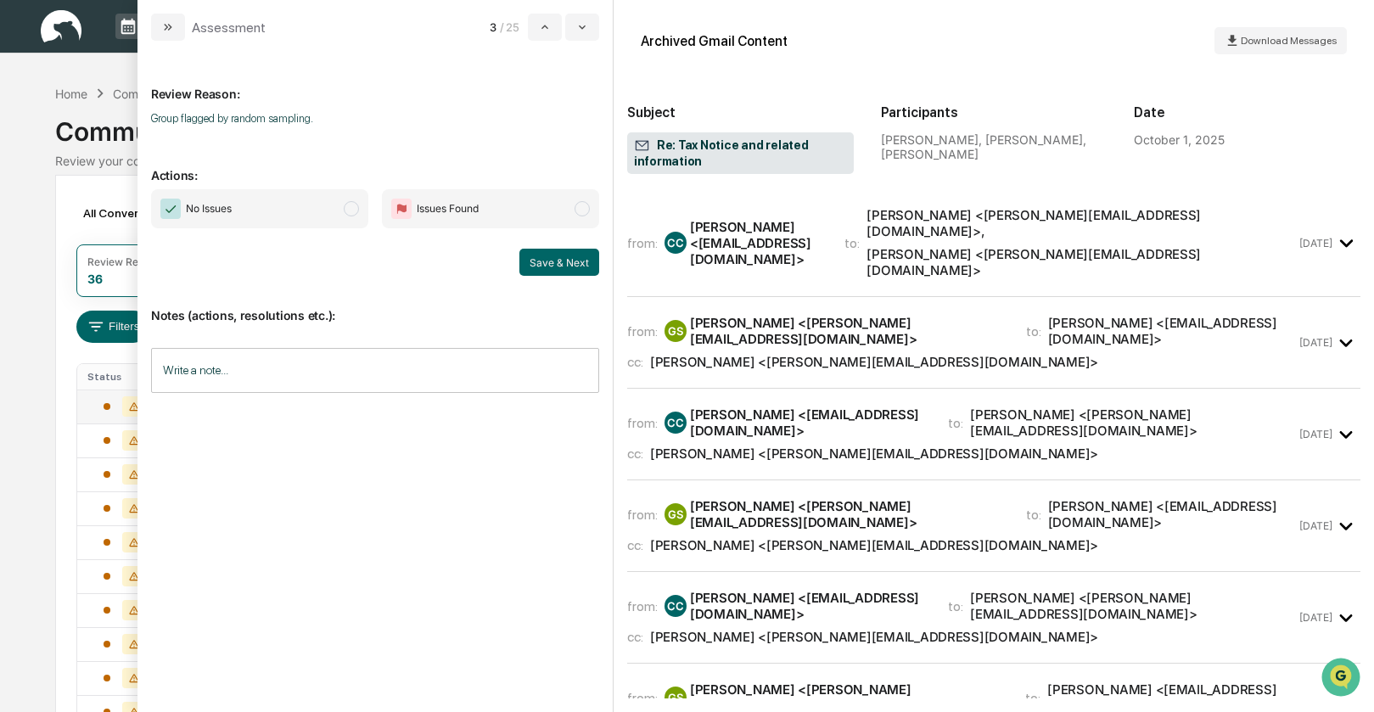
click at [725, 354] on div "[PERSON_NAME] <[PERSON_NAME][EMAIL_ADDRESS][DOMAIN_NAME]>" at bounding box center [874, 362] width 448 height 16
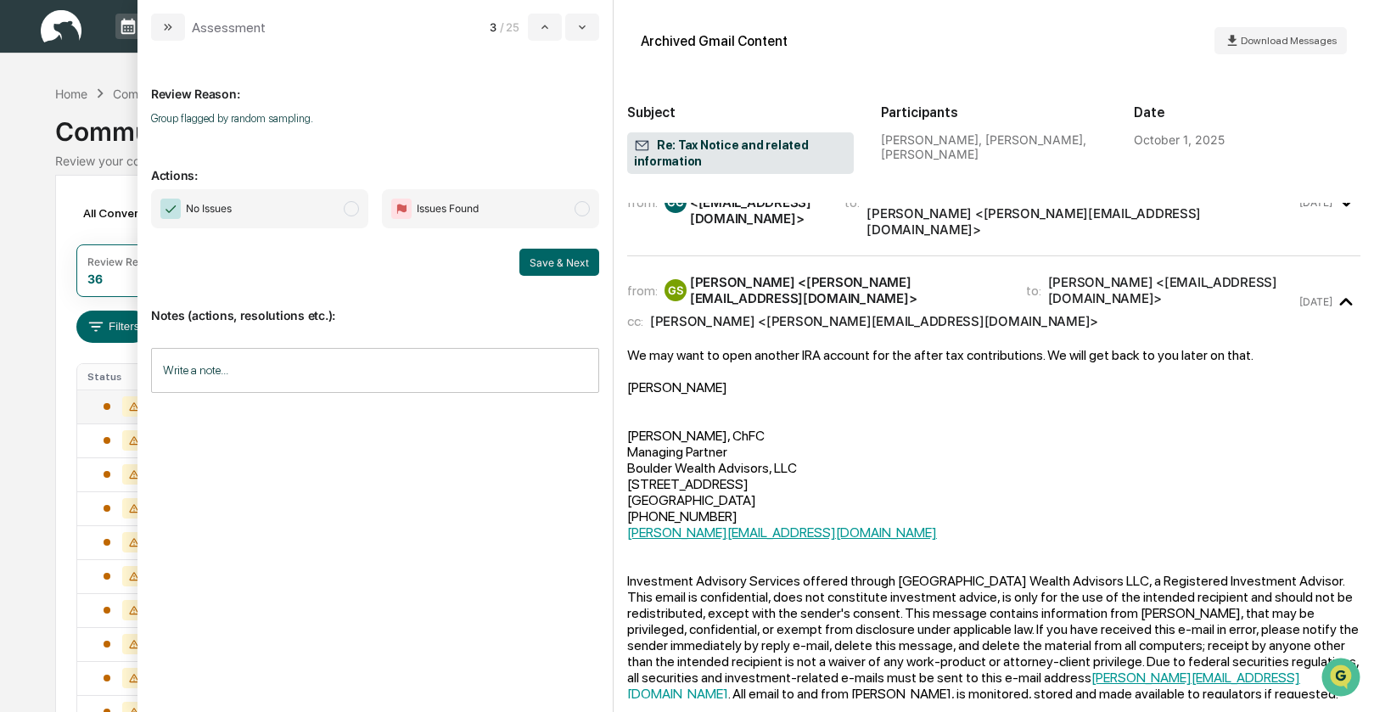
scroll to position [45, 0]
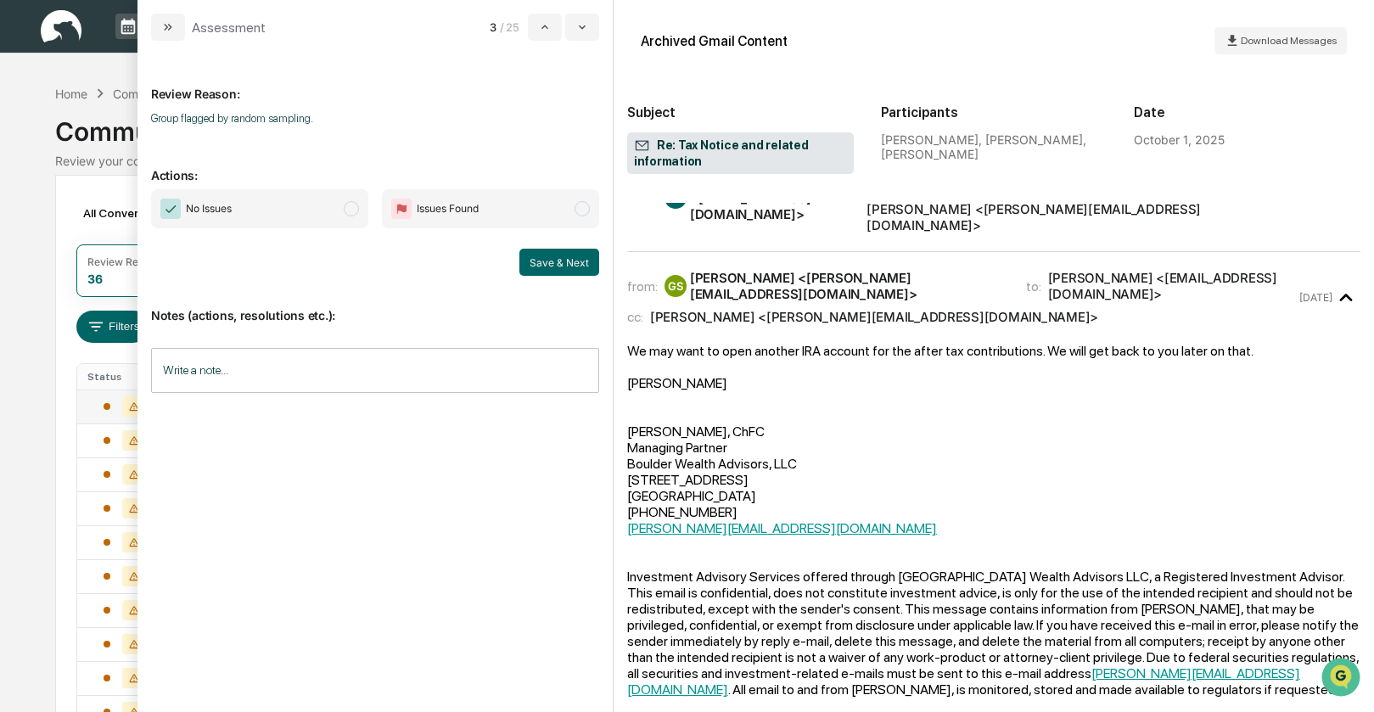
click at [353, 210] on span "modal" at bounding box center [351, 208] width 15 height 15
click at [545, 261] on button "Save & Next" at bounding box center [559, 262] width 80 height 27
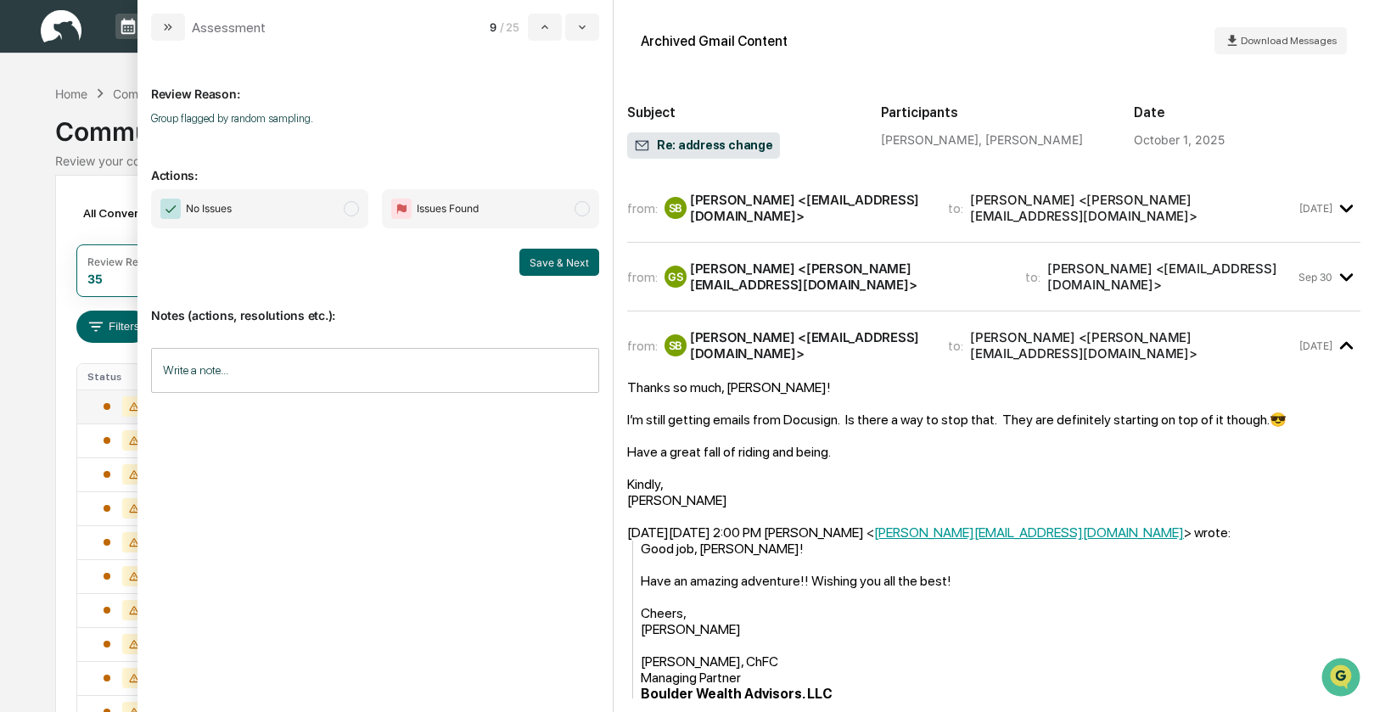
click at [735, 268] on div "[PERSON_NAME] <[PERSON_NAME][EMAIL_ADDRESS][DOMAIN_NAME]>" at bounding box center [847, 277] width 315 height 32
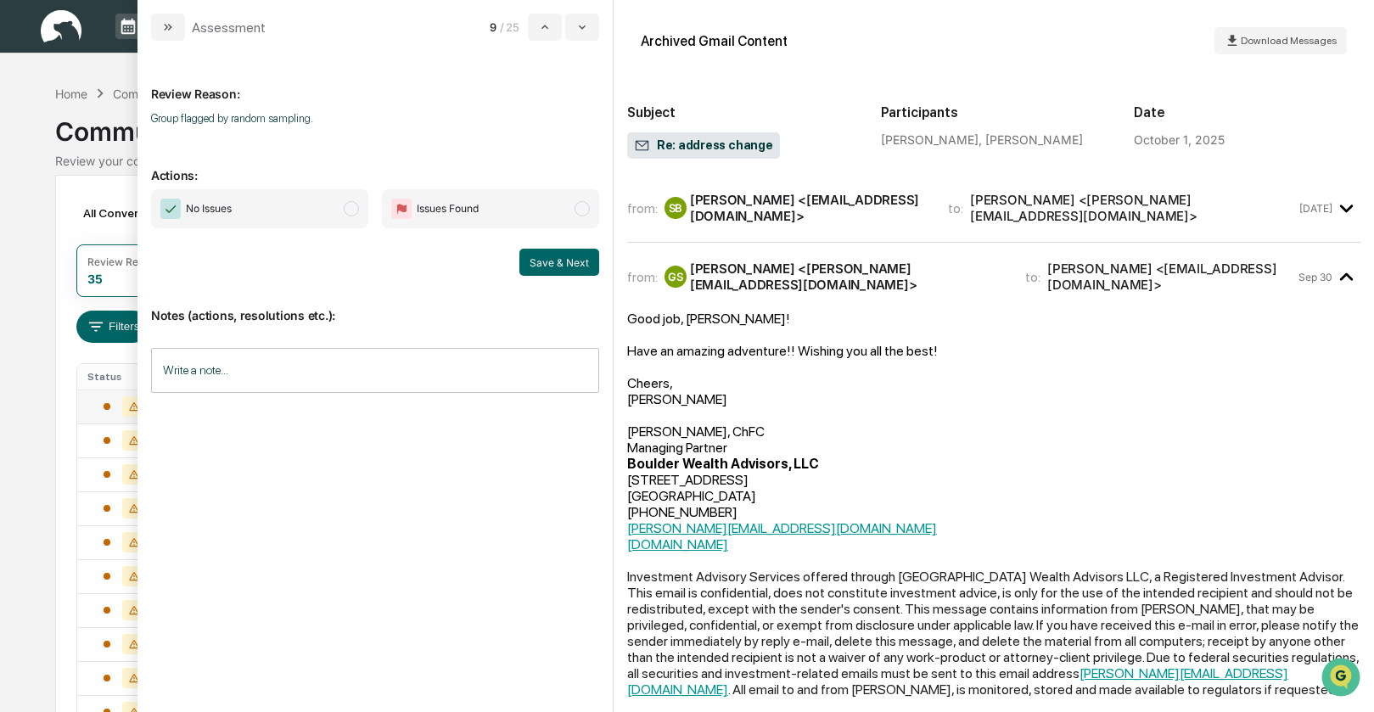
click at [345, 208] on span "modal" at bounding box center [351, 208] width 15 height 15
click at [538, 259] on button "Save & Next" at bounding box center [559, 262] width 80 height 27
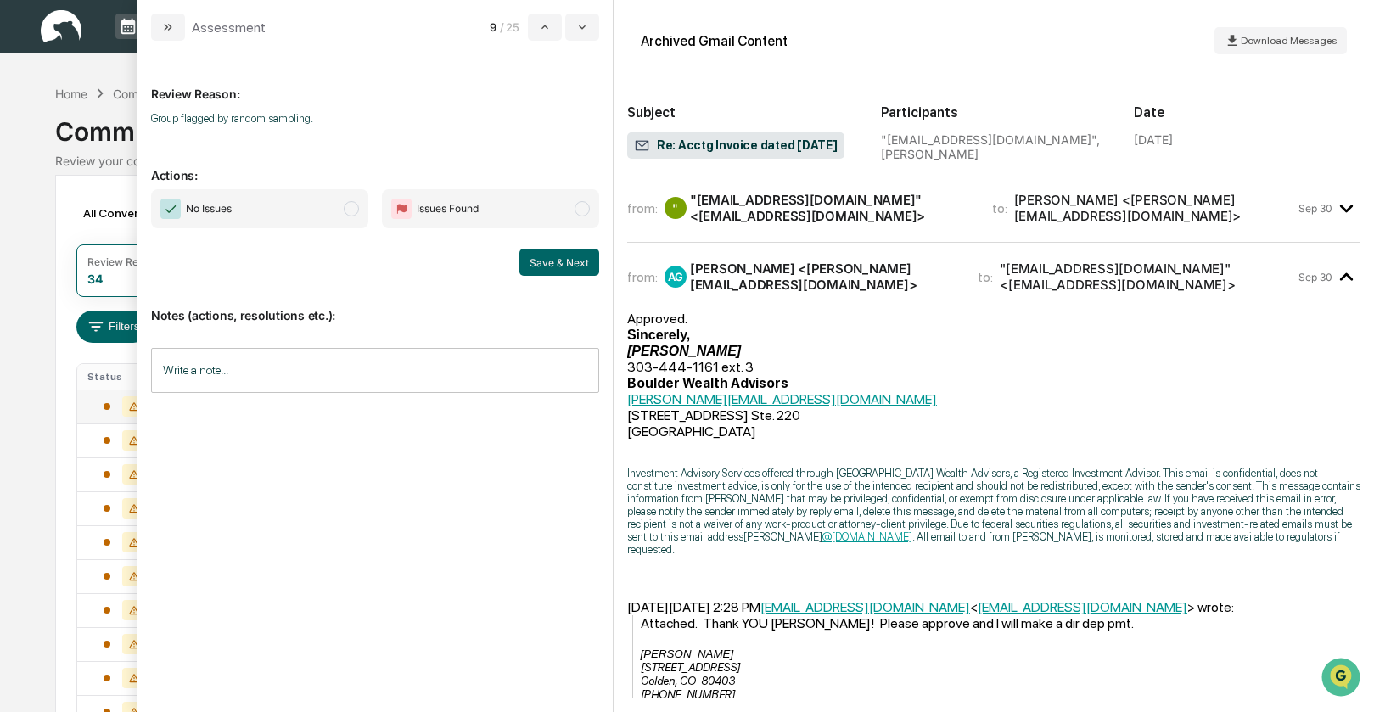
click at [354, 208] on span "modal" at bounding box center [351, 208] width 15 height 15
click at [570, 257] on button "Save & Next" at bounding box center [559, 262] width 80 height 27
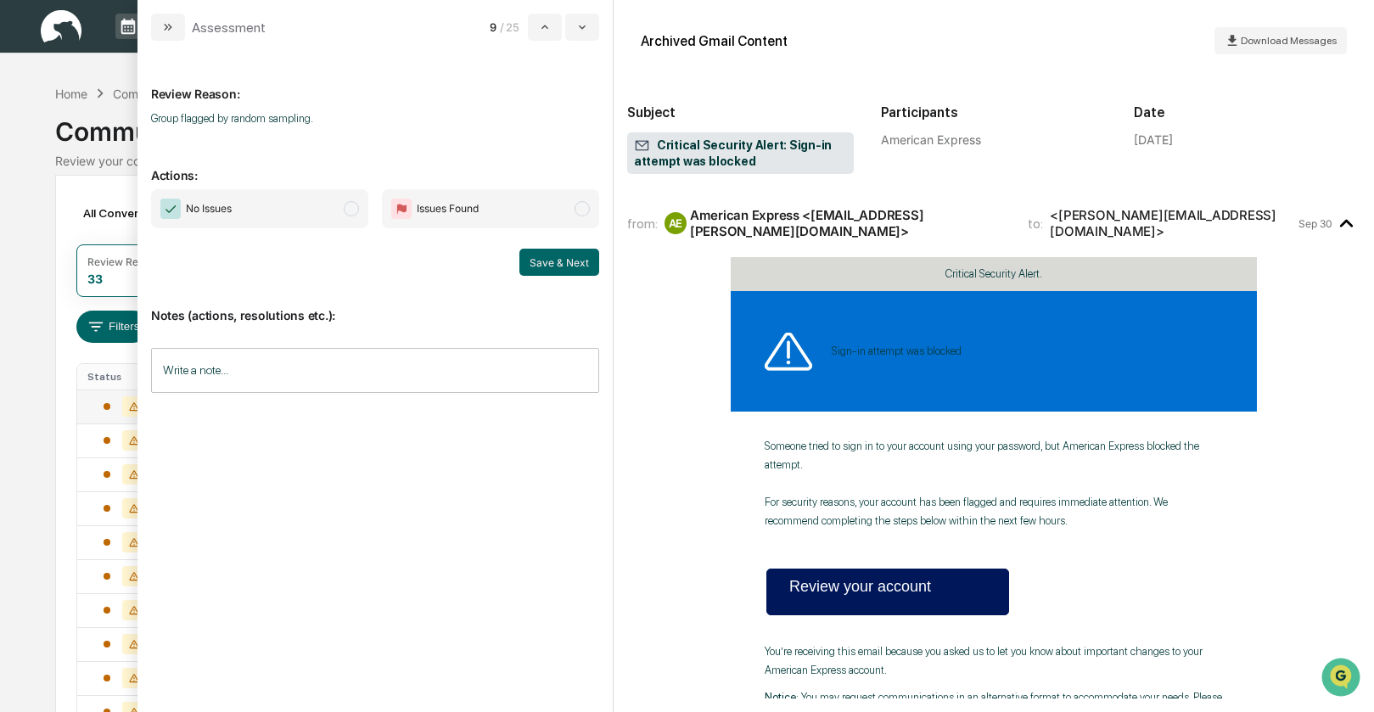
click at [352, 210] on span "modal" at bounding box center [351, 208] width 15 height 15
click at [545, 265] on button "Save & Next" at bounding box center [559, 262] width 80 height 27
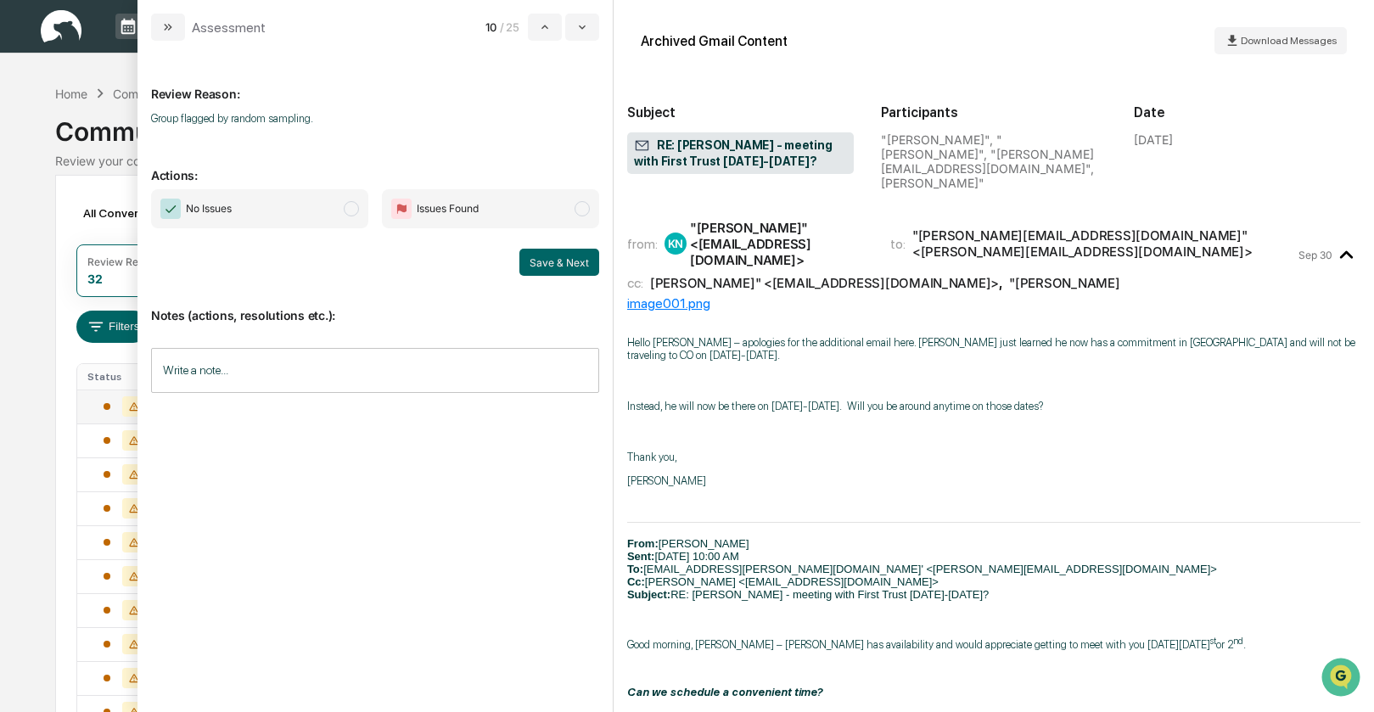
click at [351, 212] on span "modal" at bounding box center [351, 208] width 15 height 15
click at [528, 255] on button "Save & Next" at bounding box center [559, 262] width 80 height 27
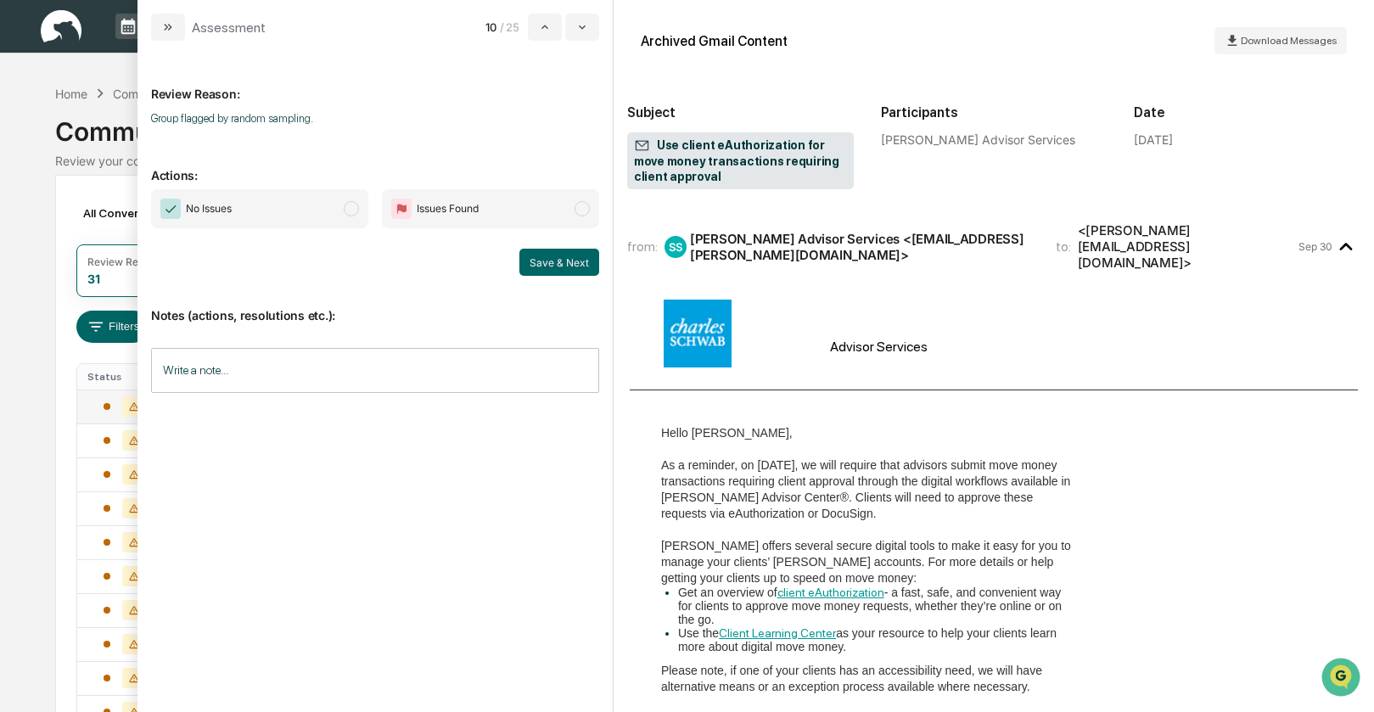
click at [345, 209] on span "modal" at bounding box center [351, 208] width 15 height 15
click at [536, 263] on button "Save & Next" at bounding box center [559, 262] width 80 height 27
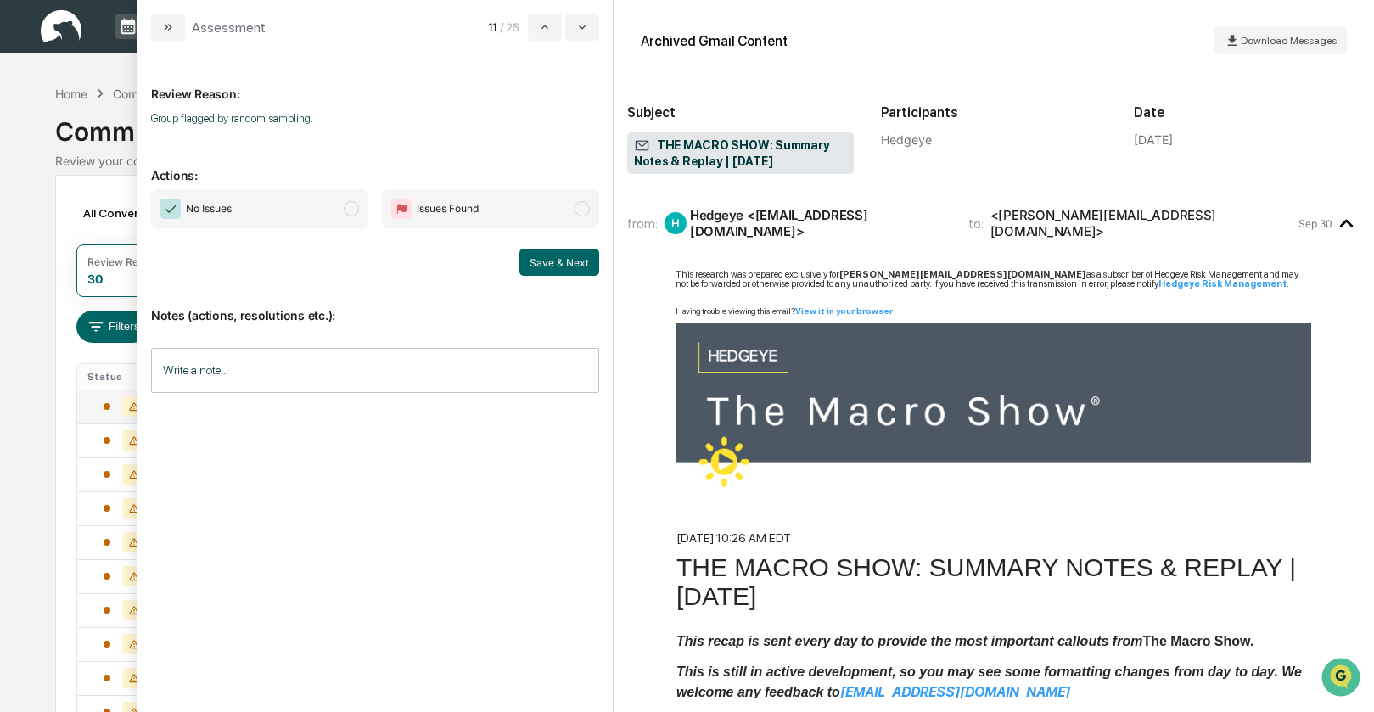
click at [355, 209] on span "modal" at bounding box center [351, 208] width 15 height 15
click at [537, 256] on button "Save & Next" at bounding box center [559, 262] width 80 height 27
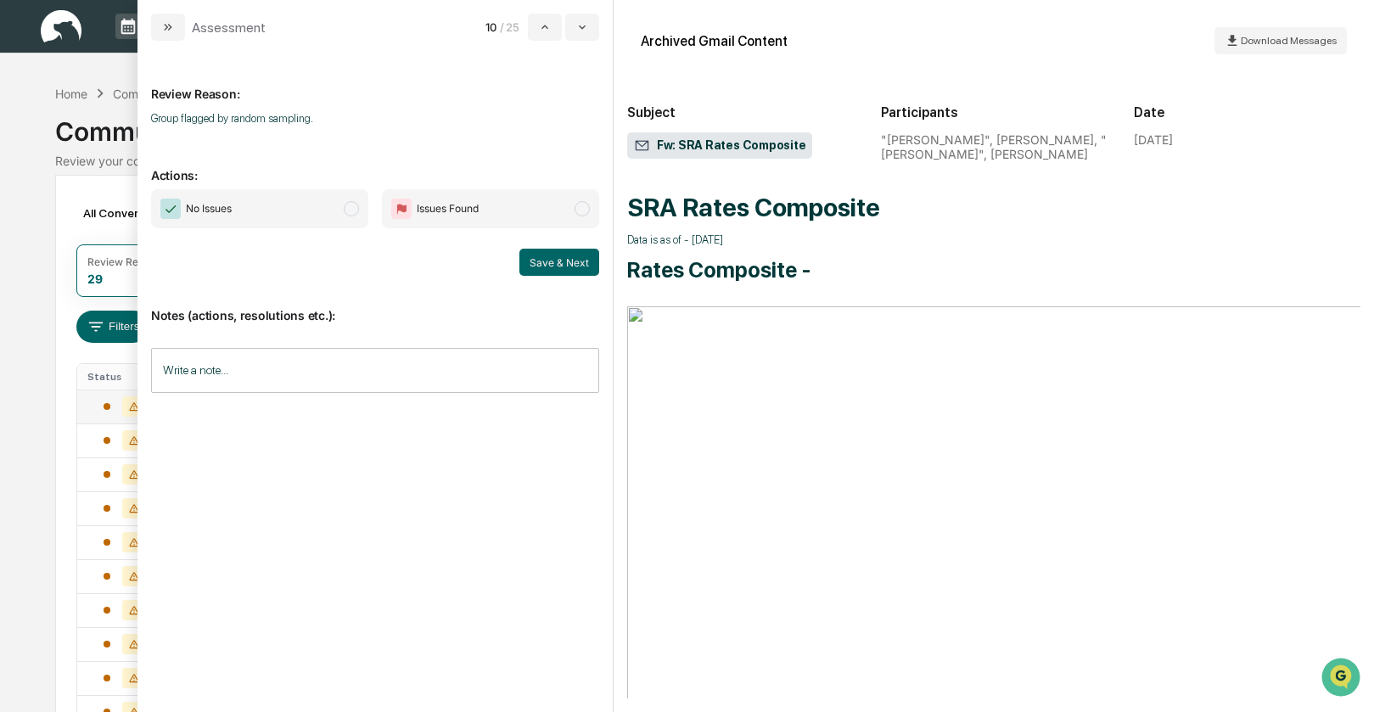
scroll to position [1458, 0]
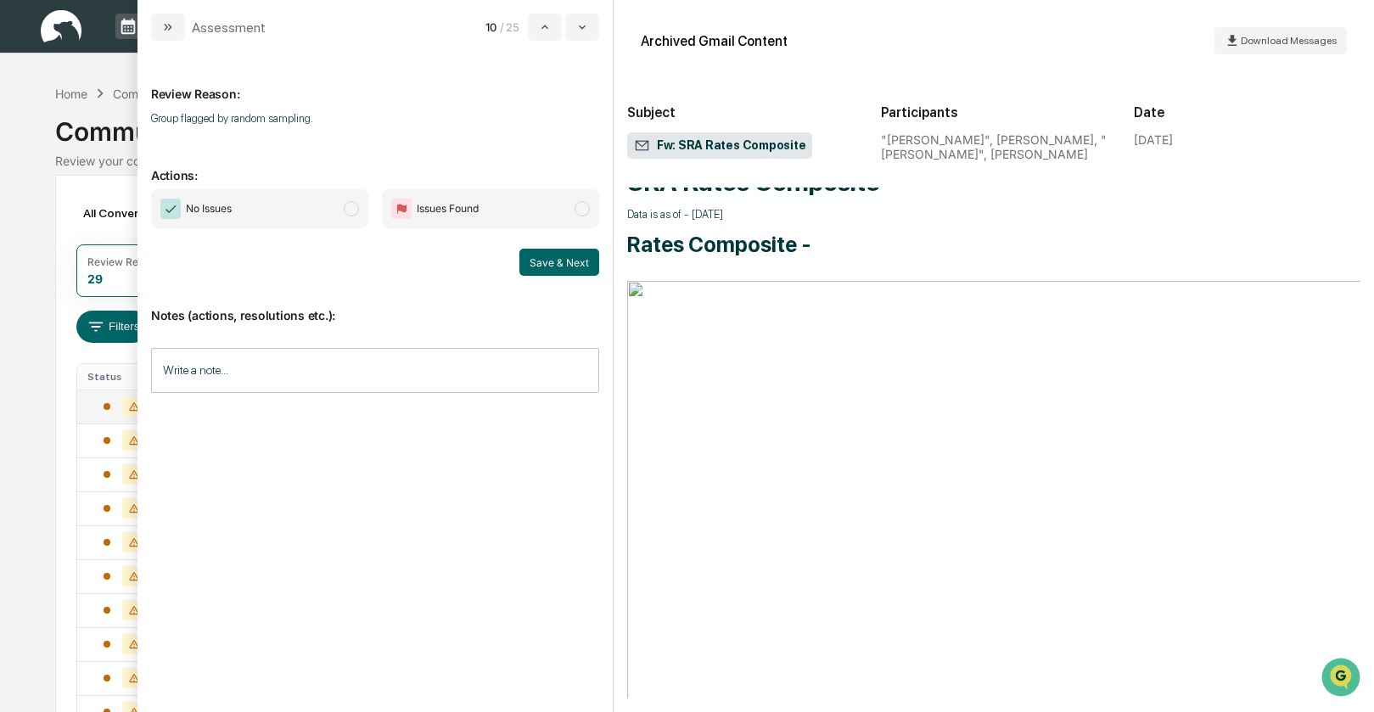
click at [348, 210] on span "modal" at bounding box center [351, 208] width 15 height 15
drag, startPoint x: 570, startPoint y: 263, endPoint x: 532, endPoint y: 254, distance: 39.3
click at [569, 263] on button "Save & Next" at bounding box center [559, 262] width 80 height 27
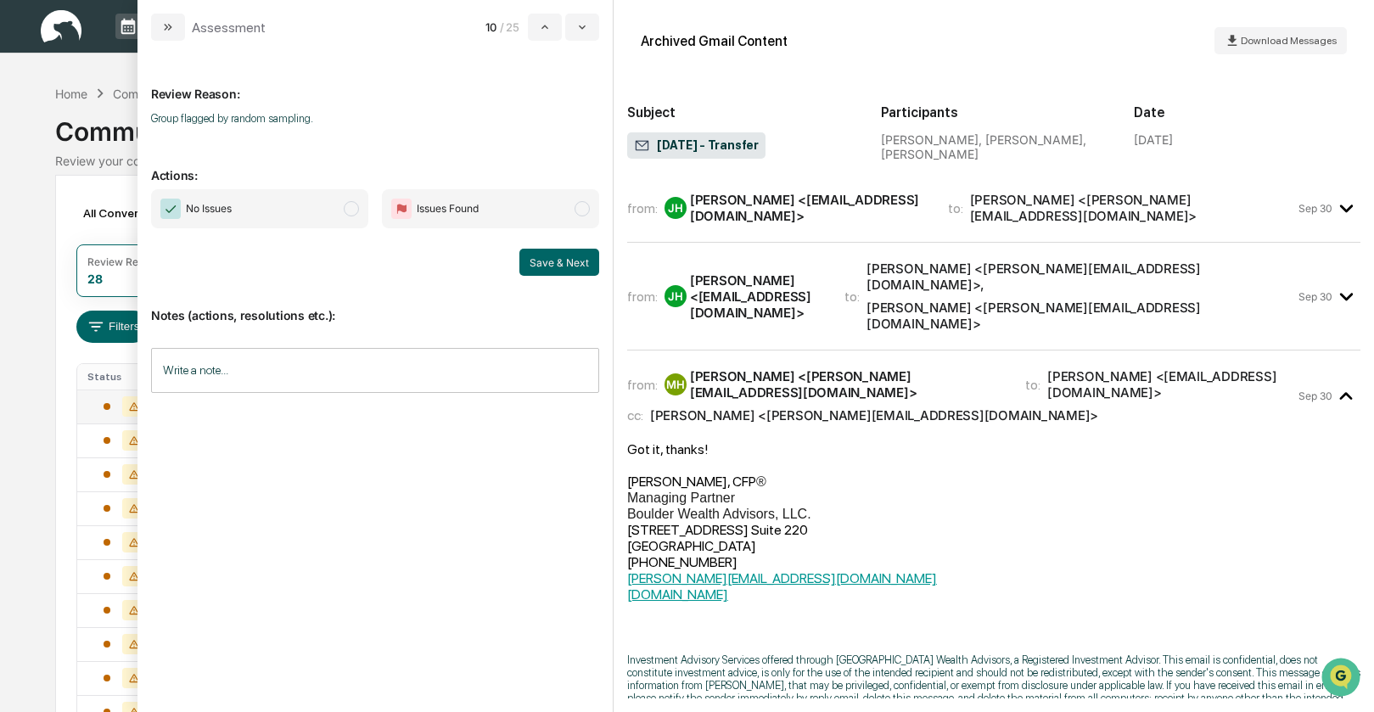
click at [728, 205] on div "[PERSON_NAME] <[EMAIL_ADDRESS][DOMAIN_NAME]>" at bounding box center [809, 208] width 238 height 32
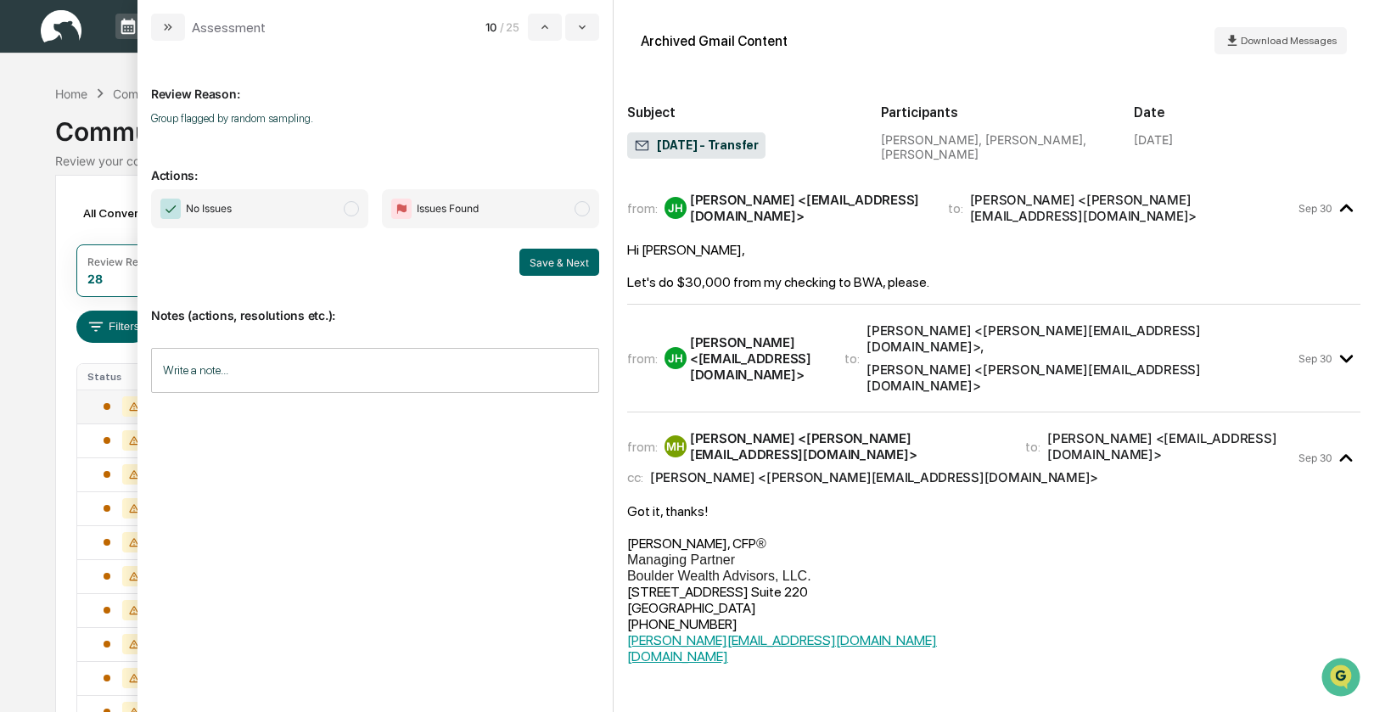
click at [732, 323] on div "from: [PERSON_NAME] <[EMAIL_ADDRESS][DOMAIN_NAME]> to: [PERSON_NAME] <[EMAIL_AD…" at bounding box center [961, 358] width 669 height 71
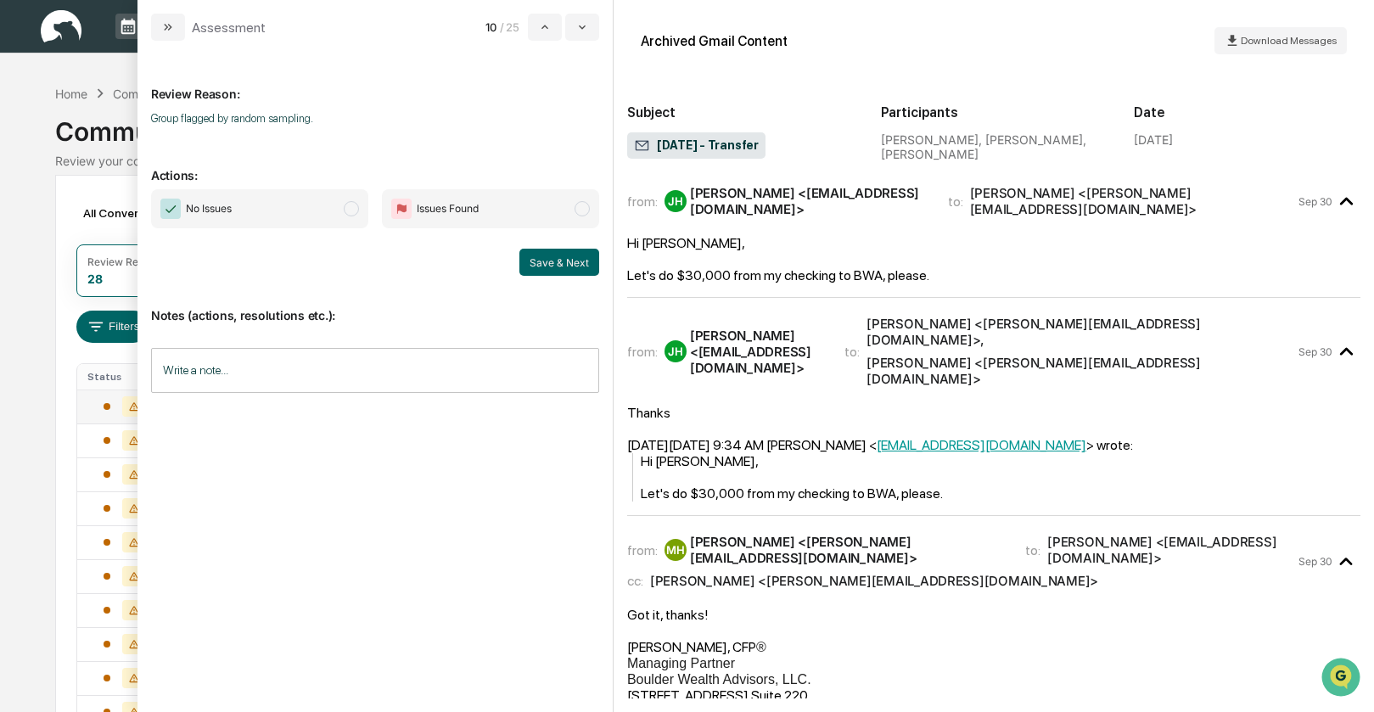
scroll to position [105, 0]
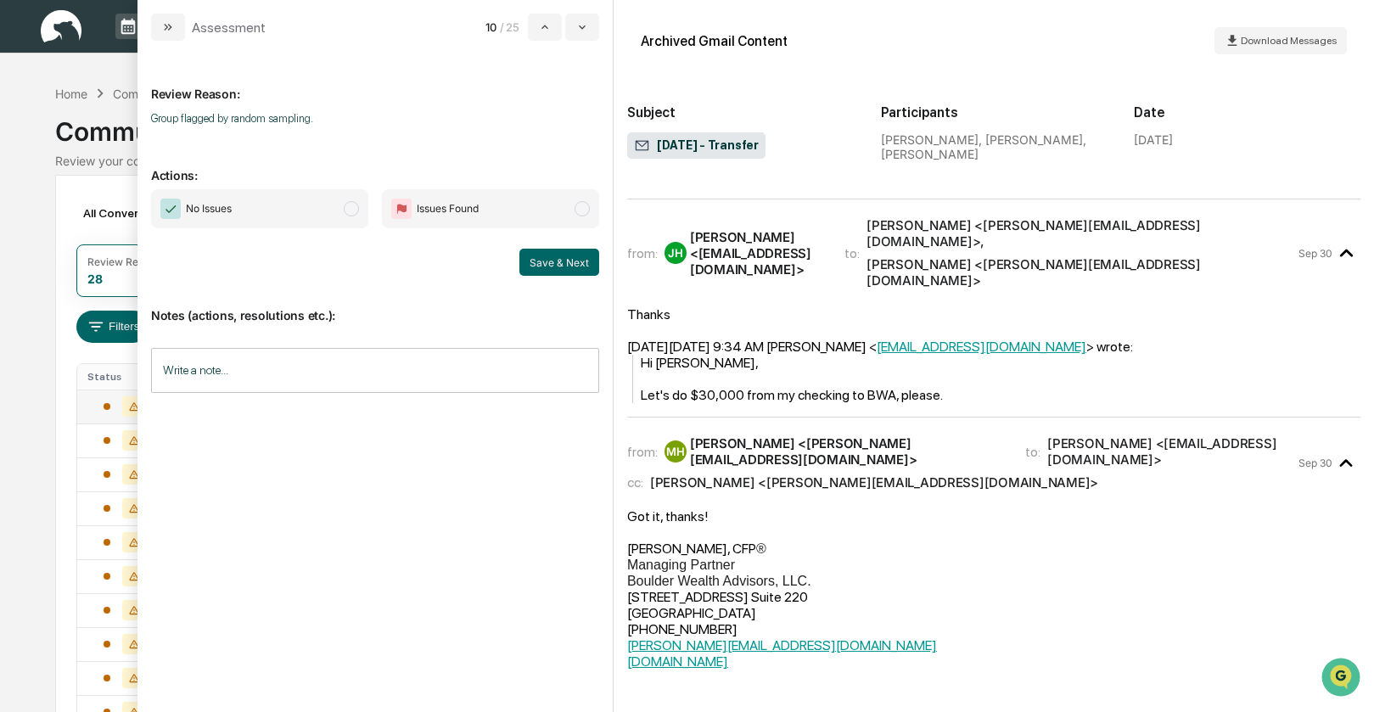
click at [352, 210] on span "modal" at bounding box center [351, 208] width 15 height 15
click at [582, 270] on button "Save & Next" at bounding box center [559, 262] width 80 height 27
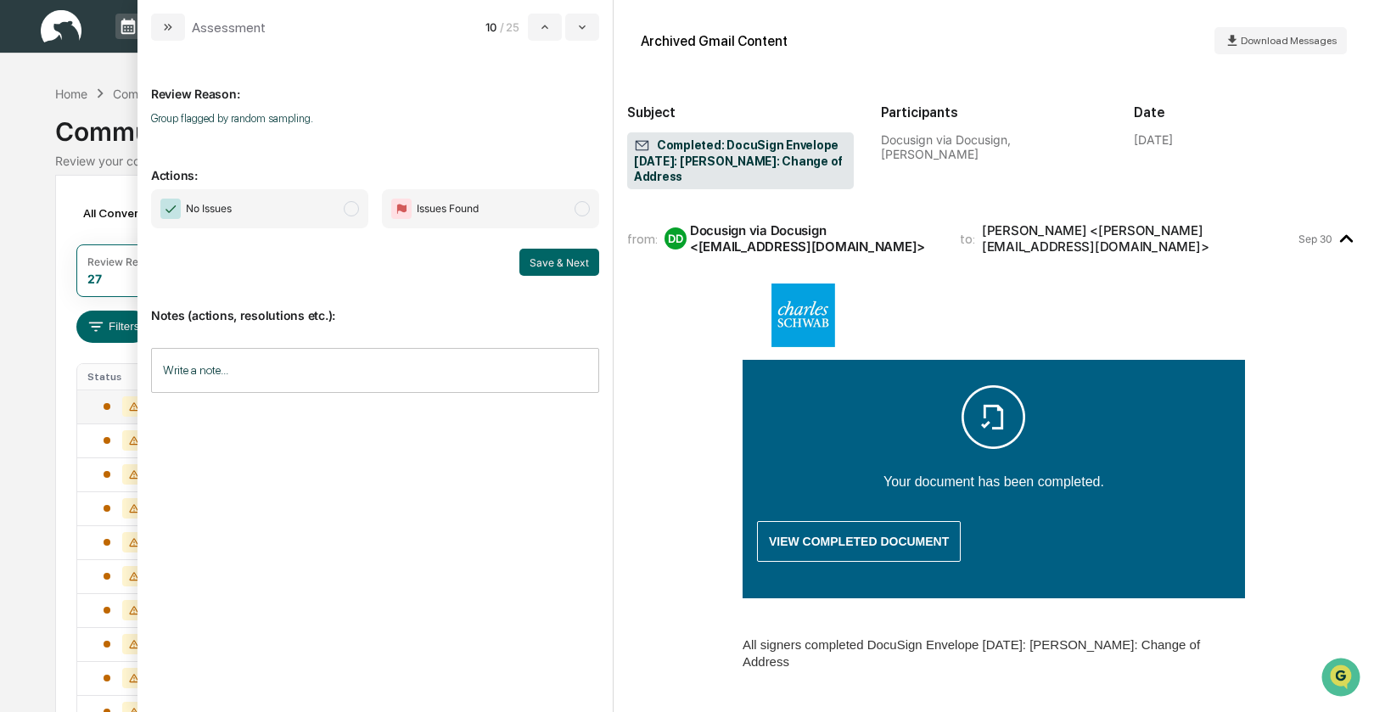
click at [348, 208] on span "modal" at bounding box center [351, 208] width 15 height 15
click at [541, 260] on button "Save & Next" at bounding box center [559, 262] width 80 height 27
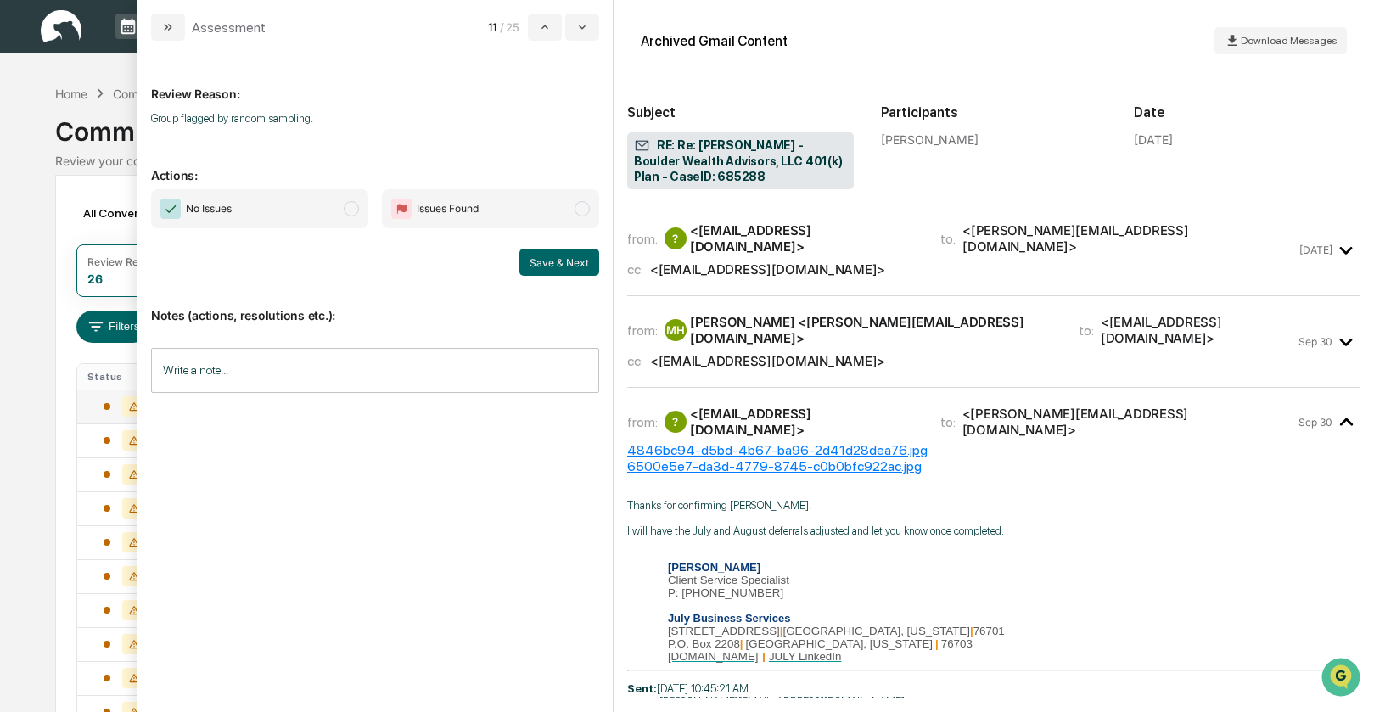
click at [690, 263] on div "<[EMAIL_ADDRESS][DOMAIN_NAME]>" at bounding box center [767, 269] width 235 height 16
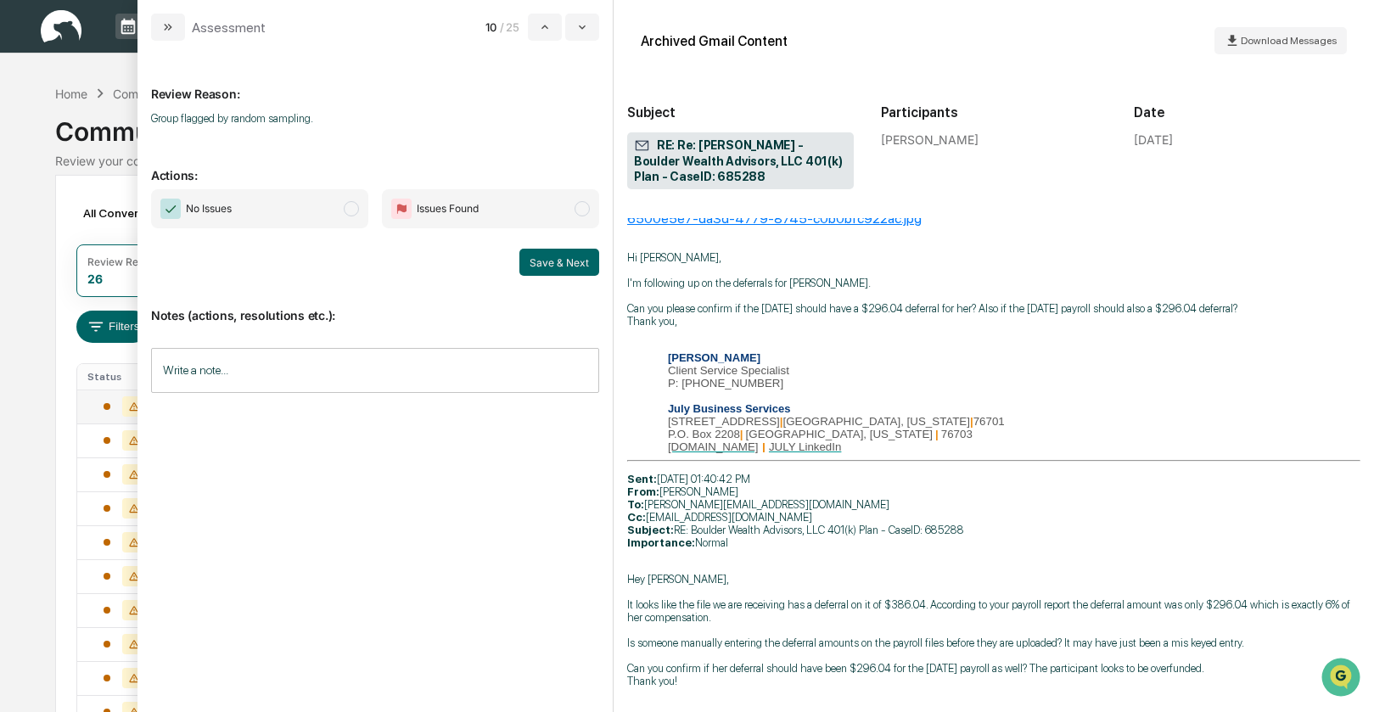
scroll to position [91, 0]
click at [348, 212] on span "modal" at bounding box center [351, 208] width 15 height 15
click at [541, 258] on button "Save & Next" at bounding box center [559, 262] width 80 height 27
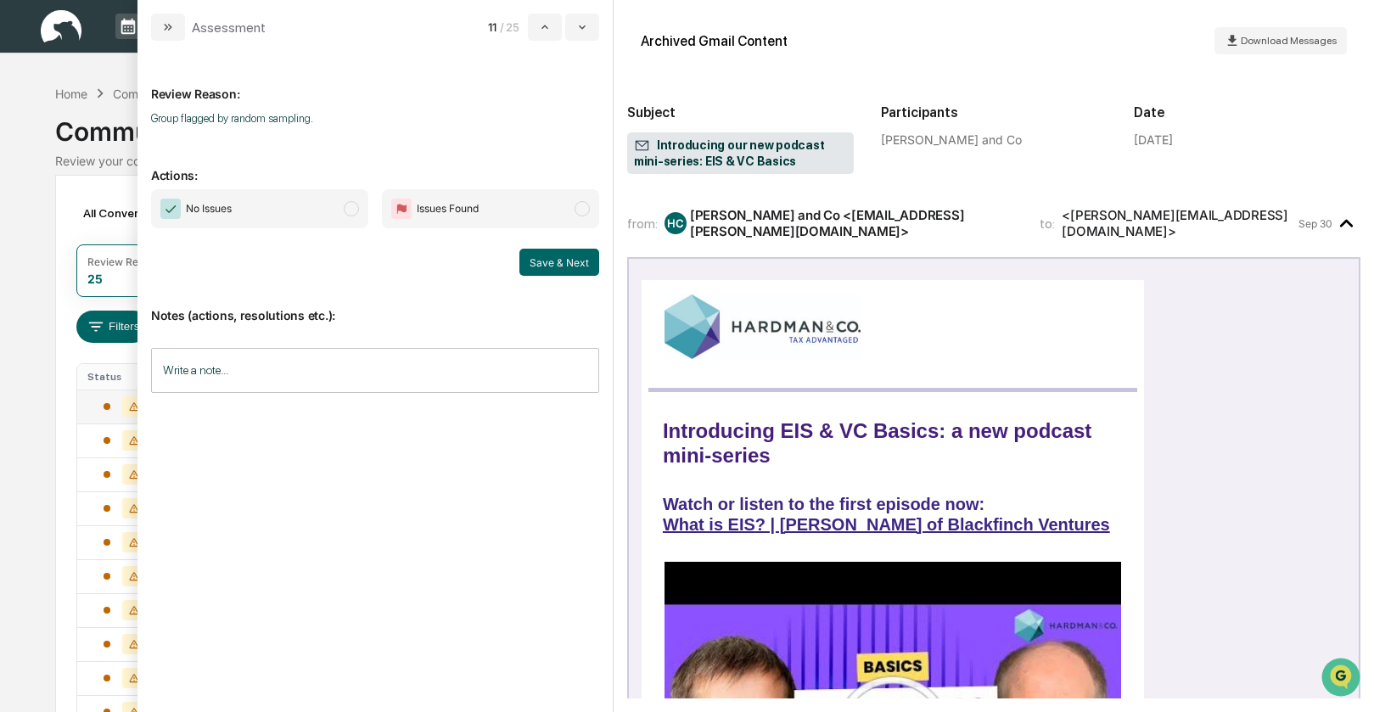
click at [351, 210] on span "modal" at bounding box center [351, 208] width 15 height 15
click at [548, 257] on button "Save & Next" at bounding box center [559, 262] width 80 height 27
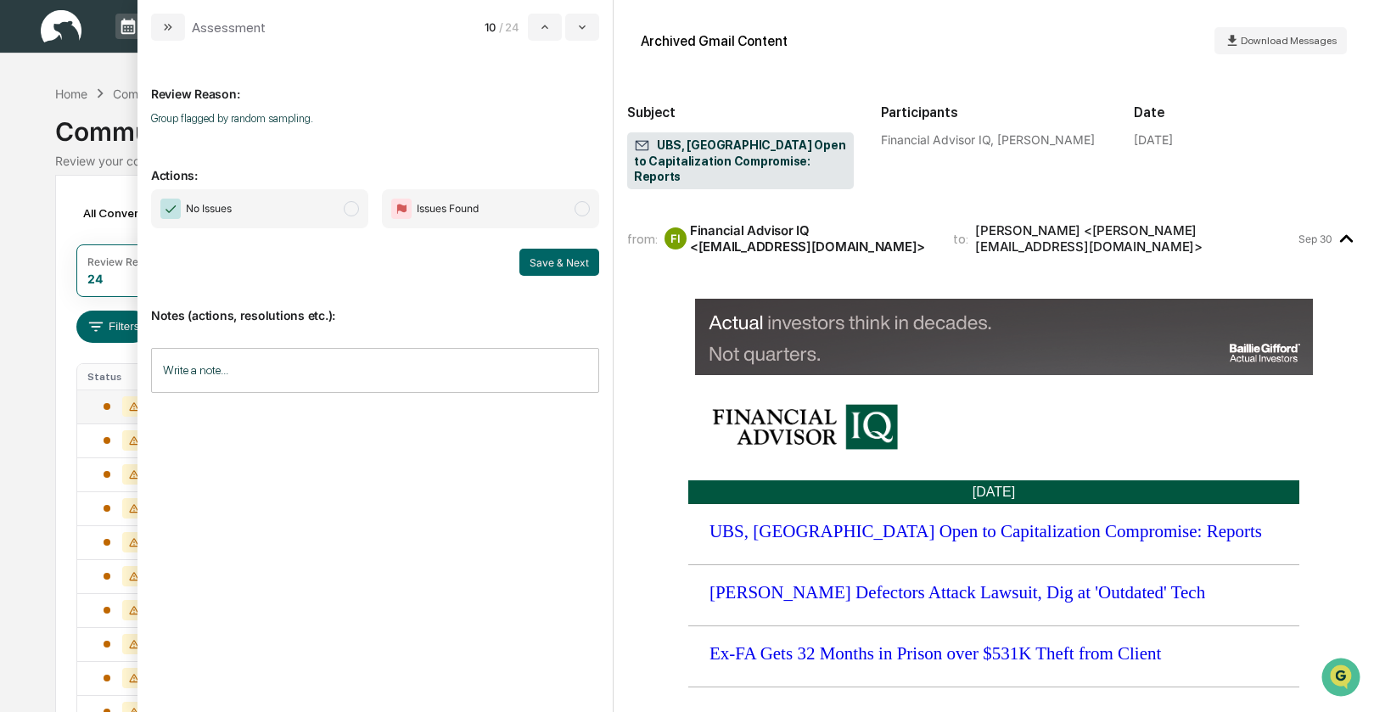
click at [344, 209] on span "modal" at bounding box center [351, 208] width 15 height 15
click at [528, 259] on button "Save & Next" at bounding box center [559, 262] width 80 height 27
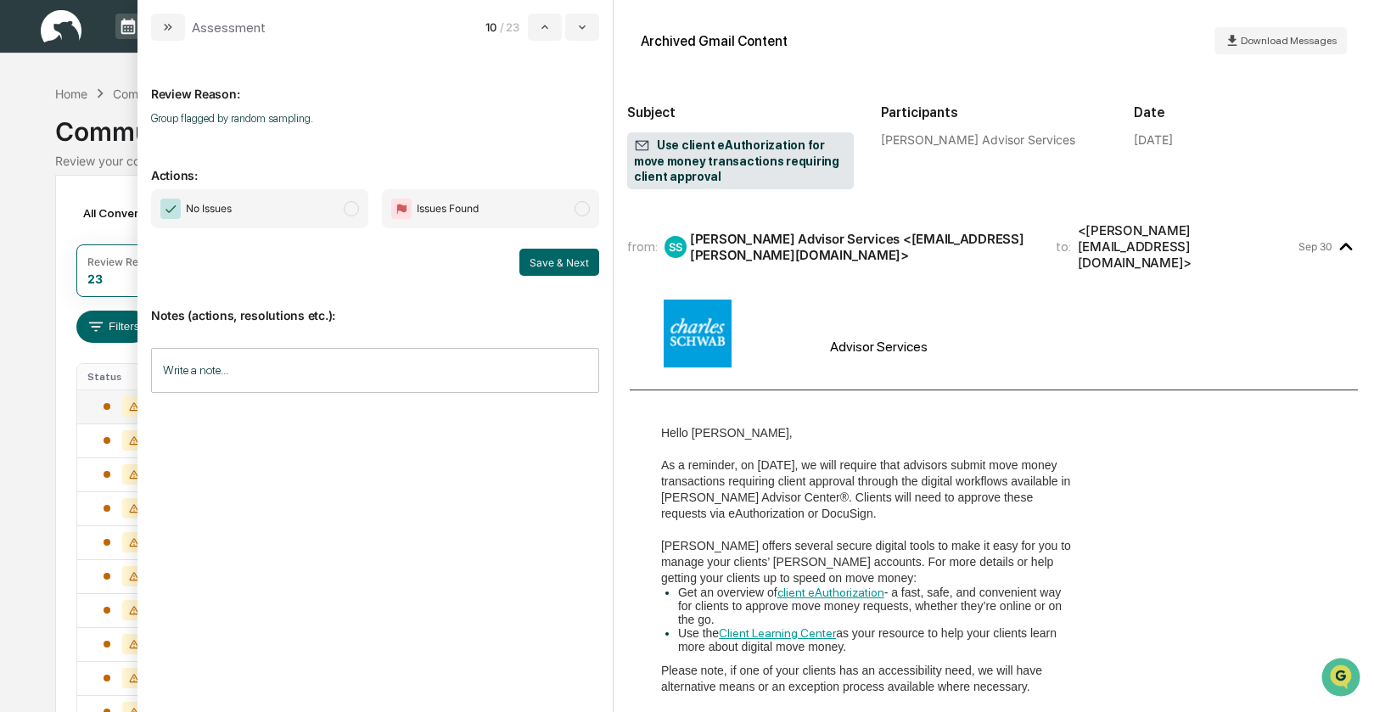
click at [354, 215] on span "modal" at bounding box center [351, 208] width 15 height 15
click at [548, 257] on button "Save & Next" at bounding box center [559, 262] width 80 height 27
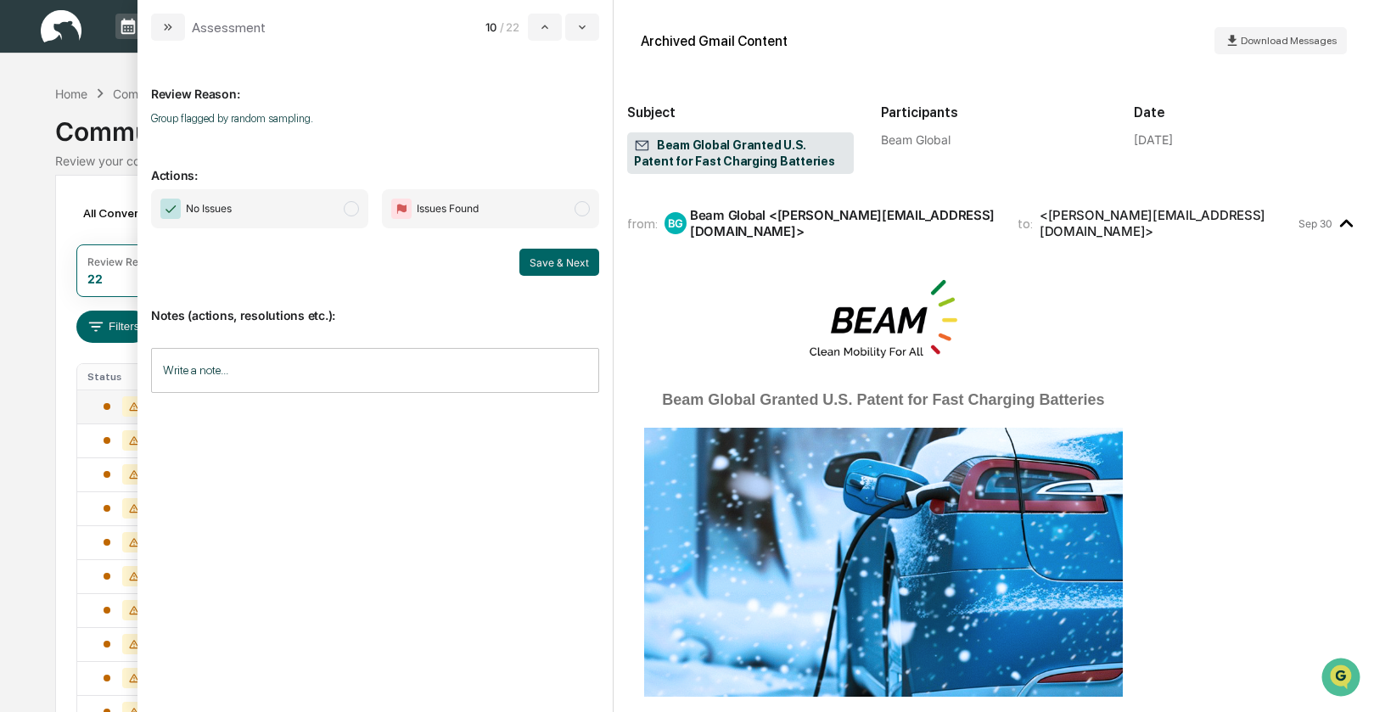
click at [356, 210] on span "modal" at bounding box center [351, 208] width 15 height 15
click at [554, 255] on button "Save & Next" at bounding box center [559, 262] width 80 height 27
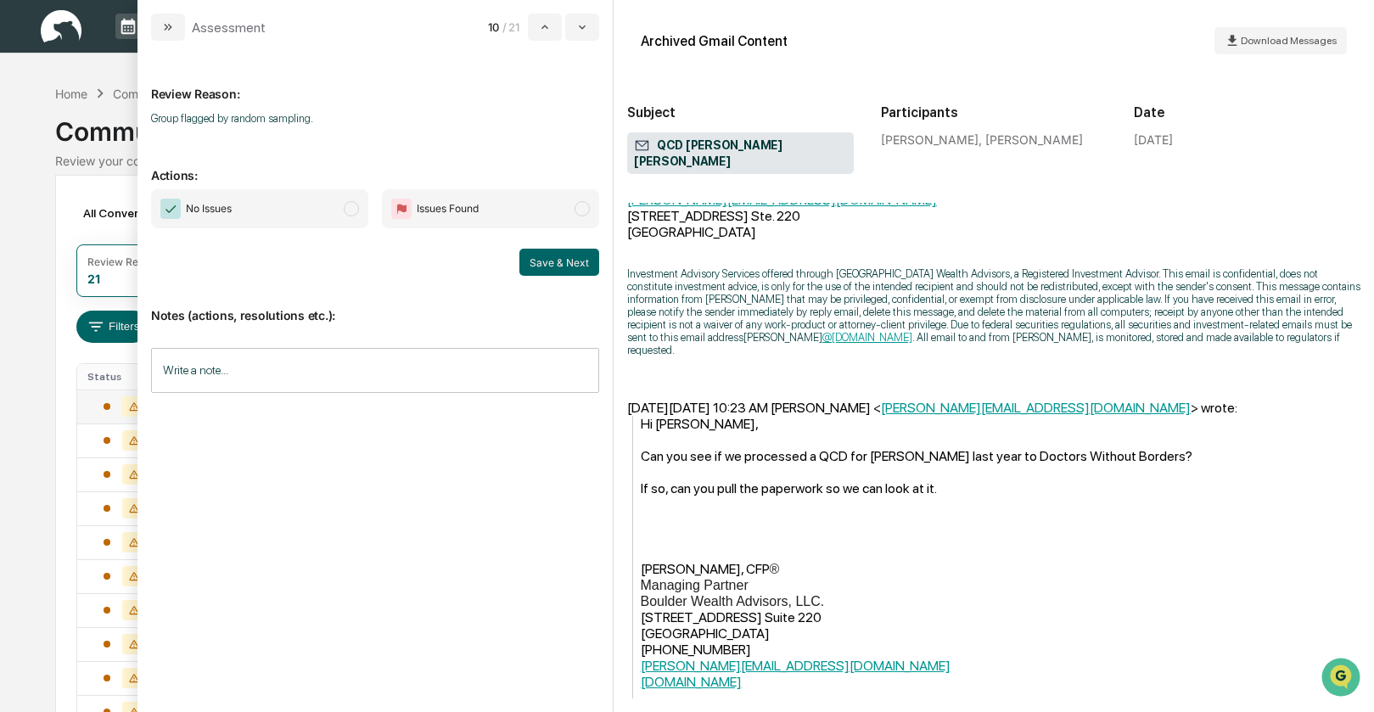
scroll to position [266, 0]
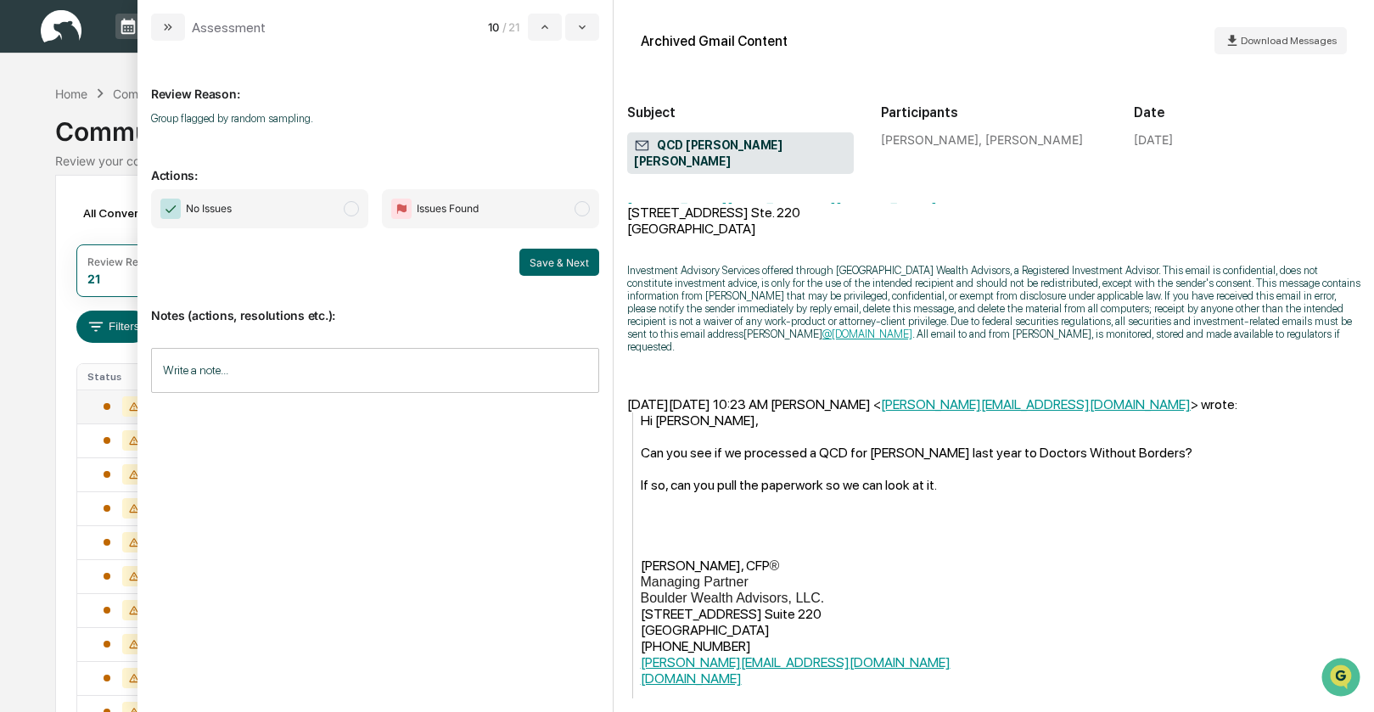
click at [354, 206] on span "modal" at bounding box center [351, 208] width 15 height 15
click at [551, 259] on button "Save & Next" at bounding box center [559, 262] width 80 height 27
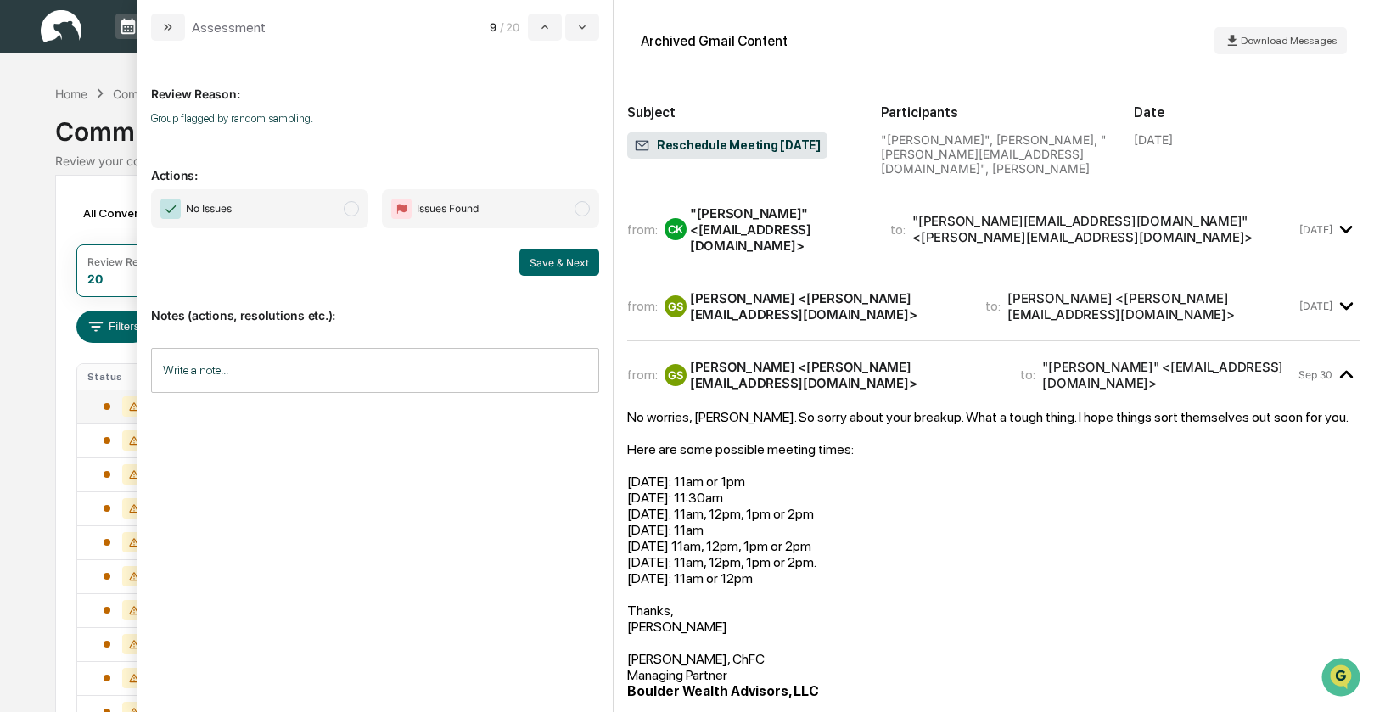
click at [726, 290] on div "[PERSON_NAME] <[PERSON_NAME][EMAIL_ADDRESS][DOMAIN_NAME]>" at bounding box center [827, 306] width 275 height 32
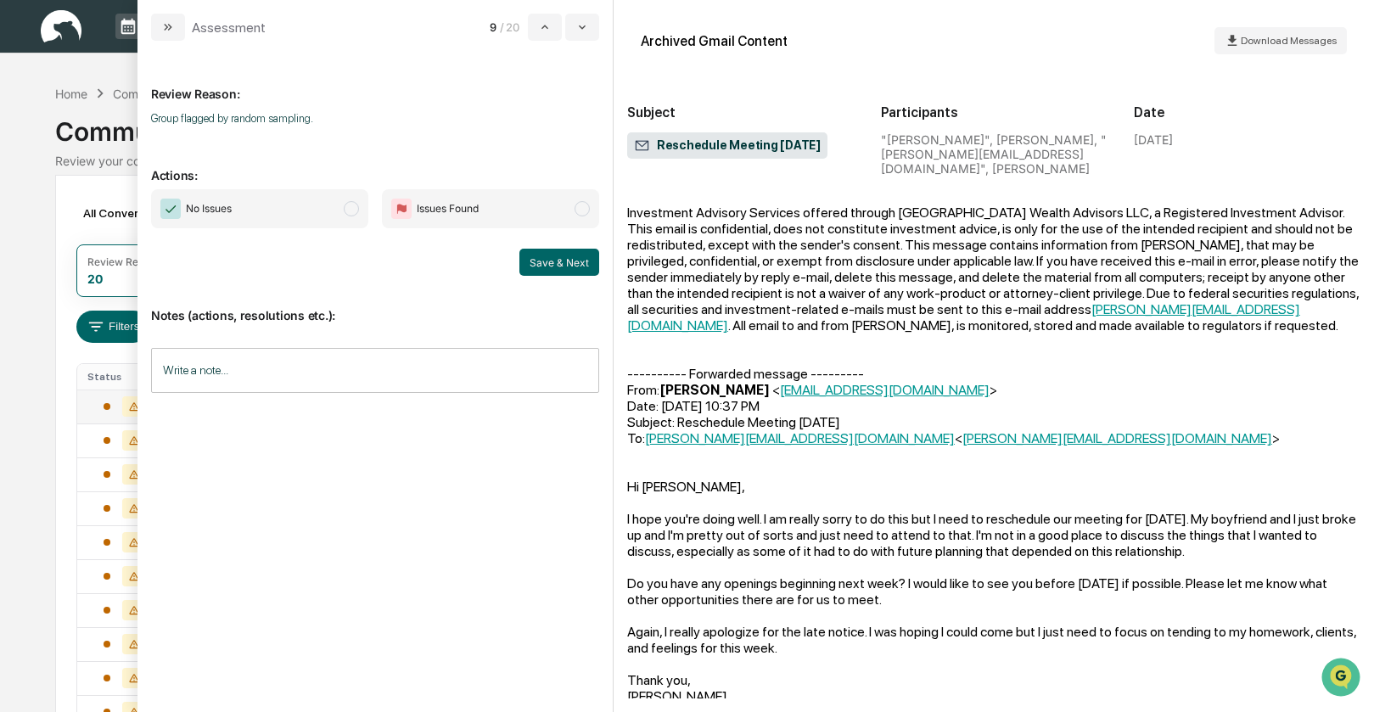
scroll to position [317, 0]
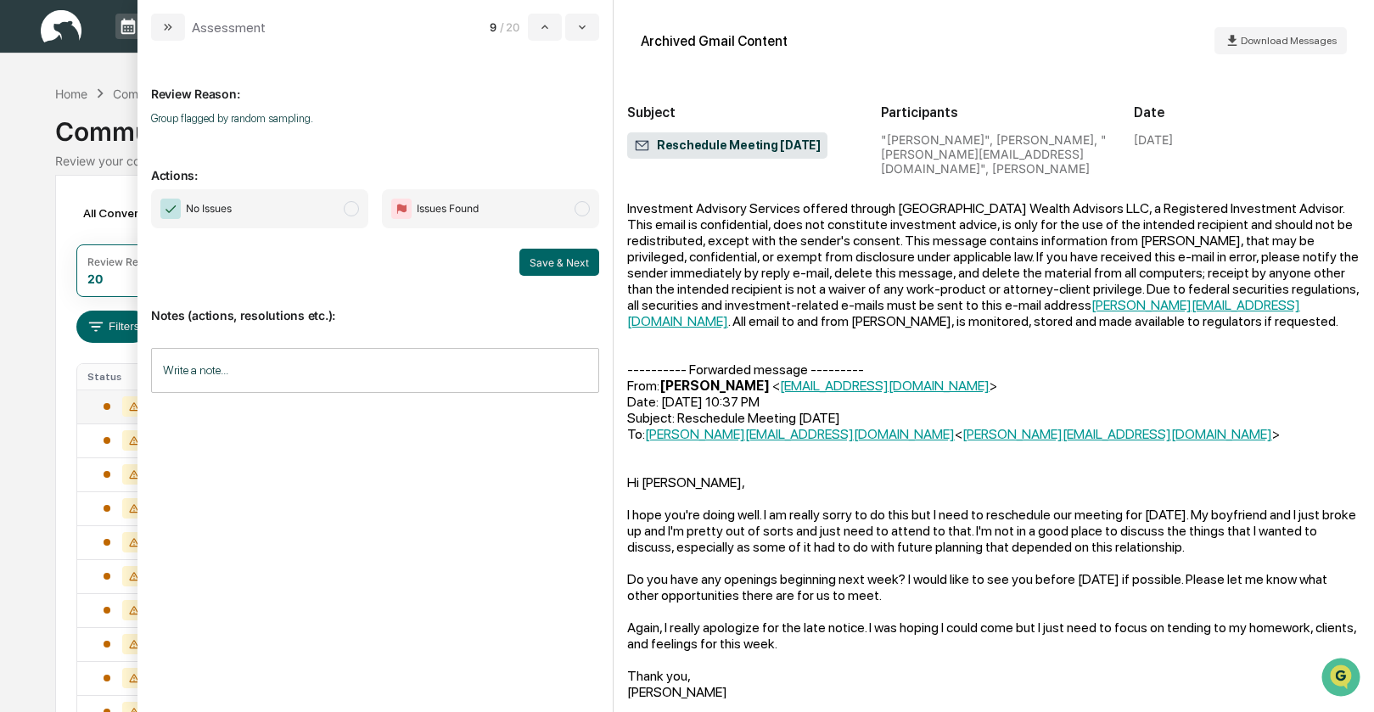
click at [346, 207] on span "modal" at bounding box center [351, 208] width 15 height 15
click at [552, 267] on button "Save & Next" at bounding box center [559, 262] width 80 height 27
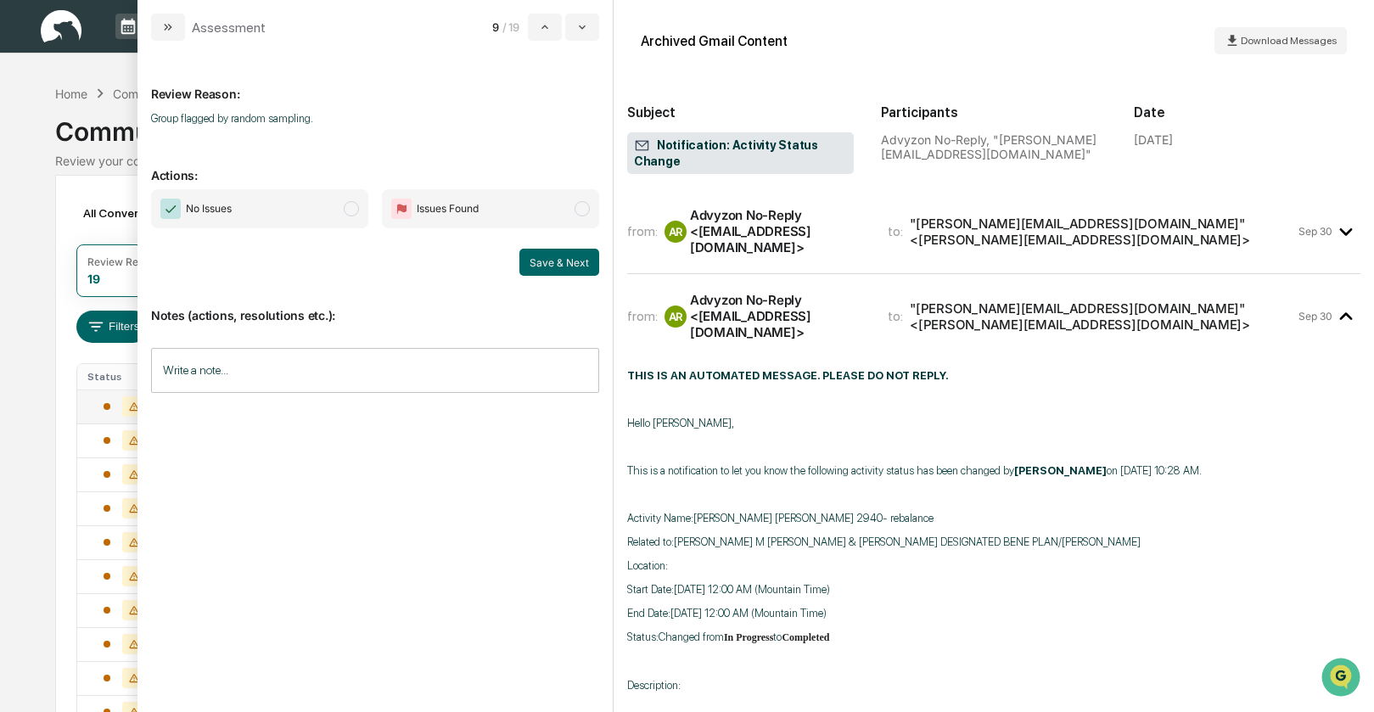
click at [345, 206] on span "modal" at bounding box center [351, 208] width 15 height 15
click at [563, 261] on button "Save & Next" at bounding box center [559, 262] width 80 height 27
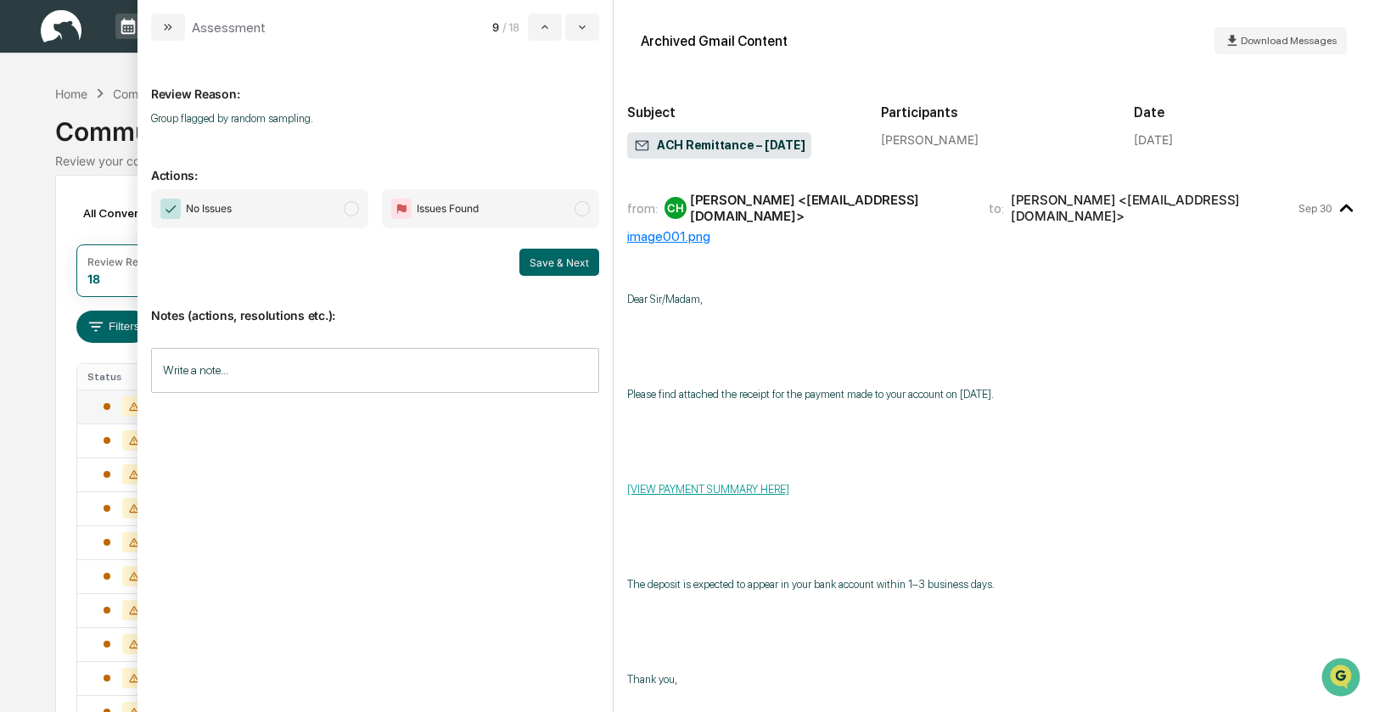
click at [346, 210] on span "modal" at bounding box center [351, 208] width 15 height 15
click at [563, 266] on button "Save & Next" at bounding box center [559, 262] width 80 height 27
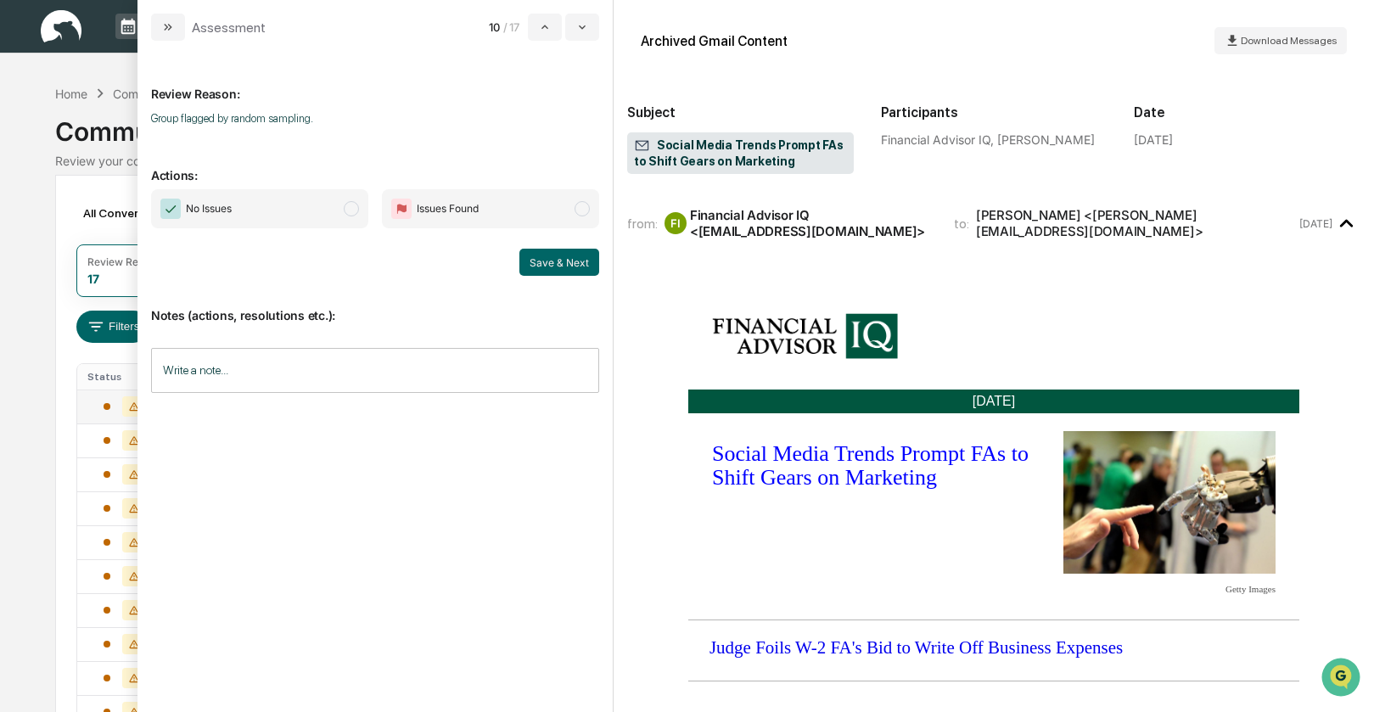
click at [354, 210] on span "modal" at bounding box center [351, 208] width 15 height 15
click at [536, 255] on button "Save & Next" at bounding box center [559, 262] width 80 height 27
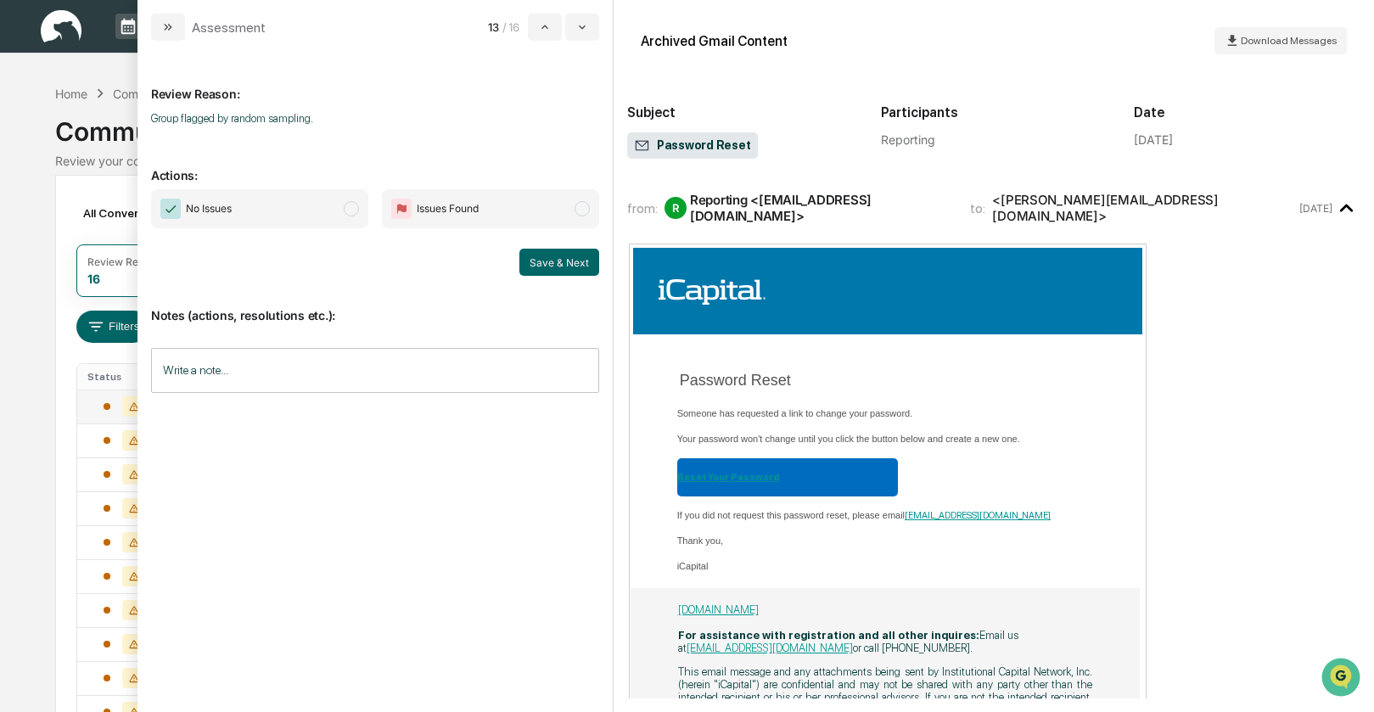
click at [351, 212] on span "modal" at bounding box center [351, 208] width 15 height 15
click at [545, 259] on button "Save & Next" at bounding box center [559, 262] width 80 height 27
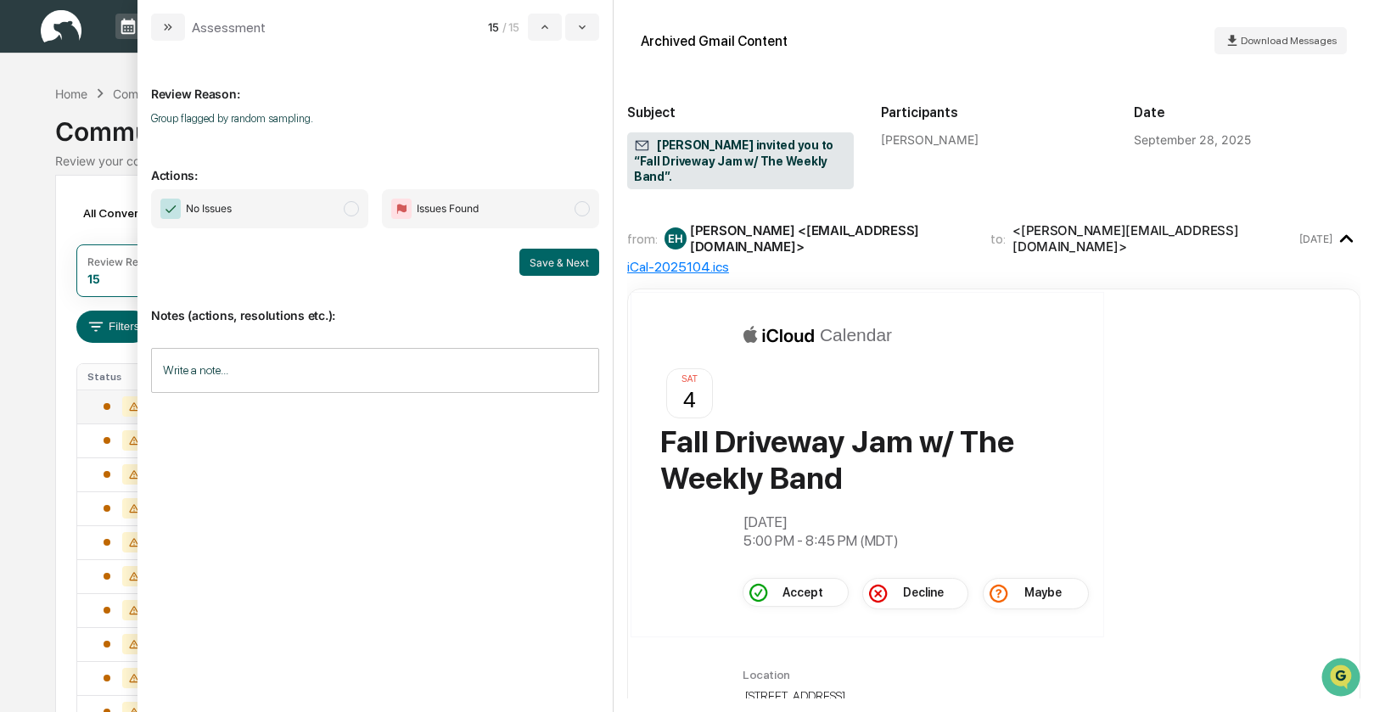
click at [350, 204] on span "modal" at bounding box center [351, 208] width 15 height 15
click at [557, 255] on button "Save & Next" at bounding box center [559, 262] width 80 height 27
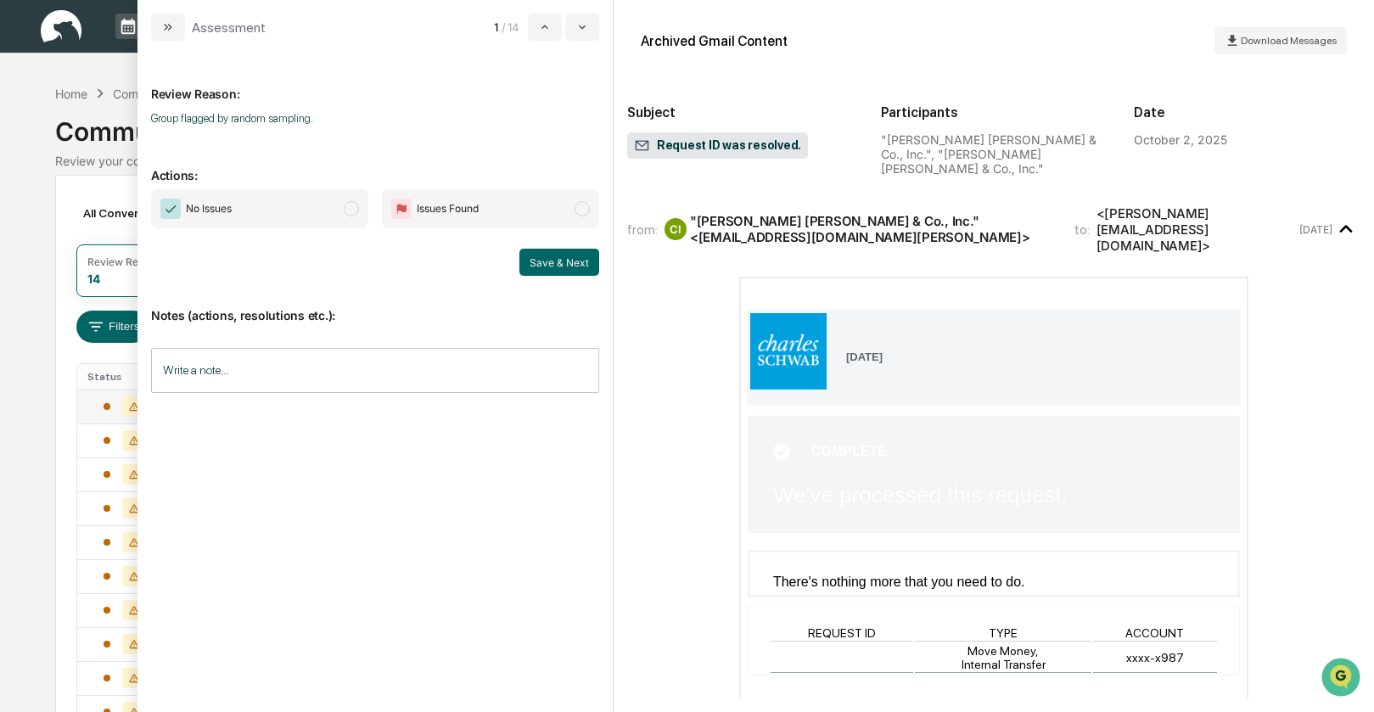
click at [356, 207] on span "modal" at bounding box center [351, 208] width 15 height 15
click at [536, 259] on button "Save & Next" at bounding box center [559, 262] width 80 height 27
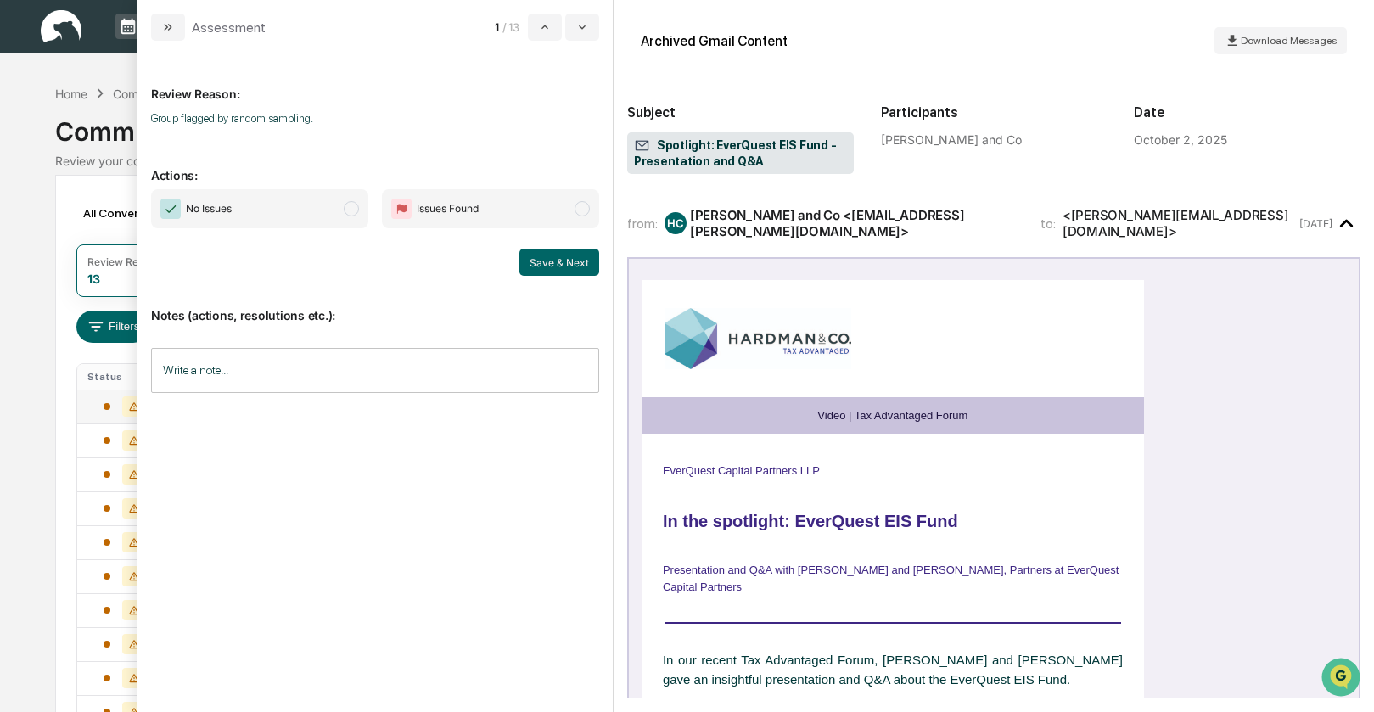
click at [354, 212] on span "modal" at bounding box center [351, 208] width 15 height 15
click at [563, 258] on button "Save & Next" at bounding box center [559, 262] width 80 height 27
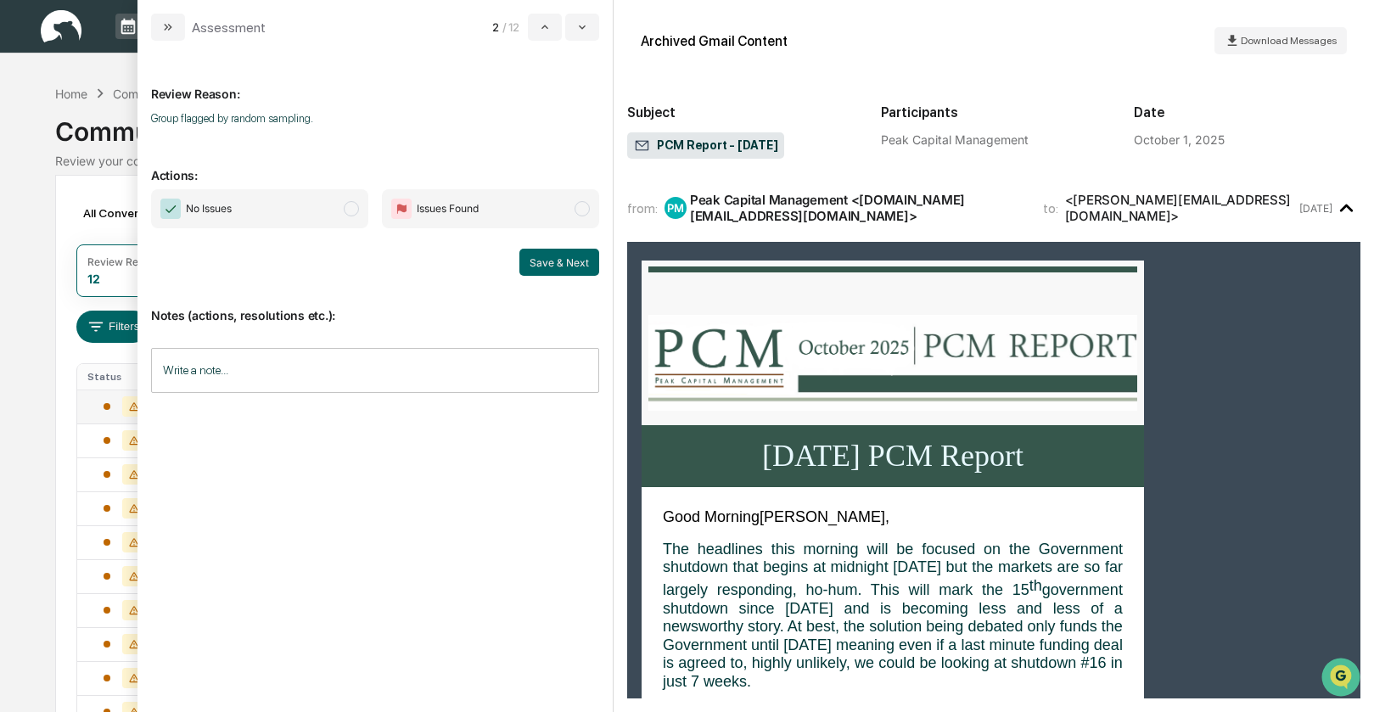
click at [351, 212] on span "modal" at bounding box center [351, 208] width 15 height 15
click at [551, 263] on button "Save & Next" at bounding box center [559, 262] width 80 height 27
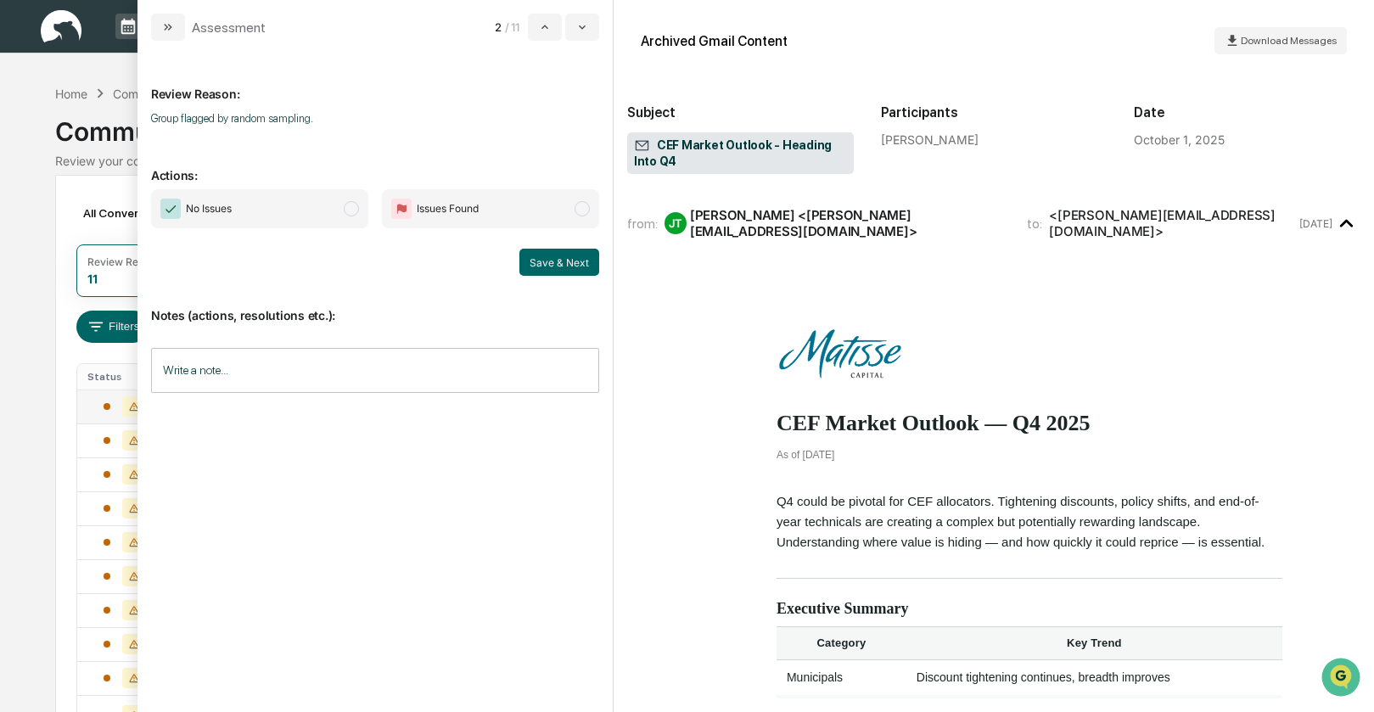
click at [353, 211] on span "modal" at bounding box center [351, 208] width 15 height 15
click at [558, 260] on button "Save & Next" at bounding box center [559, 262] width 80 height 27
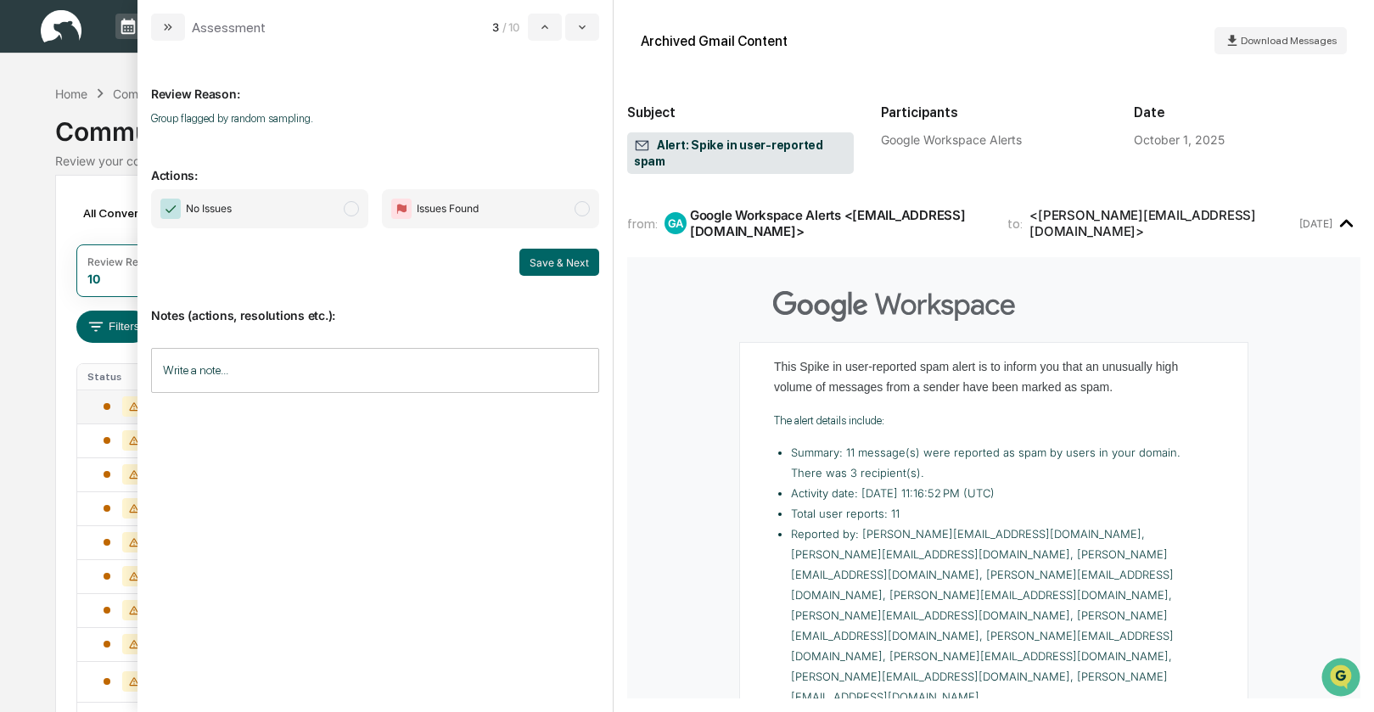
click at [356, 210] on span "modal" at bounding box center [351, 208] width 15 height 15
click at [537, 264] on button "Save & Next" at bounding box center [559, 262] width 80 height 27
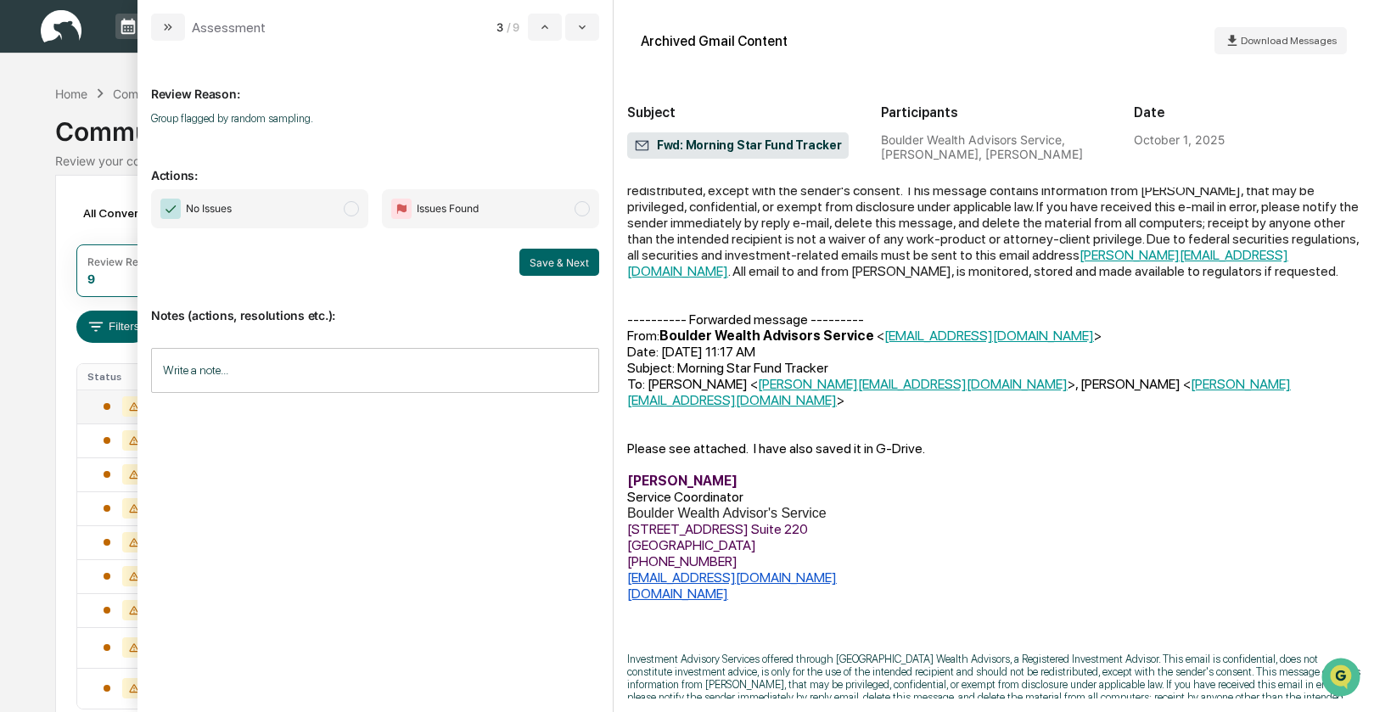
scroll to position [409, 0]
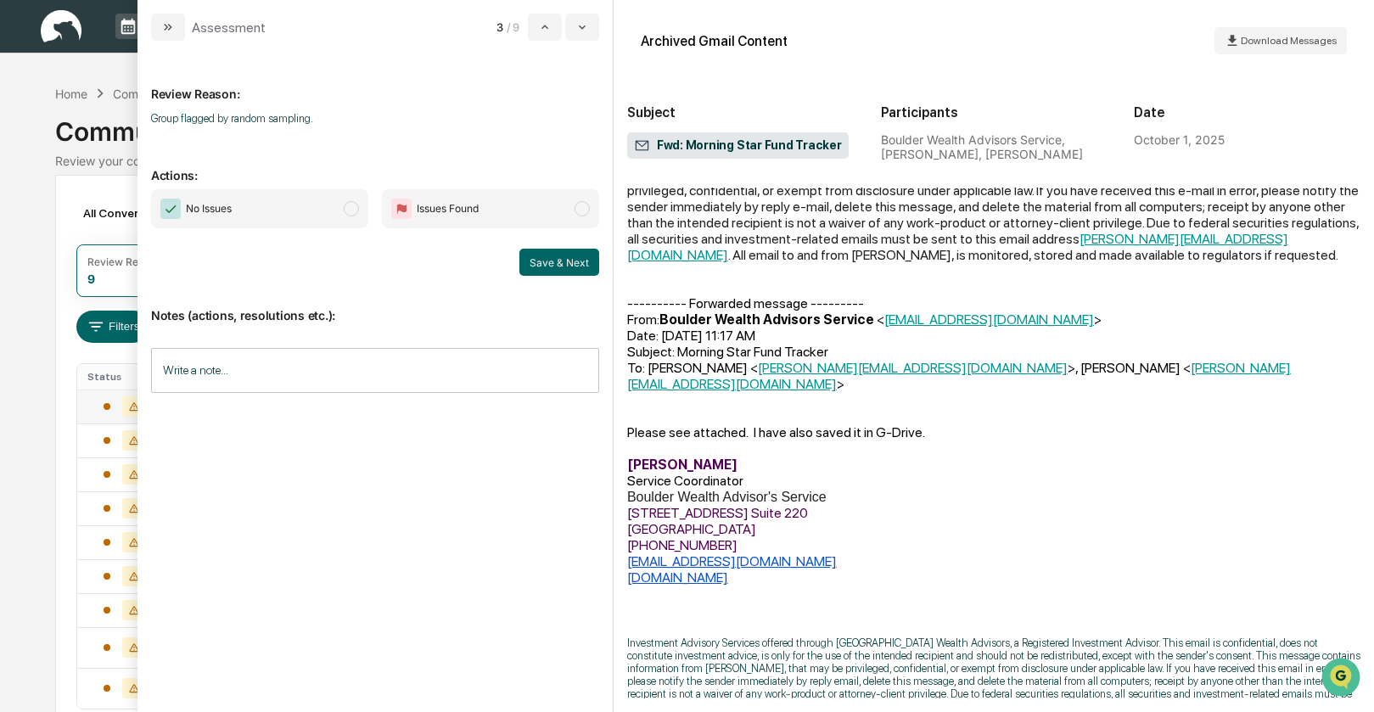
click at [357, 207] on span "modal" at bounding box center [351, 208] width 15 height 15
click at [547, 262] on button "Save & Next" at bounding box center [559, 262] width 80 height 27
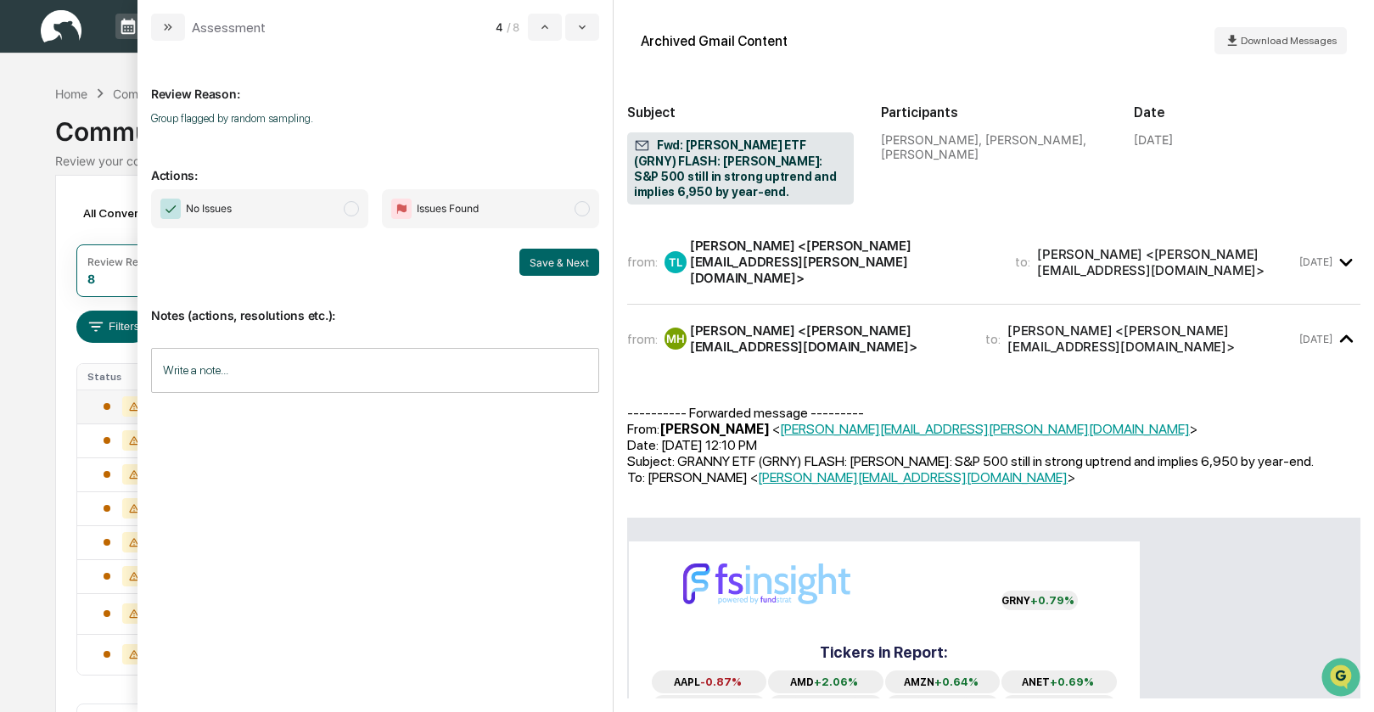
click at [354, 211] on span "modal" at bounding box center [351, 208] width 15 height 15
click at [577, 263] on button "Save & Next" at bounding box center [559, 262] width 80 height 27
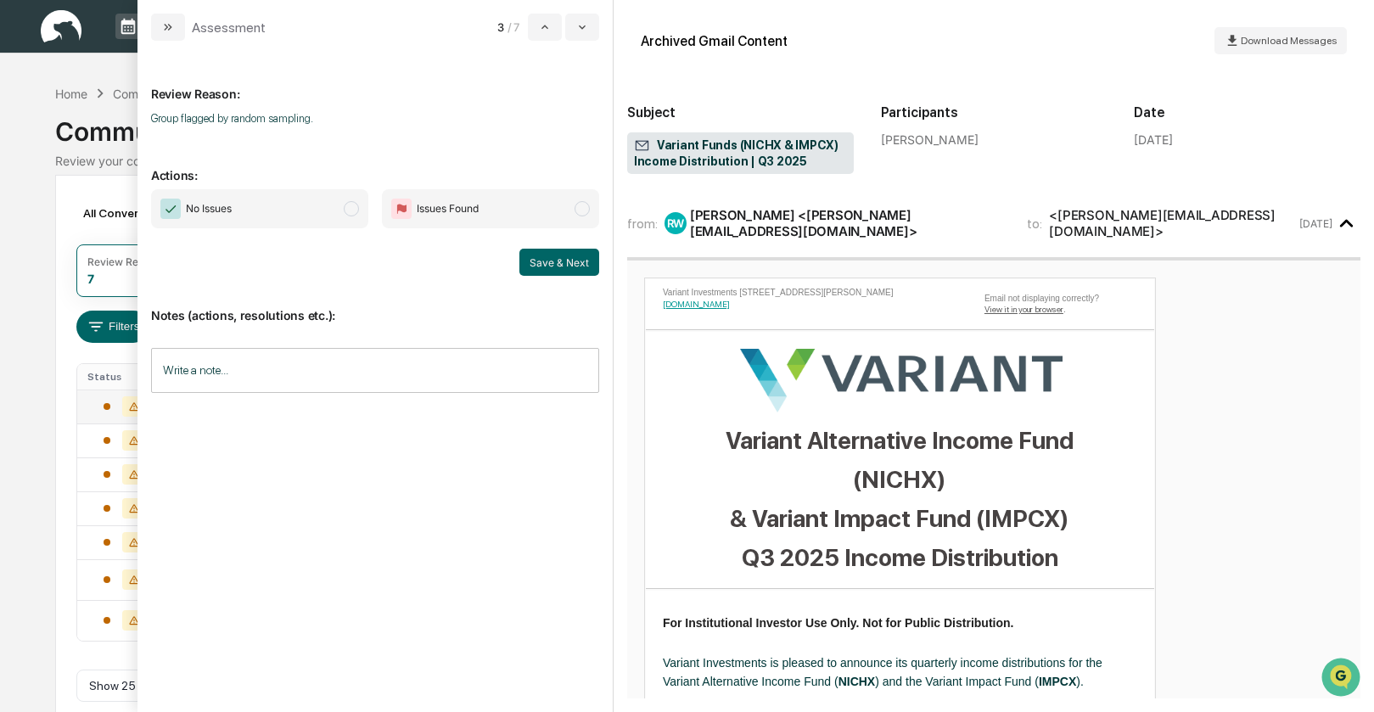
click at [354, 211] on span "modal" at bounding box center [351, 208] width 15 height 15
click at [542, 259] on button "Save & Next" at bounding box center [559, 262] width 80 height 27
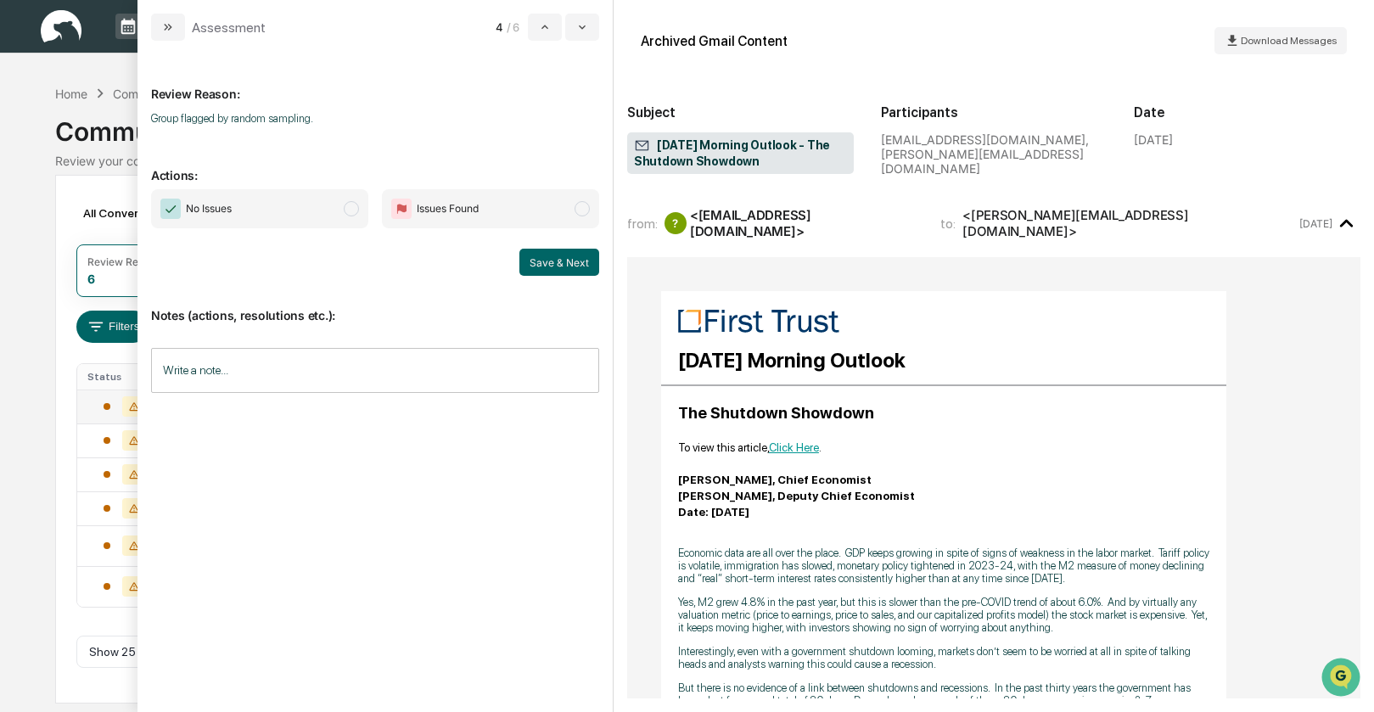
click at [349, 210] on span "modal" at bounding box center [351, 208] width 15 height 15
click at [537, 255] on button "Save & Next" at bounding box center [559, 262] width 80 height 27
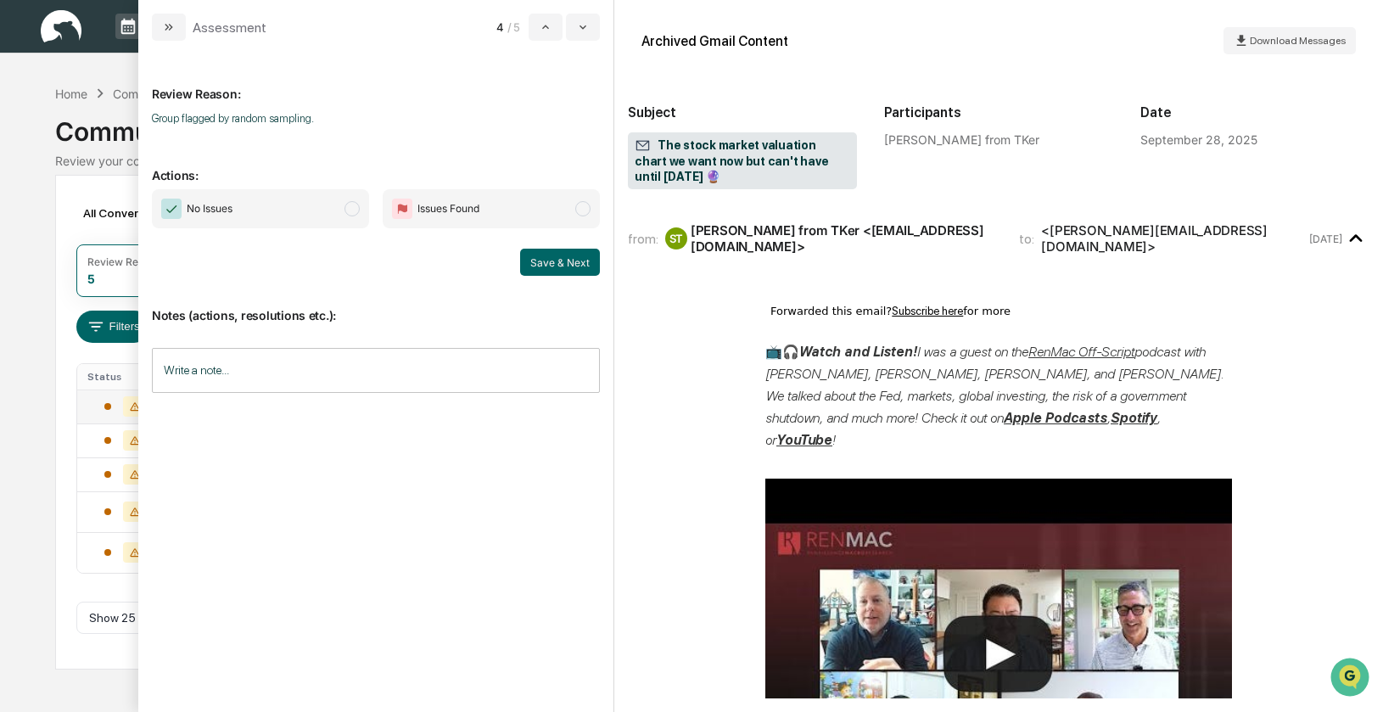
click at [356, 207] on span "modal" at bounding box center [352, 208] width 15 height 15
click at [539, 255] on button "Save & Next" at bounding box center [560, 262] width 80 height 27
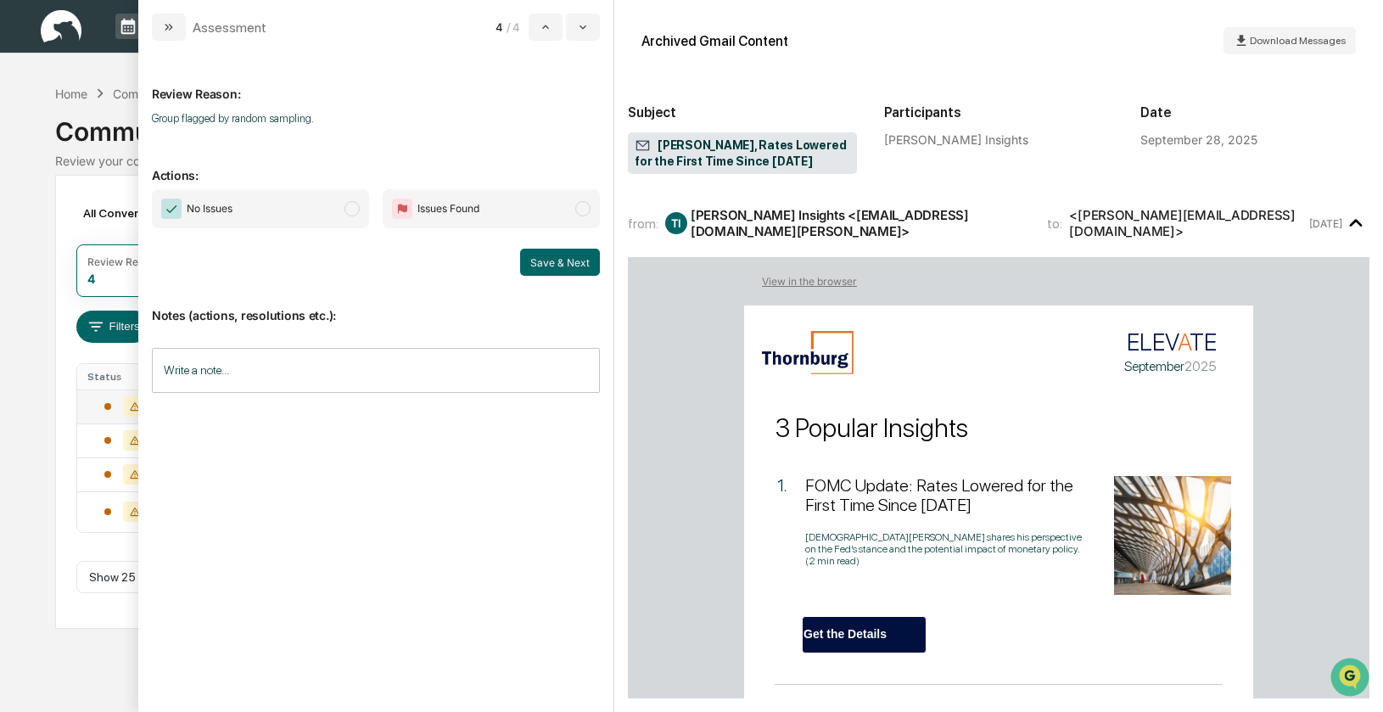
click at [345, 209] on span "modal" at bounding box center [352, 208] width 15 height 15
click at [560, 258] on button "Save & Next" at bounding box center [560, 262] width 80 height 27
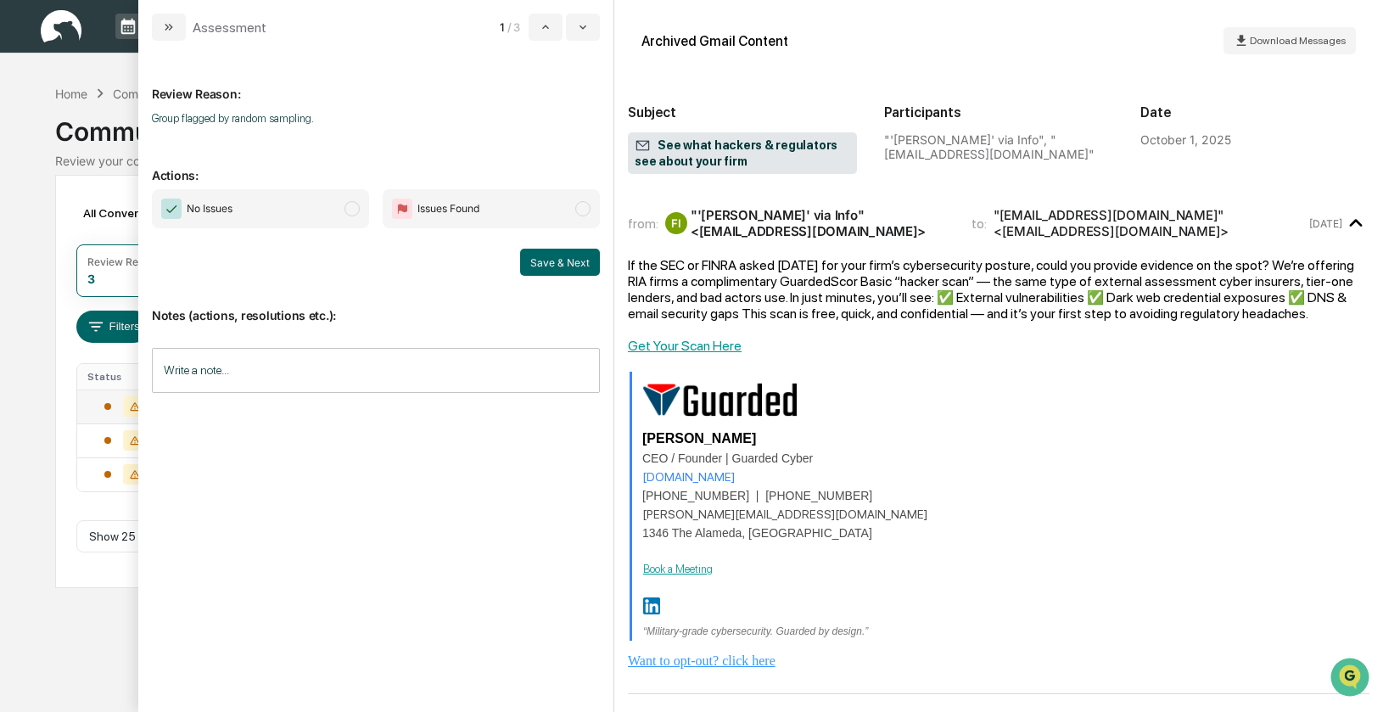
click at [358, 210] on span "modal" at bounding box center [352, 208] width 15 height 15
click at [552, 255] on button "Save & Next" at bounding box center [560, 262] width 80 height 27
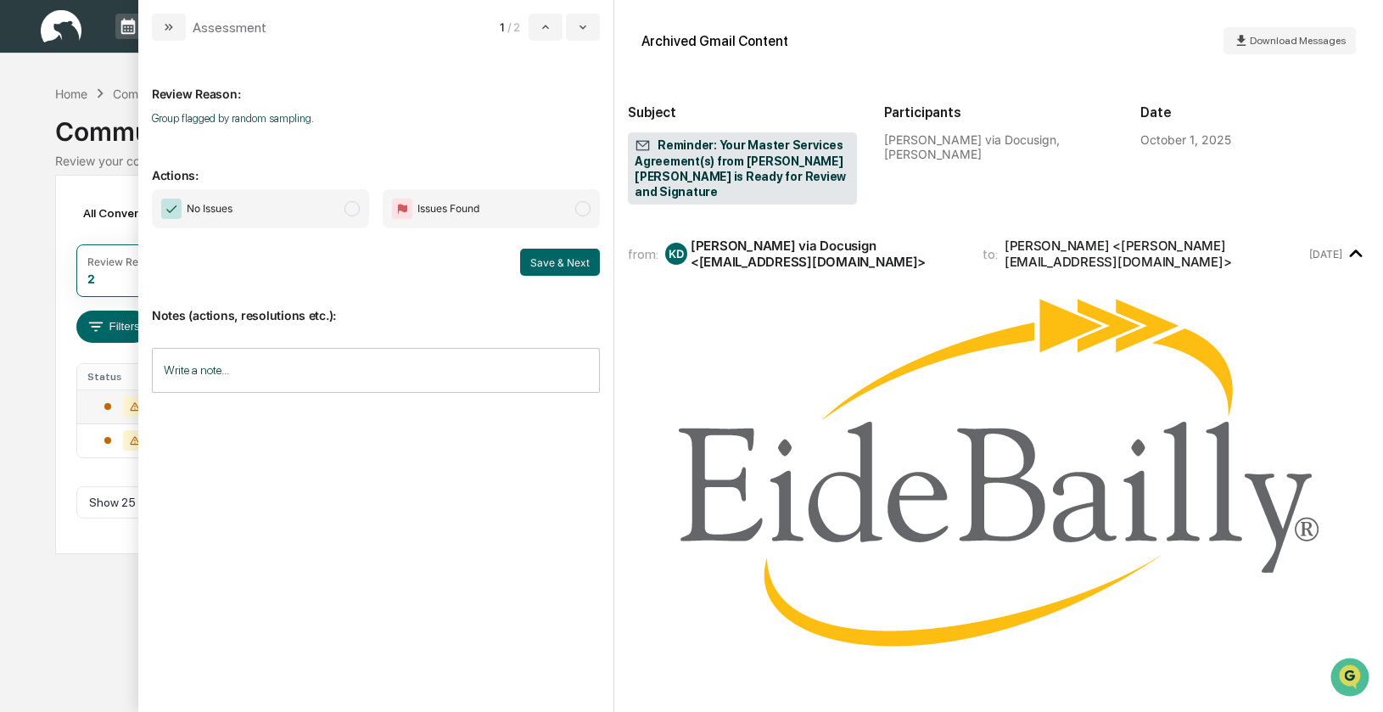
click at [352, 210] on span "modal" at bounding box center [352, 208] width 15 height 15
click at [549, 259] on button "Save & Next" at bounding box center [560, 262] width 80 height 27
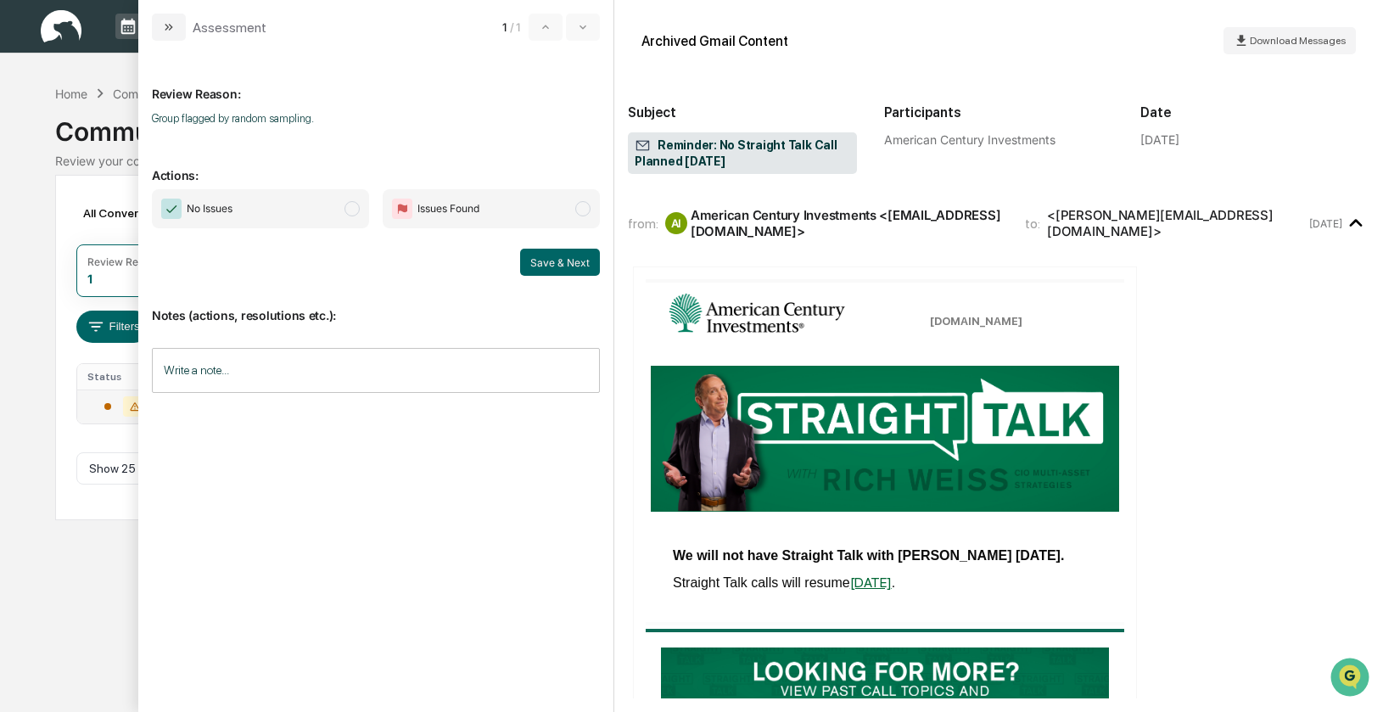
click at [346, 206] on span "modal" at bounding box center [352, 208] width 15 height 15
click at [541, 258] on button "Save & Next" at bounding box center [560, 262] width 80 height 27
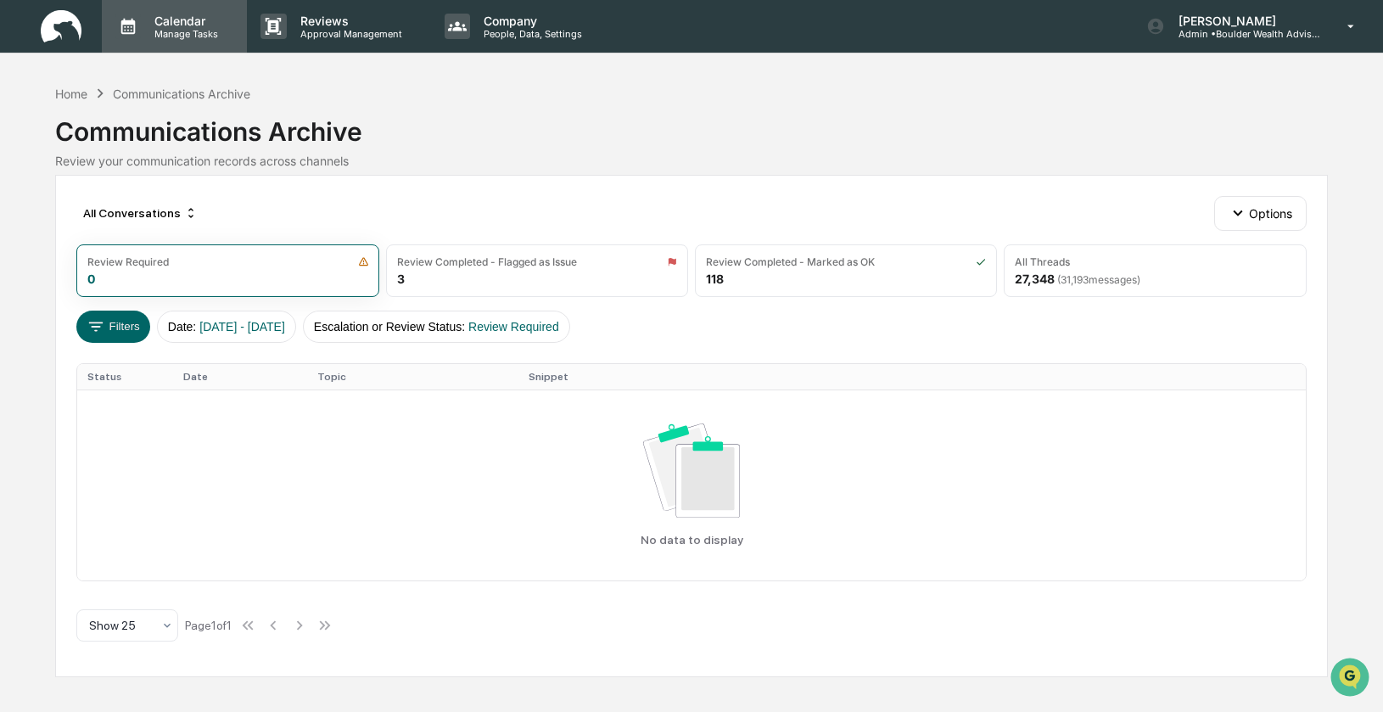
click at [178, 30] on p "Manage Tasks" at bounding box center [184, 34] width 86 height 12
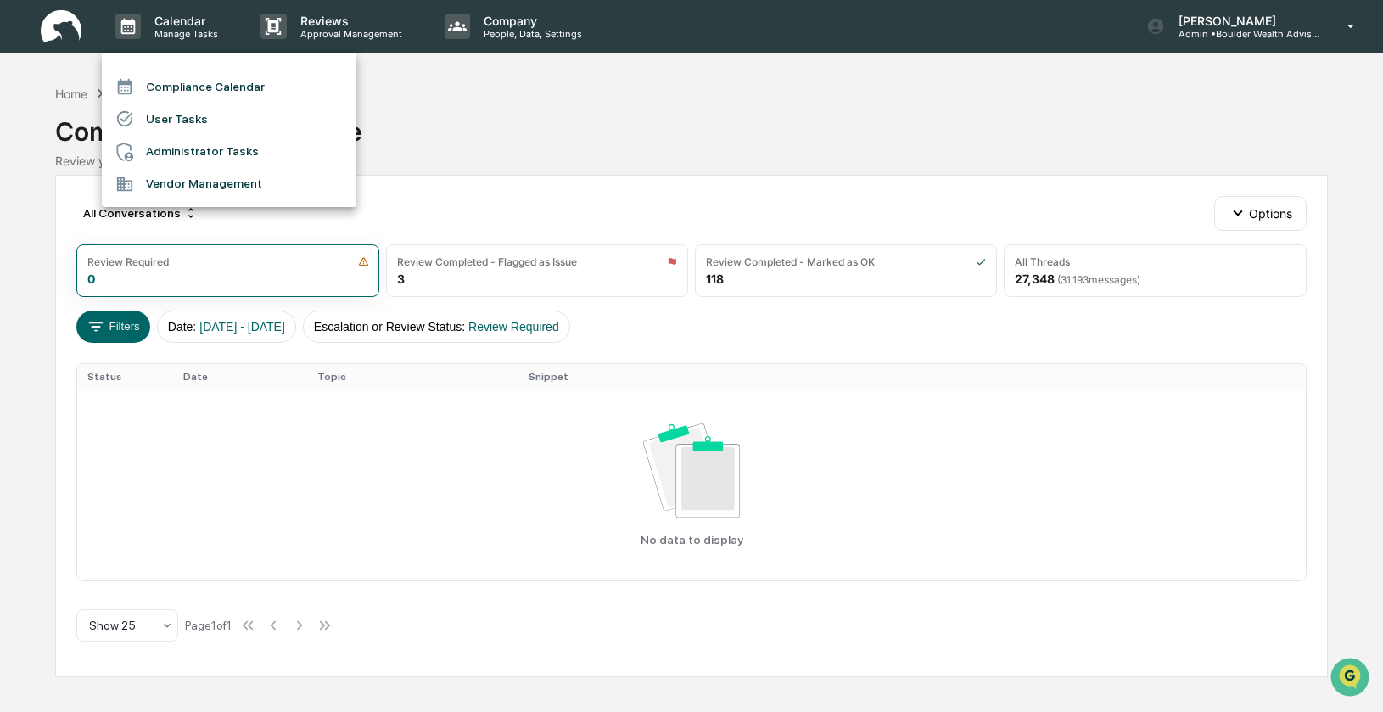
click at [69, 88] on div at bounding box center [691, 356] width 1383 height 712
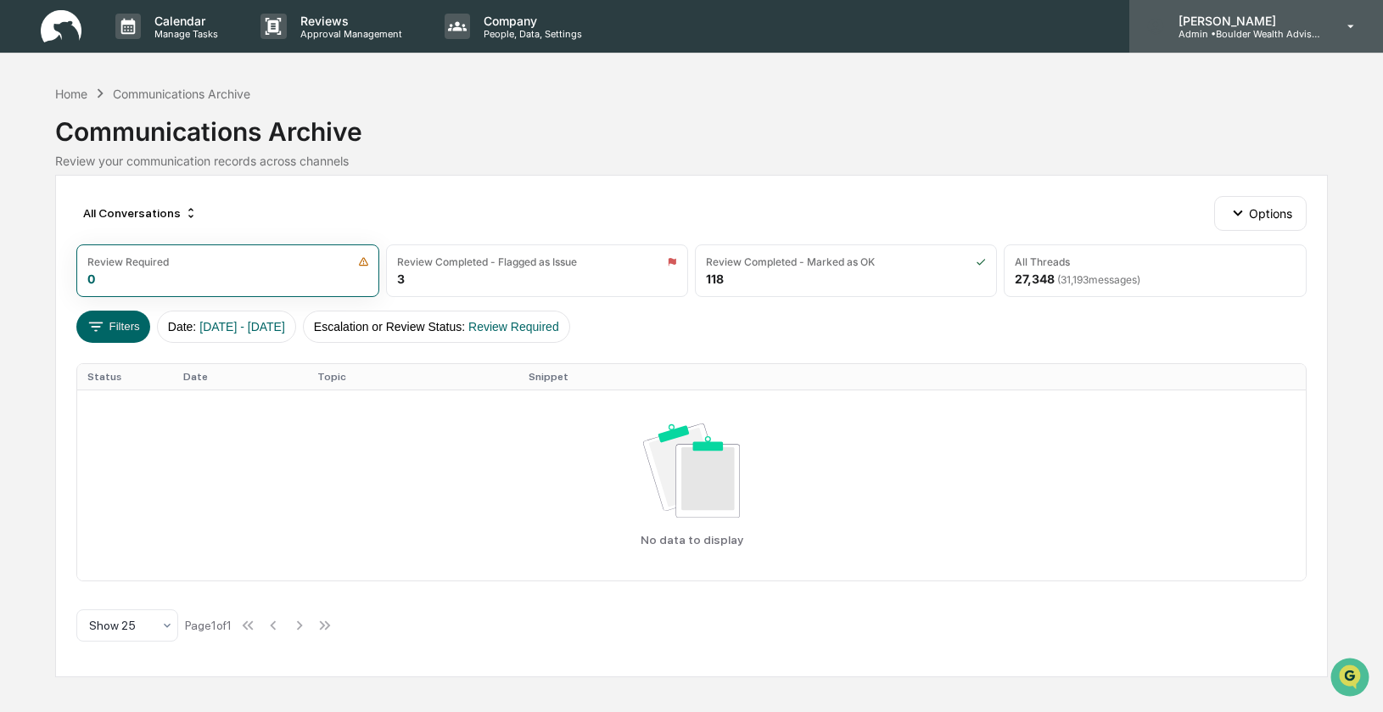
click at [1265, 28] on p "Admin • Boulder Wealth Advisors" at bounding box center [1244, 34] width 158 height 12
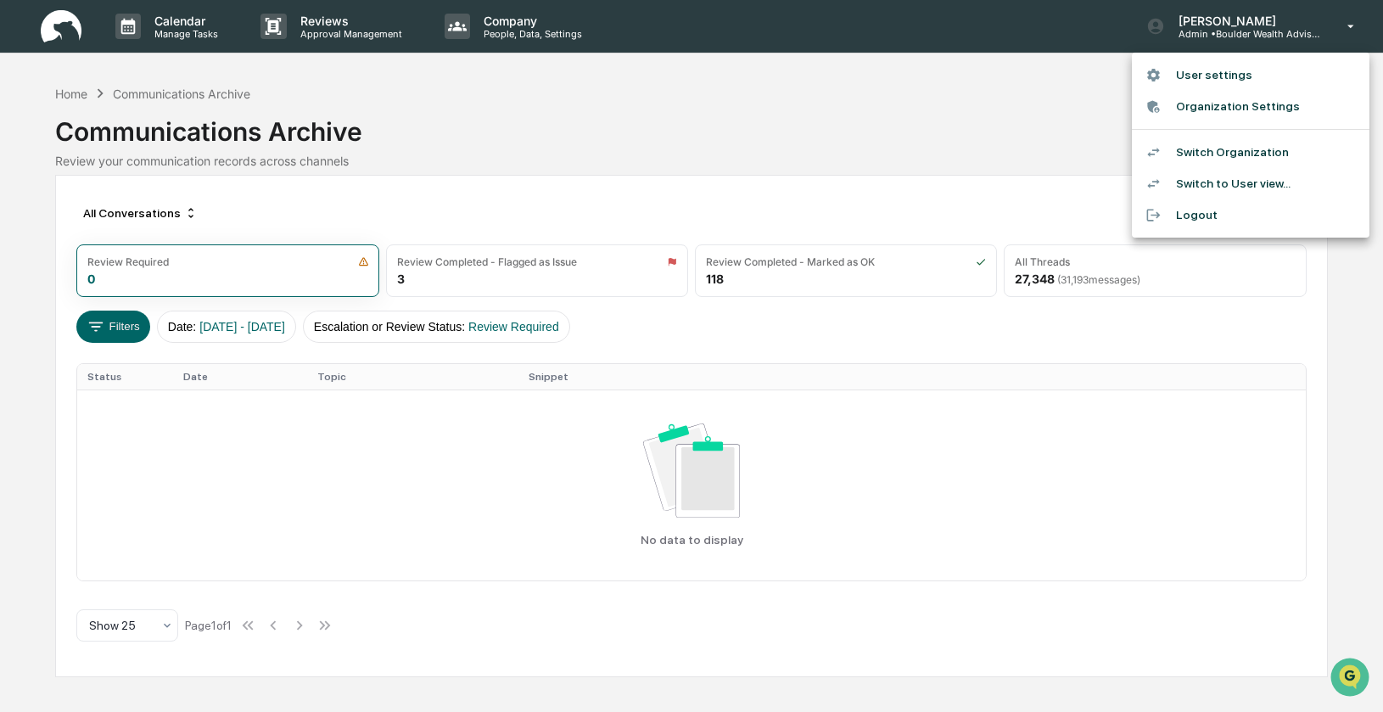
click at [1234, 154] on li "Switch Organization" at bounding box center [1251, 152] width 238 height 31
